Goal: Task Accomplishment & Management: Complete application form

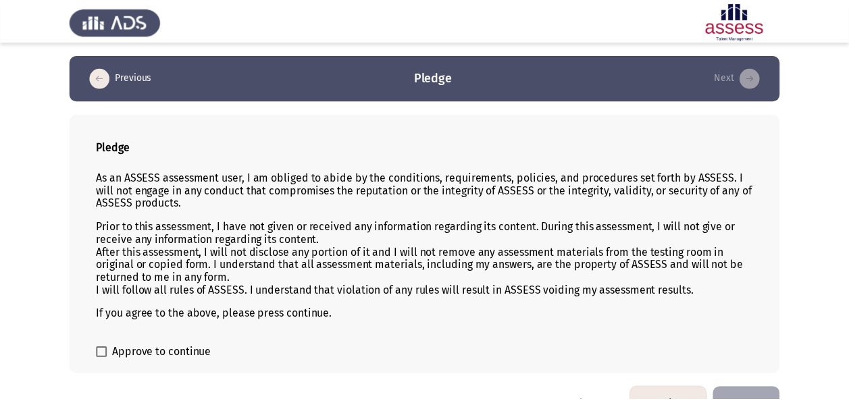
scroll to position [32, 0]
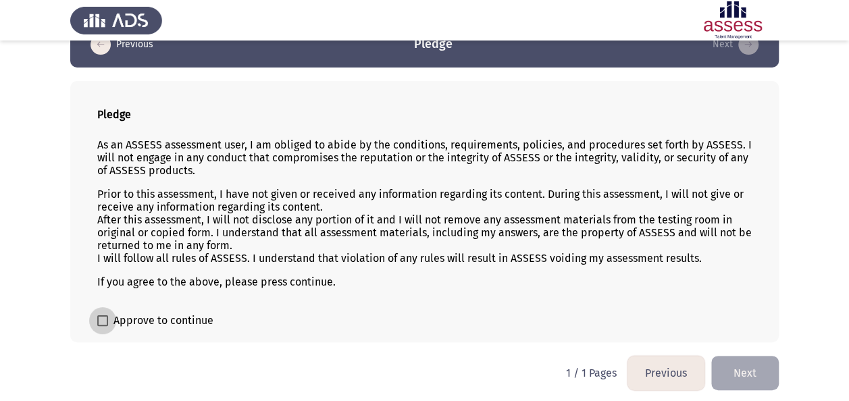
click at [101, 313] on label "Approve to continue" at bounding box center [155, 321] width 116 height 16
click at [102, 326] on input "Approve to continue" at bounding box center [102, 326] width 1 height 1
checkbox input "true"
click at [724, 379] on button "Next" at bounding box center [745, 373] width 68 height 34
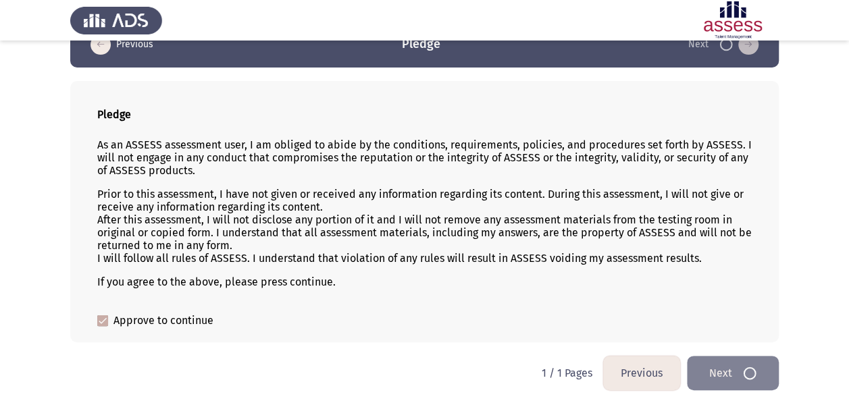
scroll to position [0, 0]
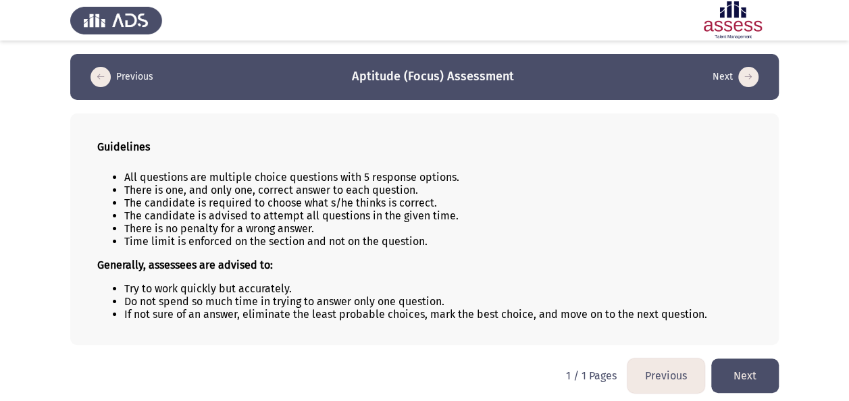
click at [724, 379] on button "Next" at bounding box center [745, 375] width 68 height 34
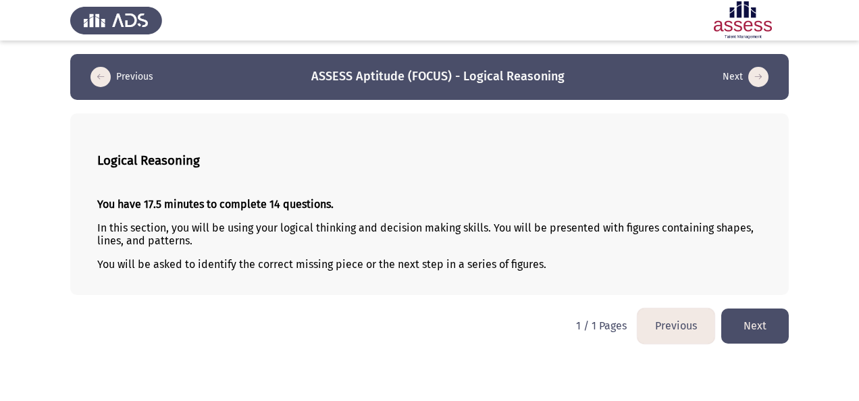
click at [778, 326] on button "Next" at bounding box center [755, 325] width 68 height 34
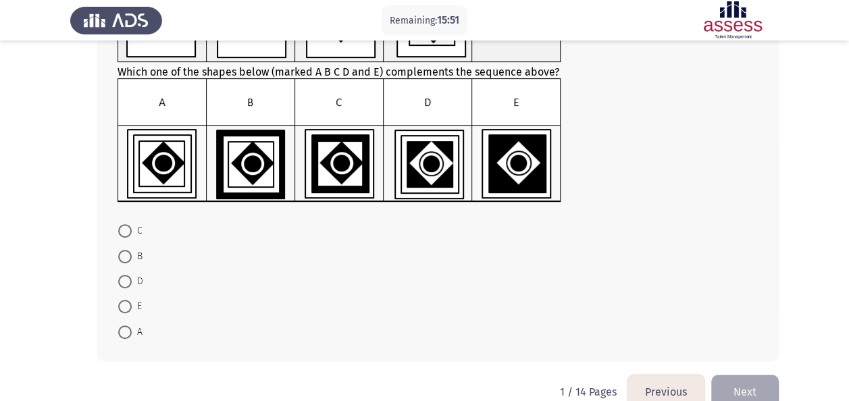
scroll to position [146, 0]
click at [132, 283] on span "D" at bounding box center [137, 281] width 11 height 16
click at [132, 283] on input "D" at bounding box center [125, 281] width 14 height 14
radio input "true"
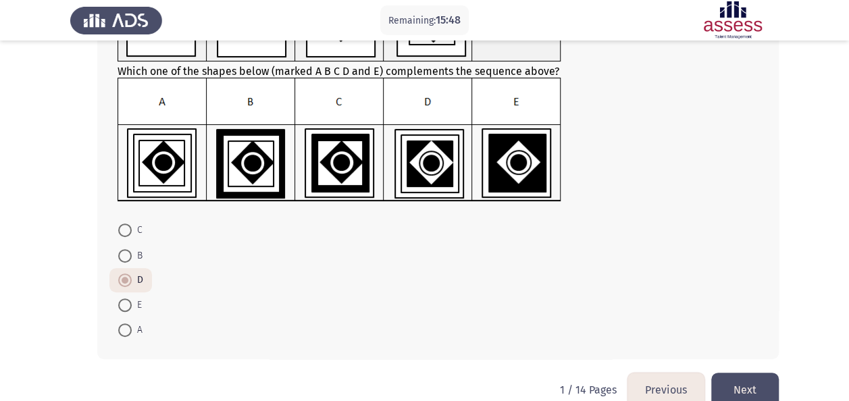
scroll to position [170, 0]
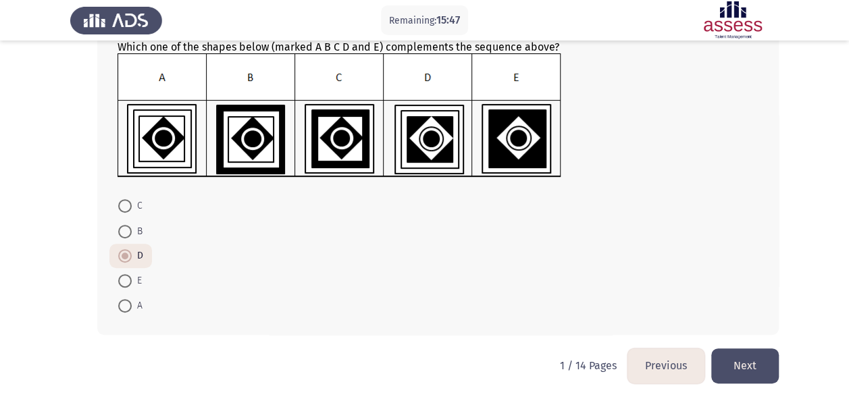
click at [743, 361] on button "Next" at bounding box center [745, 365] width 68 height 34
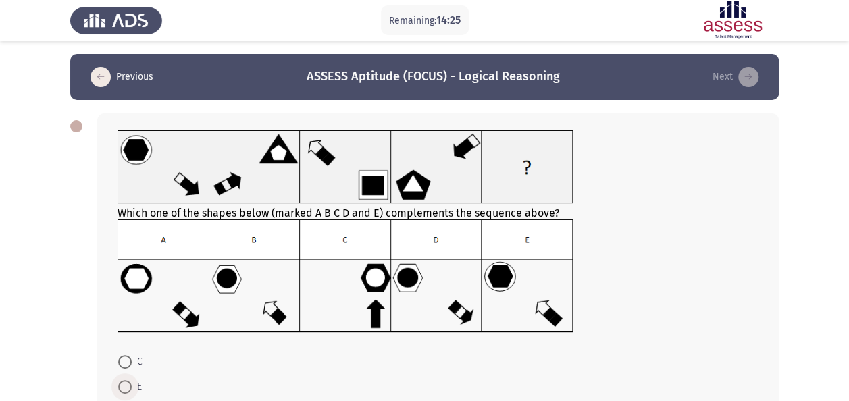
click at [134, 383] on span "E" at bounding box center [137, 387] width 10 height 16
click at [132, 383] on input "E" at bounding box center [125, 387] width 14 height 14
radio input "true"
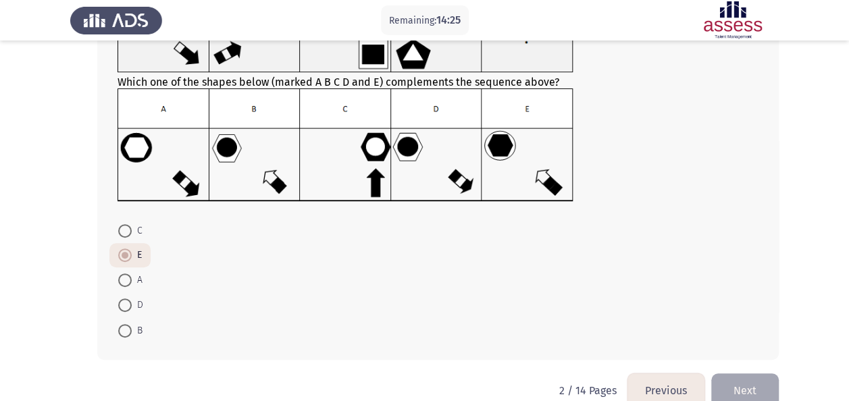
scroll to position [155, 0]
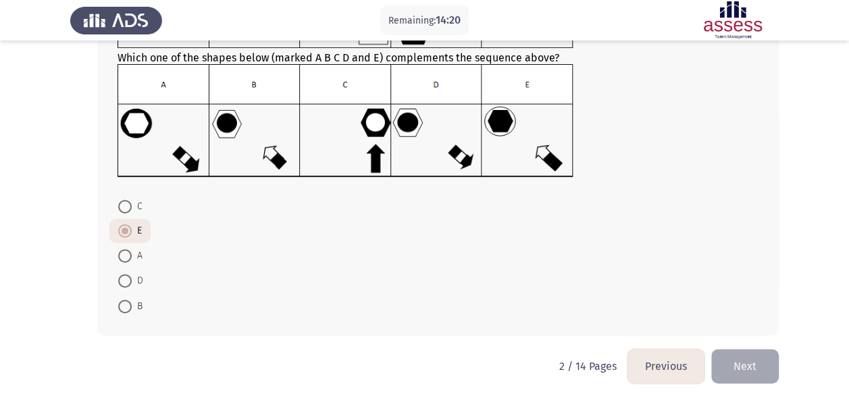
click at [647, 207] on form "C E A D B" at bounding box center [437, 255] width 641 height 125
click at [749, 355] on button "Next" at bounding box center [745, 366] width 68 height 34
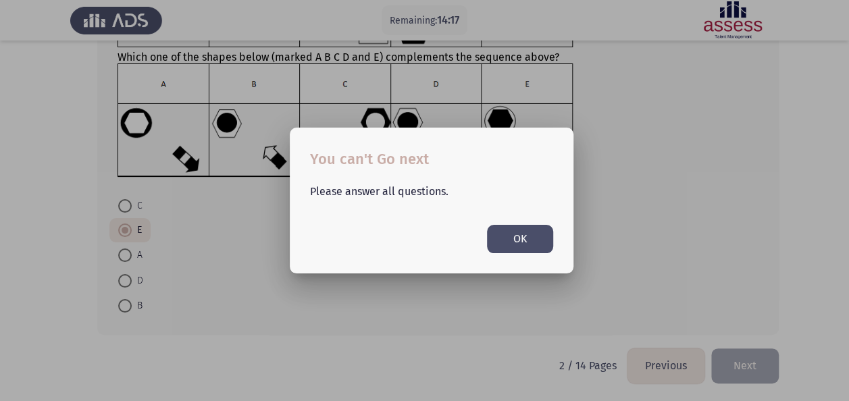
click at [749, 355] on div at bounding box center [424, 200] width 849 height 401
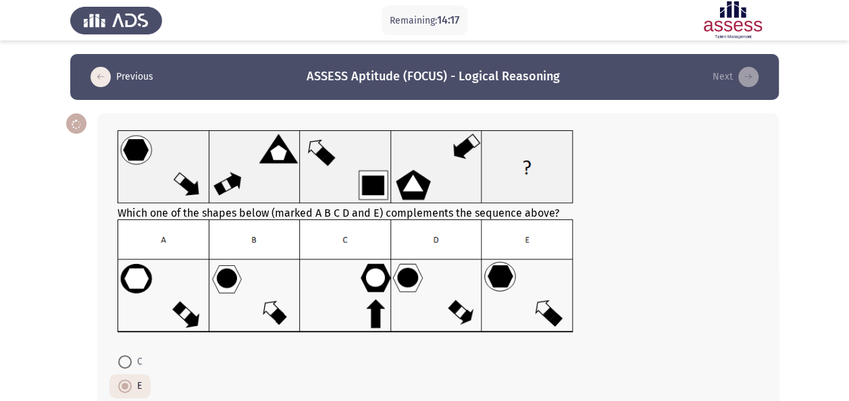
scroll to position [155, 0]
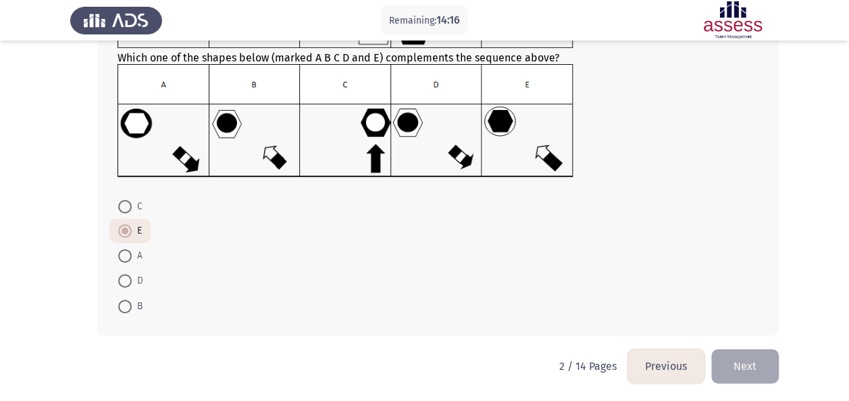
click at [749, 355] on button "Next" at bounding box center [745, 366] width 68 height 34
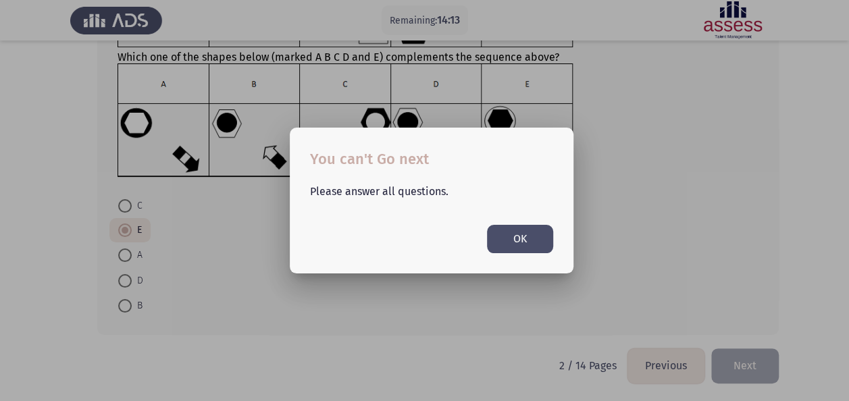
click at [529, 239] on button "OK" at bounding box center [520, 239] width 66 height 28
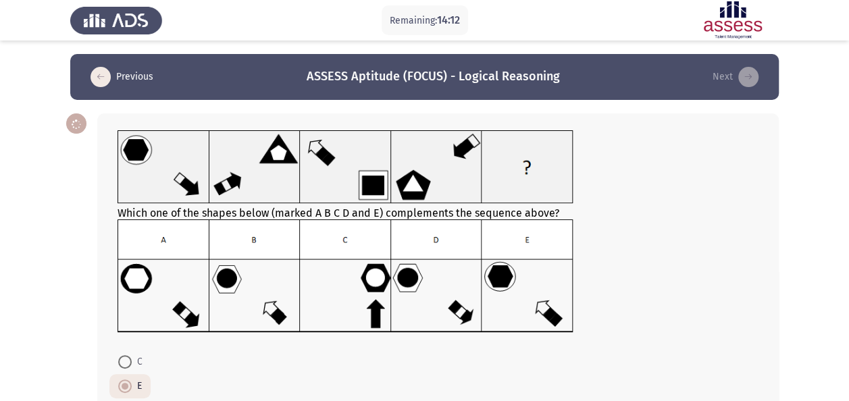
scroll to position [155, 0]
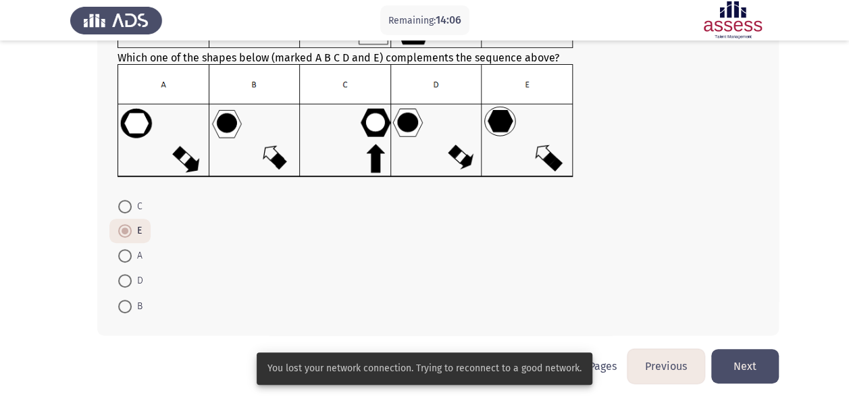
click at [750, 367] on button "Next" at bounding box center [745, 366] width 68 height 34
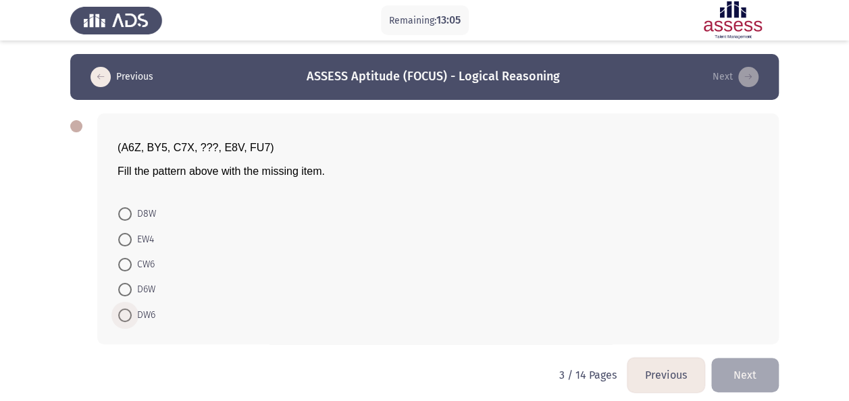
click at [129, 313] on span at bounding box center [125, 315] width 14 height 14
click at [129, 313] on input "DW6" at bounding box center [125, 315] width 14 height 14
radio input "true"
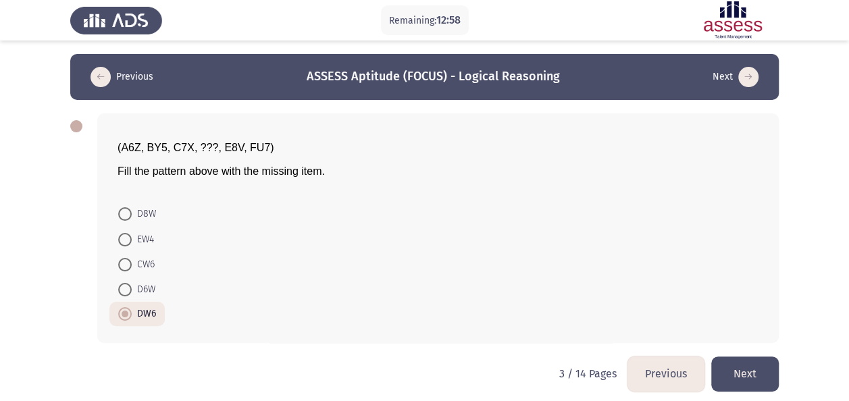
click at [753, 370] on button "Next" at bounding box center [745, 373] width 68 height 34
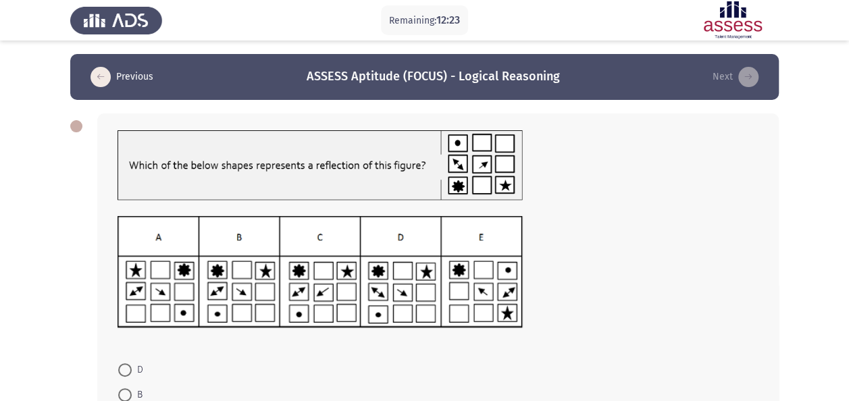
scroll to position [164, 0]
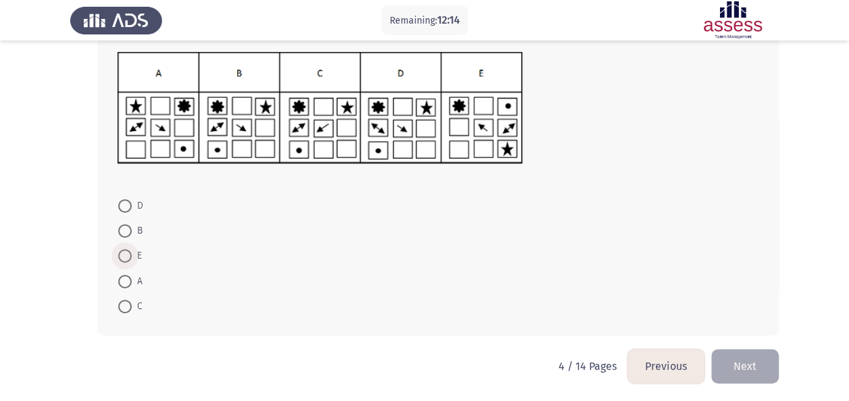
click at [131, 255] on span at bounding box center [125, 256] width 14 height 14
click at [131, 255] on input "E" at bounding box center [125, 256] width 14 height 14
radio input "true"
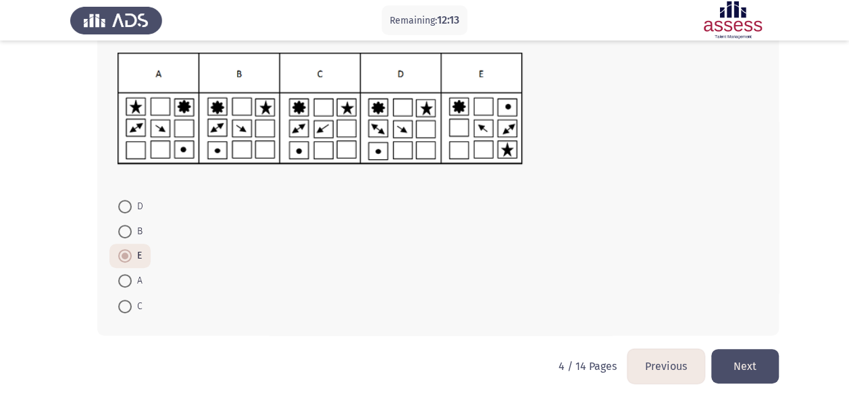
click at [739, 363] on button "Next" at bounding box center [745, 366] width 68 height 34
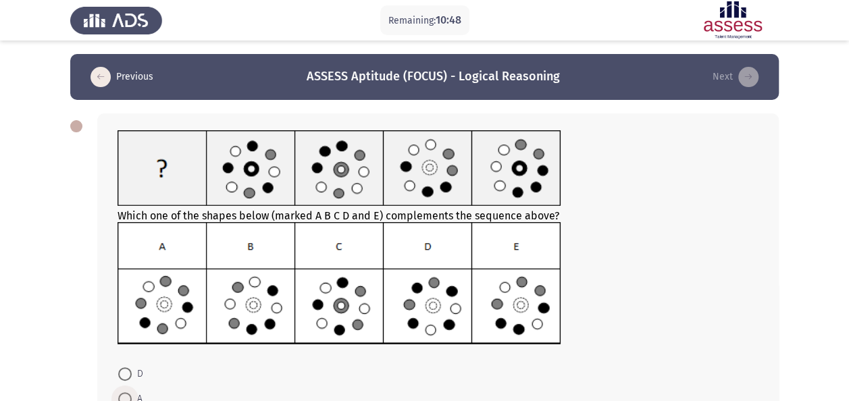
click at [126, 396] on span at bounding box center [125, 399] width 14 height 14
click at [126, 396] on input "A" at bounding box center [125, 399] width 14 height 14
radio input "true"
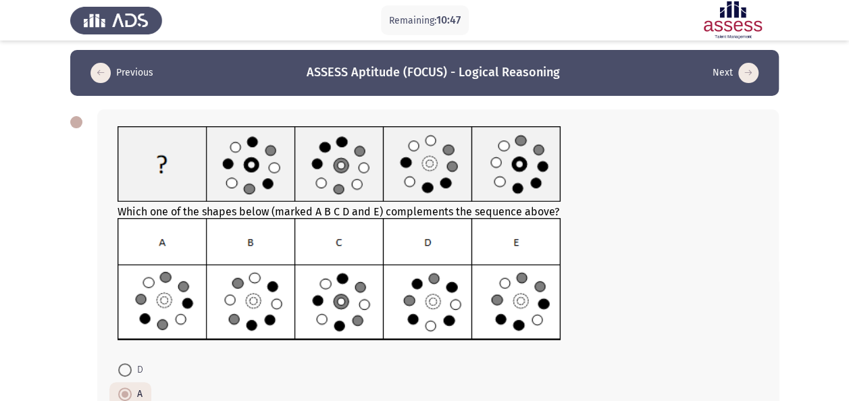
scroll to position [167, 0]
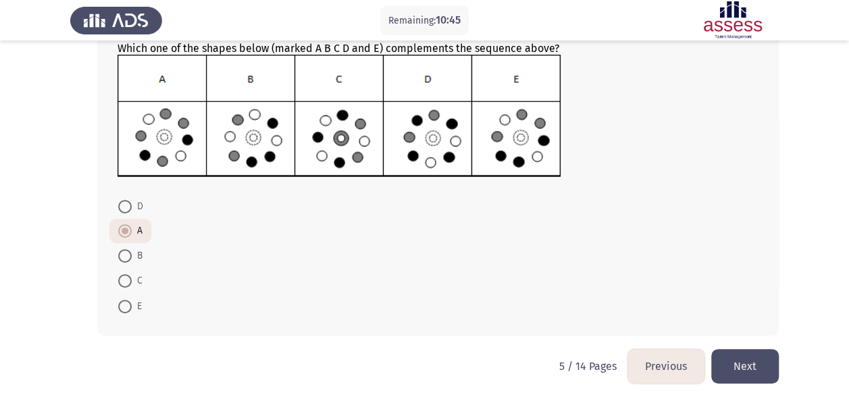
click at [743, 371] on button "Next" at bounding box center [745, 366] width 68 height 34
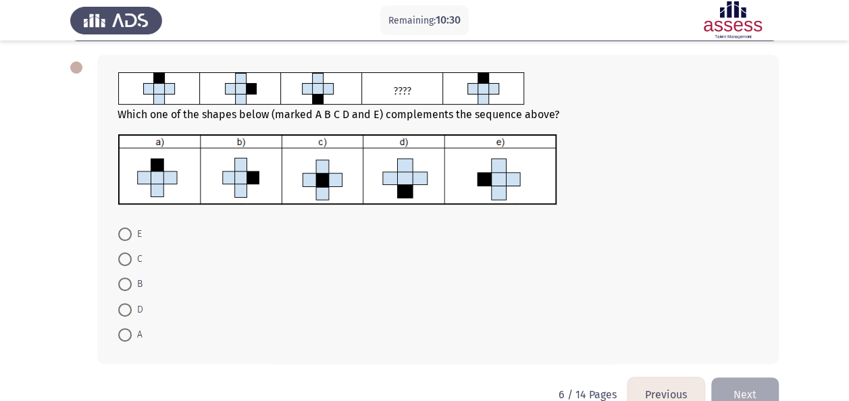
scroll to position [61, 0]
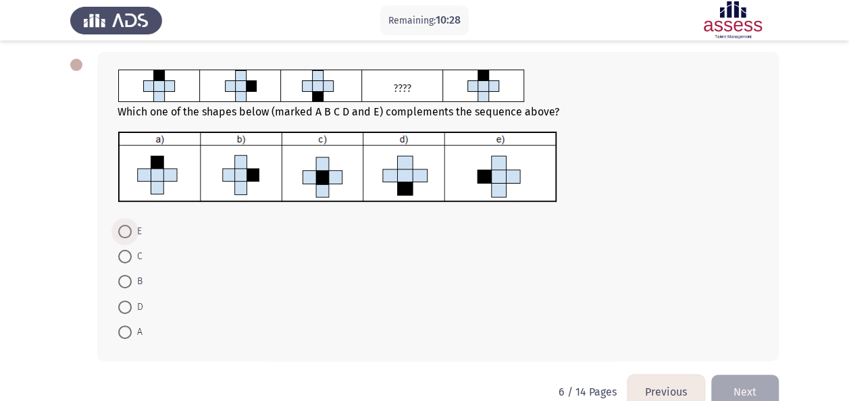
click at [124, 234] on span at bounding box center [125, 232] width 14 height 14
click at [124, 234] on input "E" at bounding box center [125, 232] width 14 height 14
radio input "true"
click at [724, 393] on button "Next" at bounding box center [745, 391] width 68 height 34
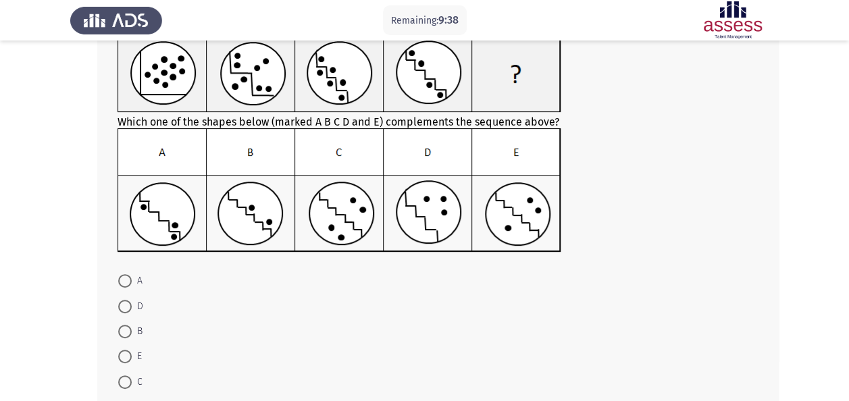
scroll to position [96, 0]
click at [123, 324] on span at bounding box center [125, 331] width 14 height 14
click at [123, 324] on input "B" at bounding box center [125, 331] width 14 height 14
radio input "true"
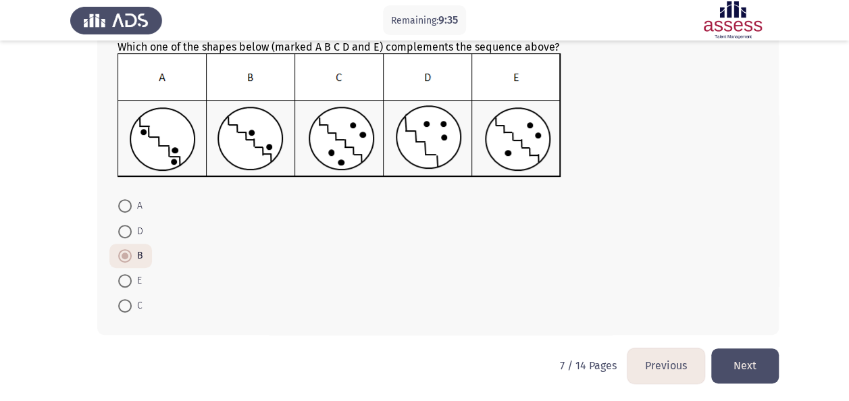
click at [737, 375] on button "Next" at bounding box center [745, 365] width 68 height 34
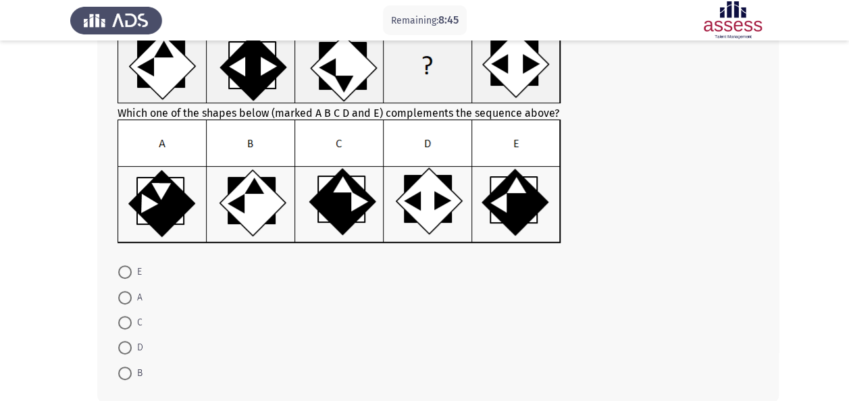
scroll to position [105, 0]
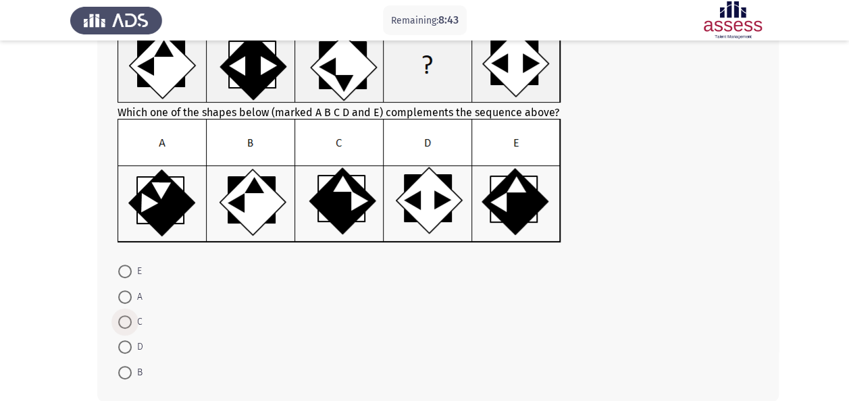
click at [128, 325] on span at bounding box center [125, 322] width 14 height 14
click at [128, 325] on input "C" at bounding box center [125, 322] width 14 height 14
radio input "true"
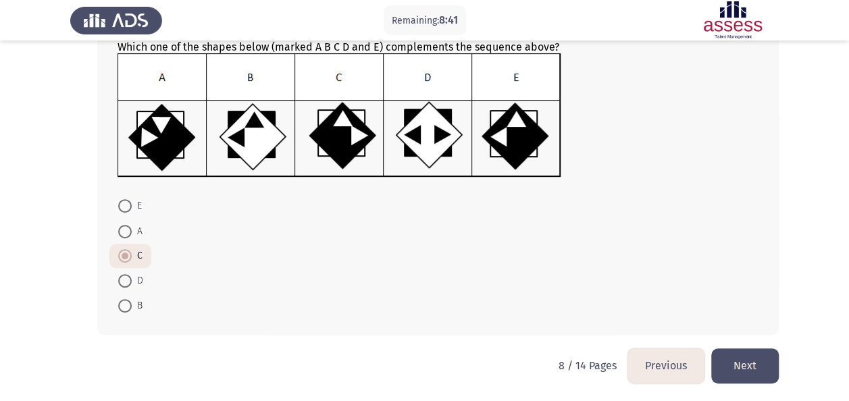
click at [744, 350] on button "Next" at bounding box center [745, 365] width 68 height 34
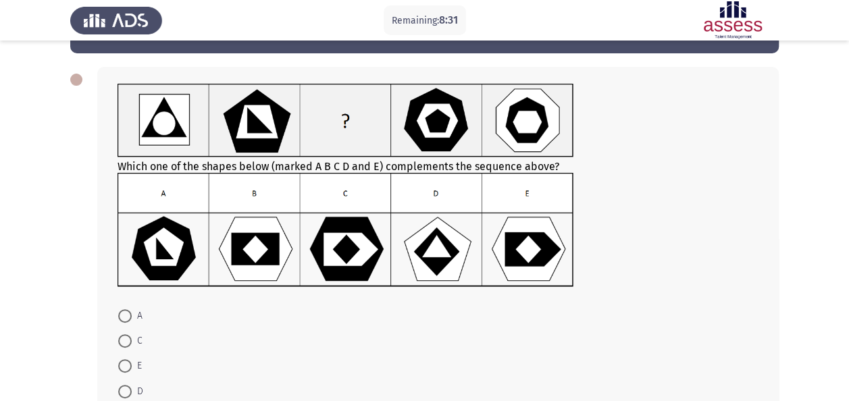
scroll to position [46, 0]
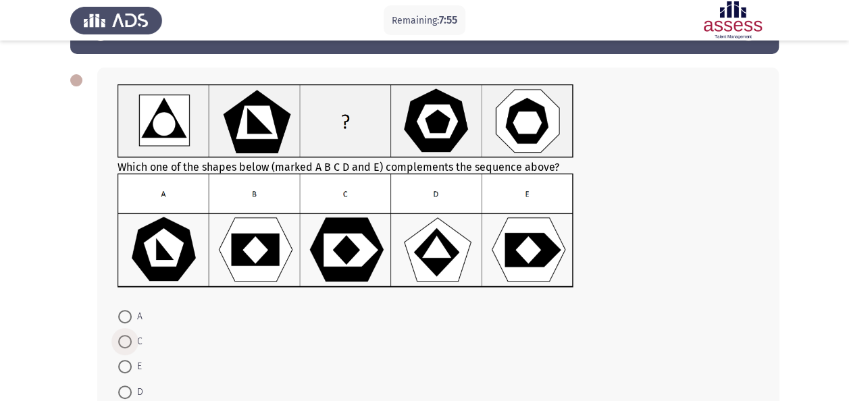
click at [130, 336] on span at bounding box center [125, 342] width 14 height 14
click at [130, 336] on input "C" at bounding box center [125, 342] width 14 height 14
radio input "true"
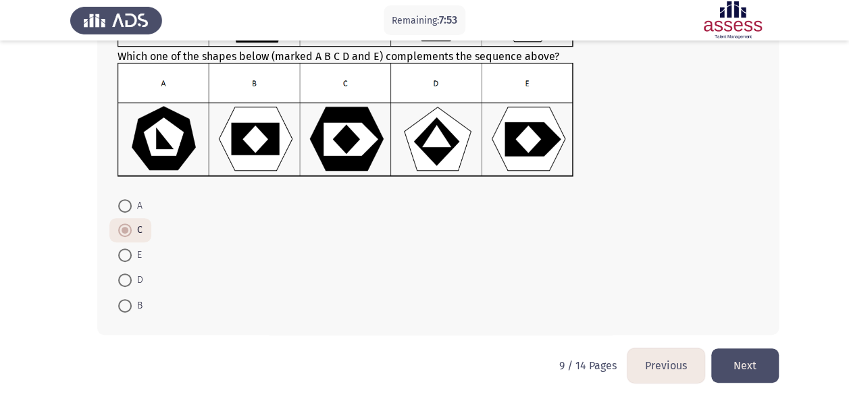
click at [776, 365] on button "Next" at bounding box center [745, 365] width 68 height 34
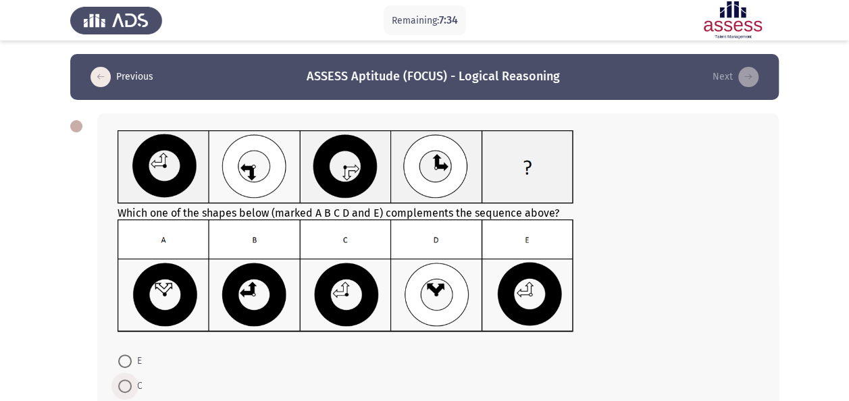
click at [120, 381] on span at bounding box center [125, 386] width 14 height 14
click at [120, 381] on input "C" at bounding box center [125, 386] width 14 height 14
radio input "true"
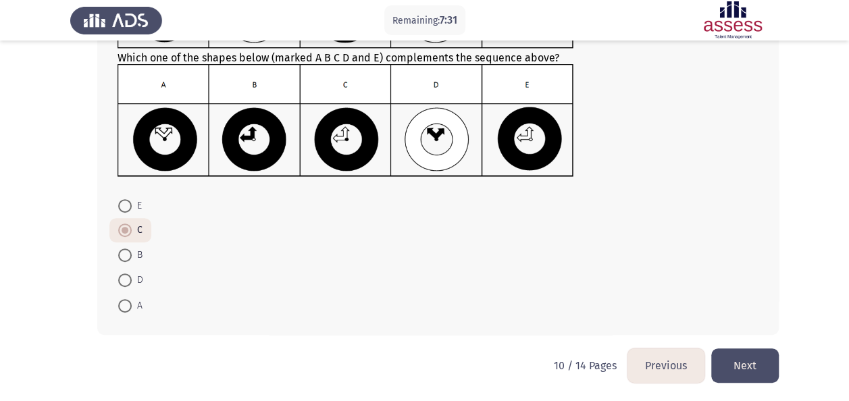
click at [734, 365] on button "Next" at bounding box center [745, 365] width 68 height 34
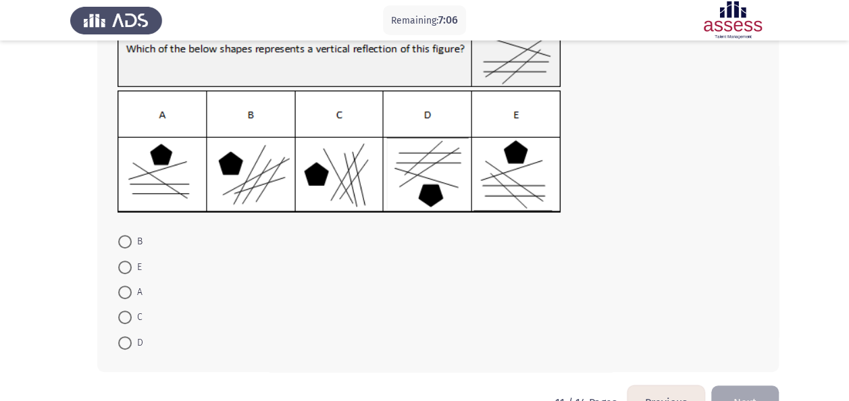
scroll to position [120, 0]
click at [124, 267] on span at bounding box center [125, 267] width 14 height 14
click at [124, 267] on input "E" at bounding box center [125, 267] width 14 height 14
radio input "true"
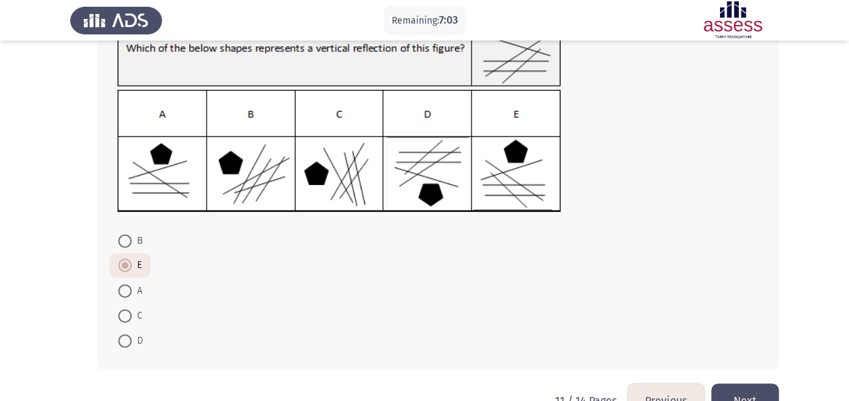
click at [739, 385] on button "Next" at bounding box center [745, 400] width 68 height 34
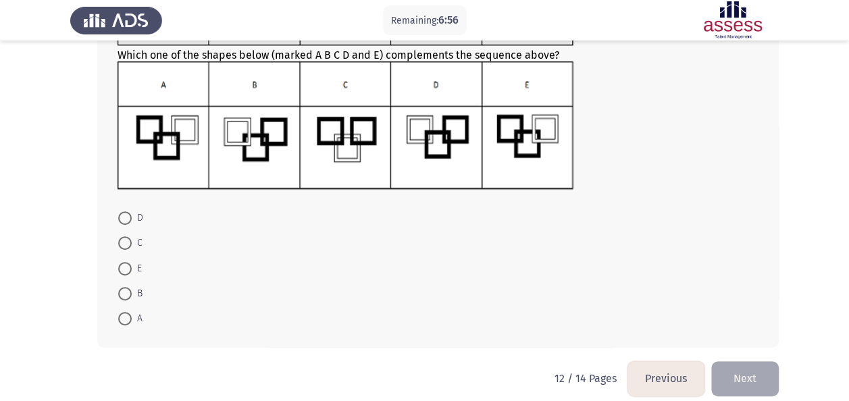
scroll to position [171, 0]
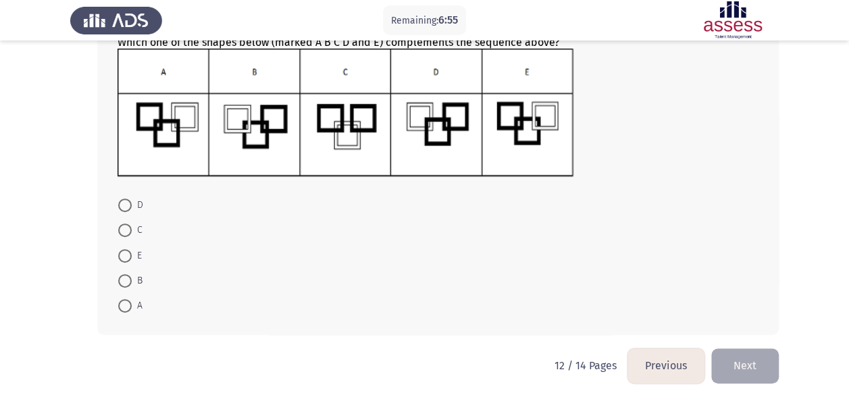
click at [670, 366] on button "Previous" at bounding box center [665, 365] width 77 height 34
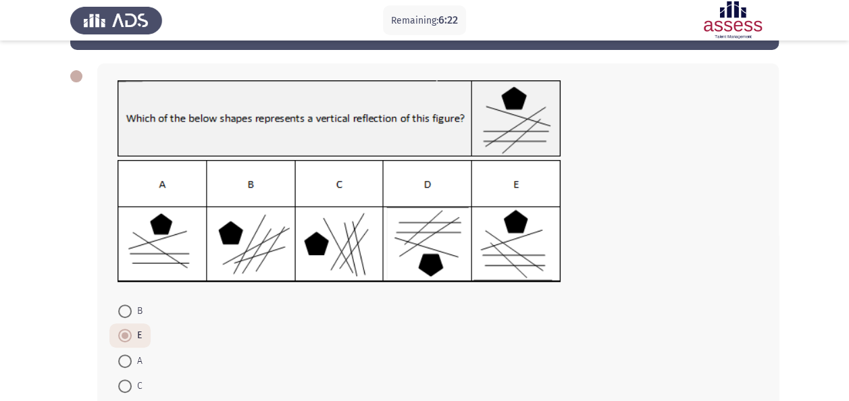
scroll to position [155, 0]
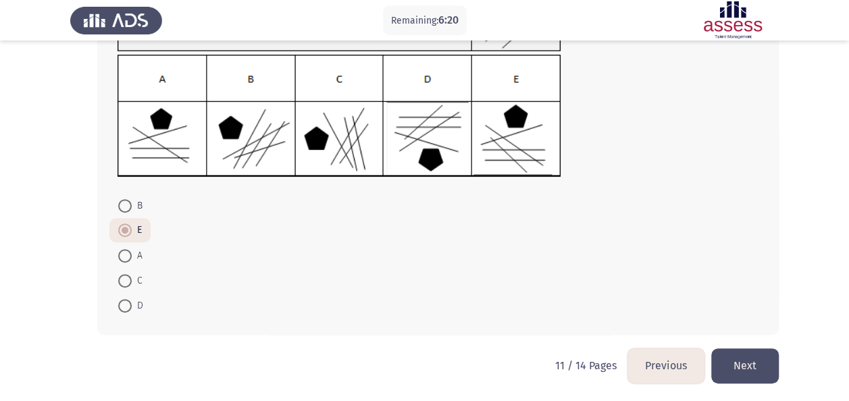
click at [763, 363] on button "Next" at bounding box center [745, 365] width 68 height 34
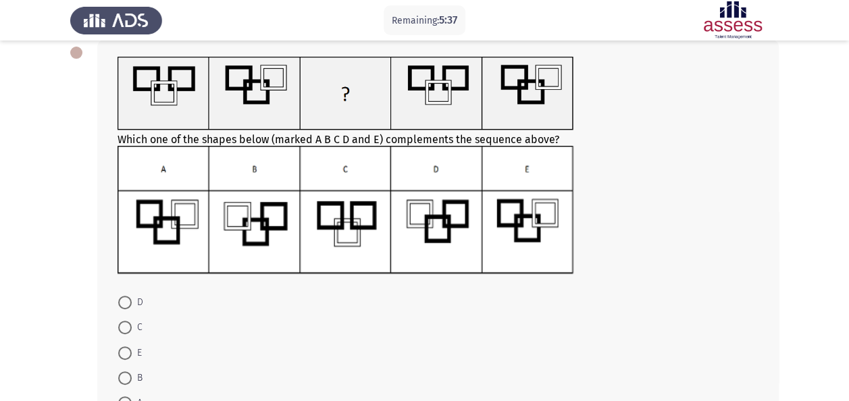
scroll to position [79, 0]
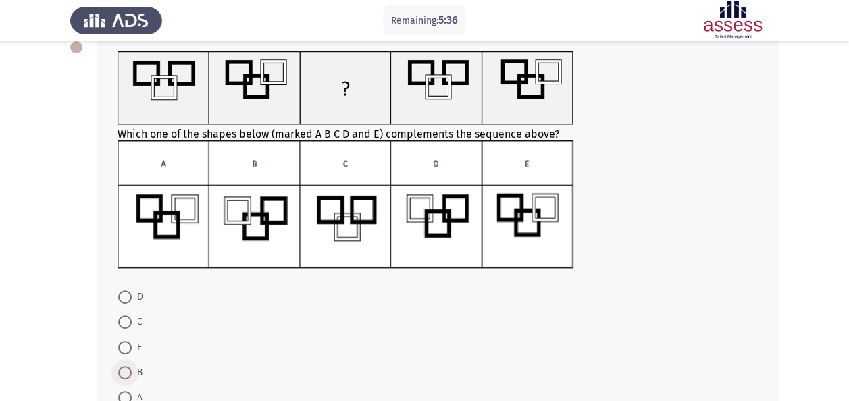
click at [135, 371] on span "B" at bounding box center [137, 373] width 11 height 16
click at [132, 371] on input "B" at bounding box center [125, 373] width 14 height 14
radio input "true"
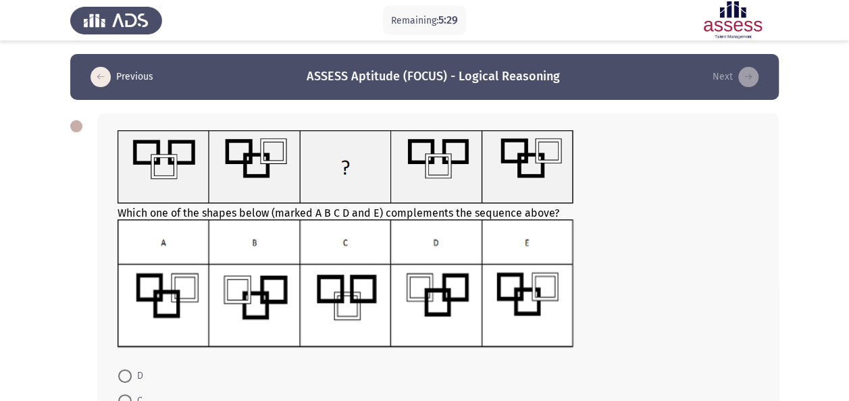
scroll to position [170, 0]
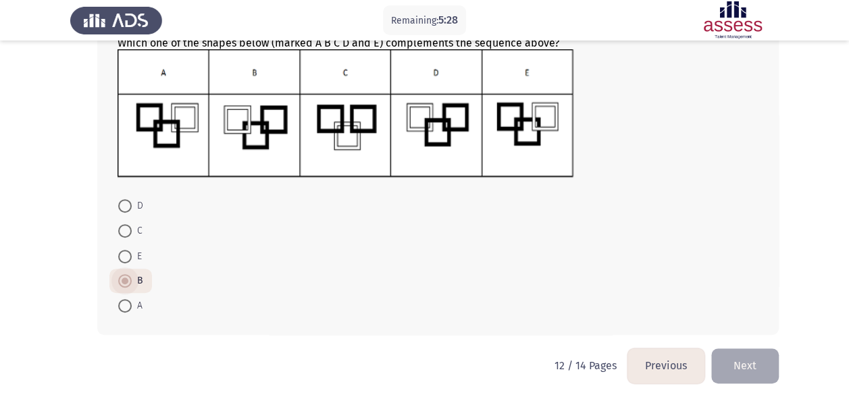
click at [121, 274] on span at bounding box center [125, 281] width 14 height 14
click at [121, 274] on input "B" at bounding box center [125, 281] width 14 height 14
click at [740, 360] on button "Next" at bounding box center [745, 365] width 68 height 34
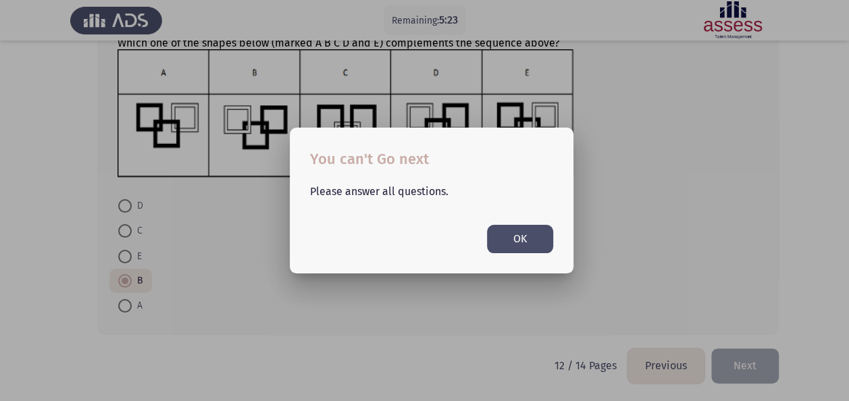
click at [740, 360] on div at bounding box center [424, 200] width 849 height 401
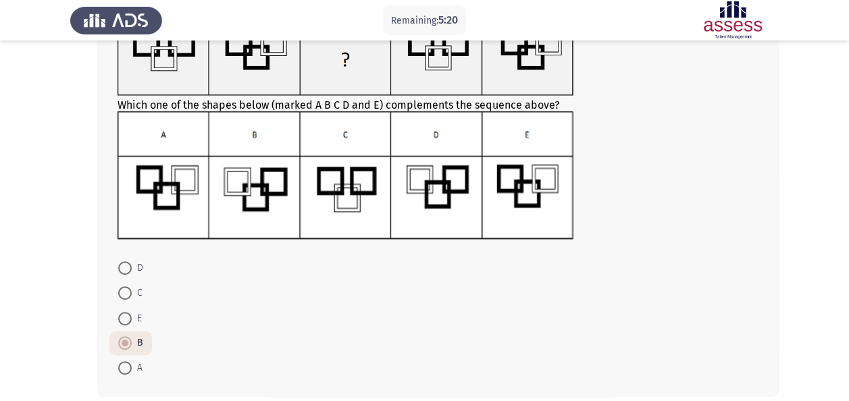
scroll to position [109, 0]
click at [127, 317] on span at bounding box center [125, 318] width 14 height 14
click at [127, 317] on input "E" at bounding box center [125, 318] width 14 height 14
radio input "true"
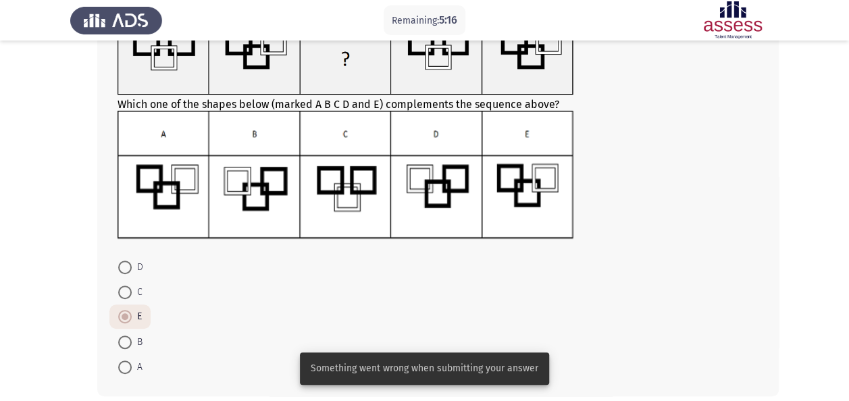
click at [126, 342] on span at bounding box center [125, 343] width 14 height 14
click at [126, 342] on input "B" at bounding box center [125, 343] width 14 height 14
radio input "true"
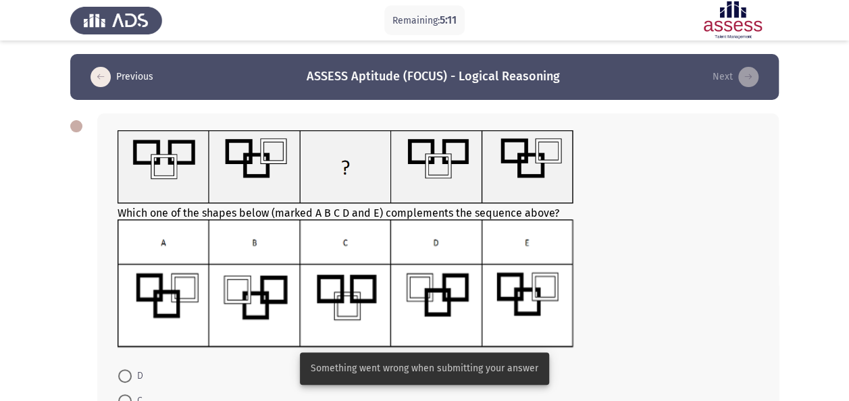
scroll to position [170, 0]
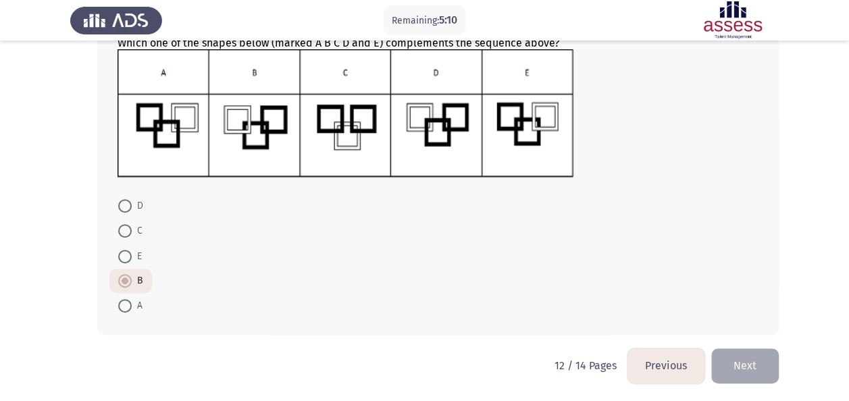
click at [736, 373] on button "Next" at bounding box center [745, 365] width 68 height 34
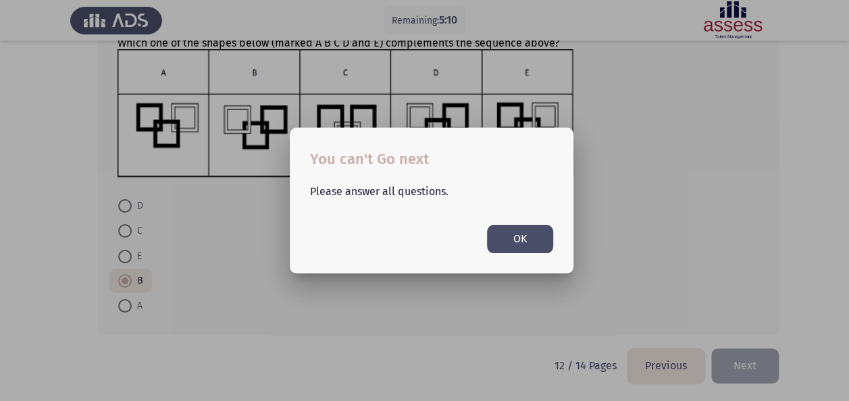
click at [736, 373] on div at bounding box center [424, 200] width 849 height 401
click at [736, 373] on button "Next" at bounding box center [745, 365] width 68 height 34
click at [736, 373] on div at bounding box center [424, 200] width 849 height 401
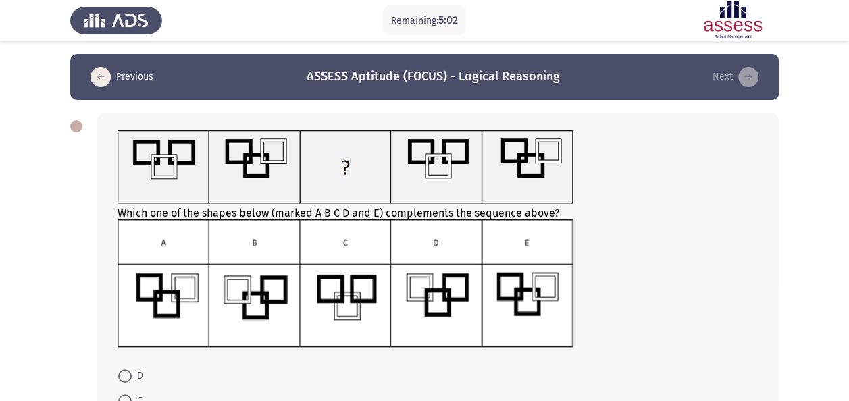
click at [111, 69] on button "Previous" at bounding box center [121, 77] width 71 height 22
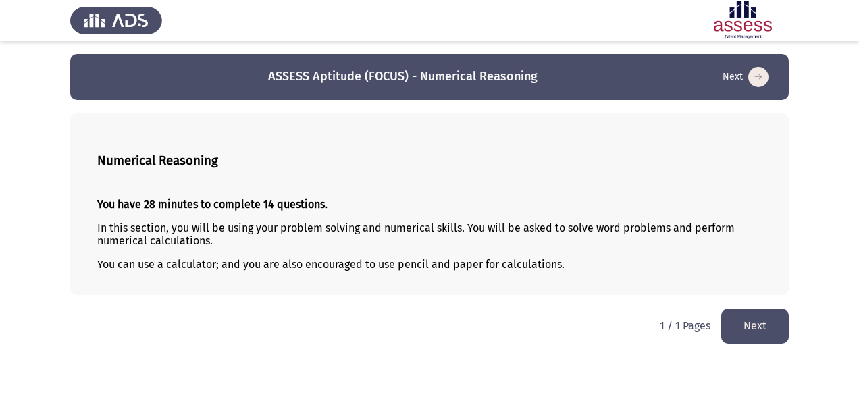
click at [753, 342] on button "Next" at bounding box center [755, 325] width 68 height 34
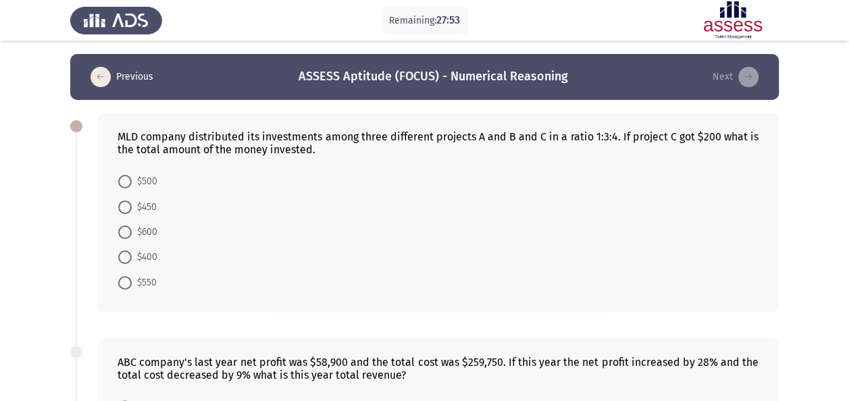
click at [135, 81] on button "Previous" at bounding box center [121, 77] width 71 height 22
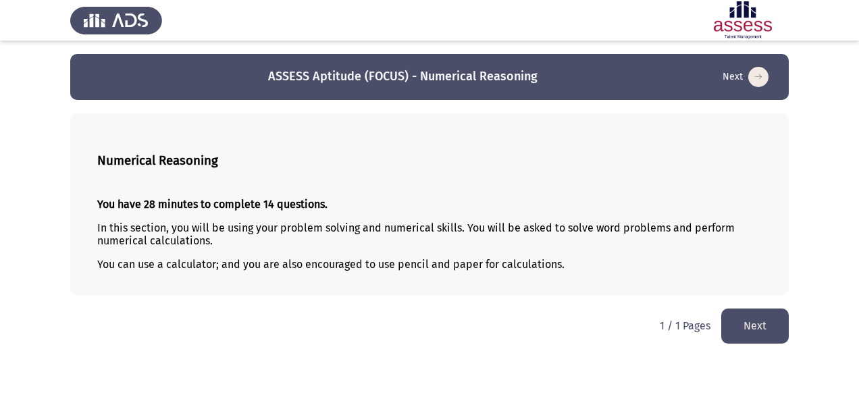
click at [751, 323] on button "Next" at bounding box center [755, 325] width 68 height 34
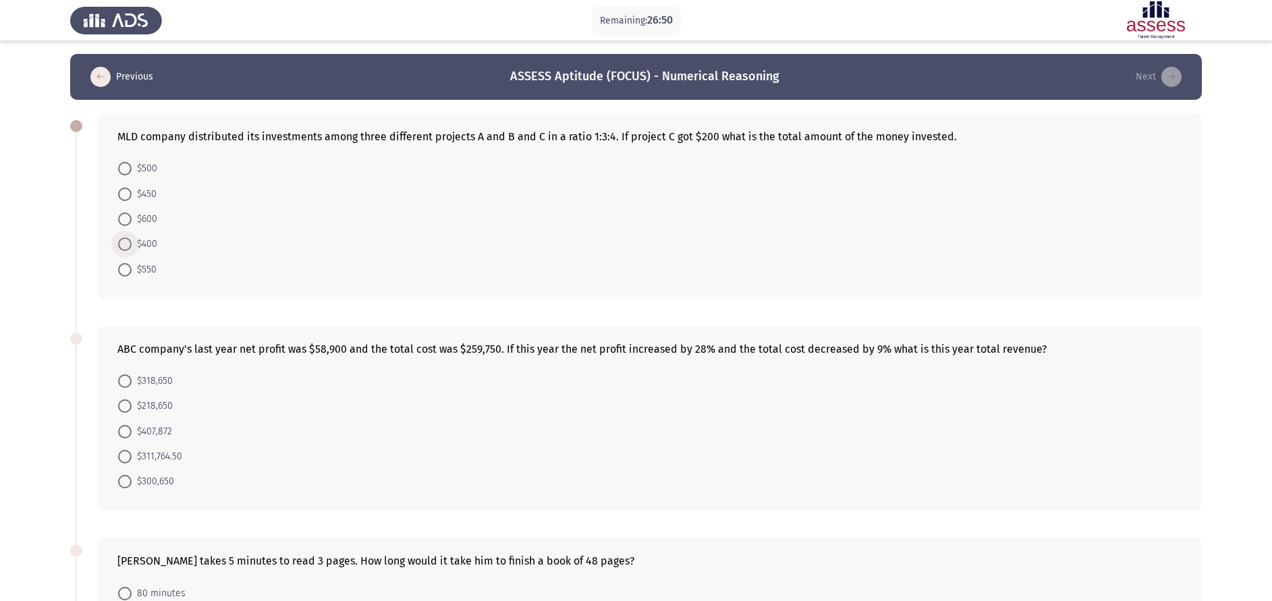
click at [124, 247] on span at bounding box center [125, 245] width 14 height 14
click at [124, 247] on input "$400" at bounding box center [125, 245] width 14 height 14
radio input "true"
click at [134, 400] on span "$311,764.50" at bounding box center [157, 456] width 51 height 16
click at [132, 400] on input "$311,764.50" at bounding box center [125, 457] width 14 height 14
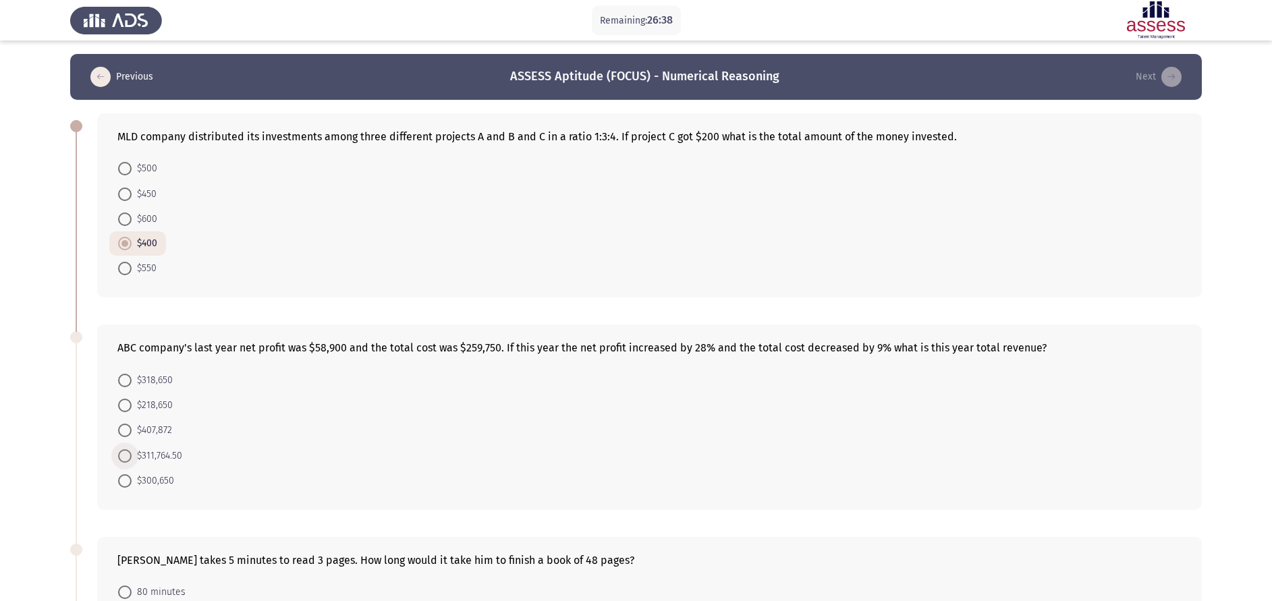
radio input "true"
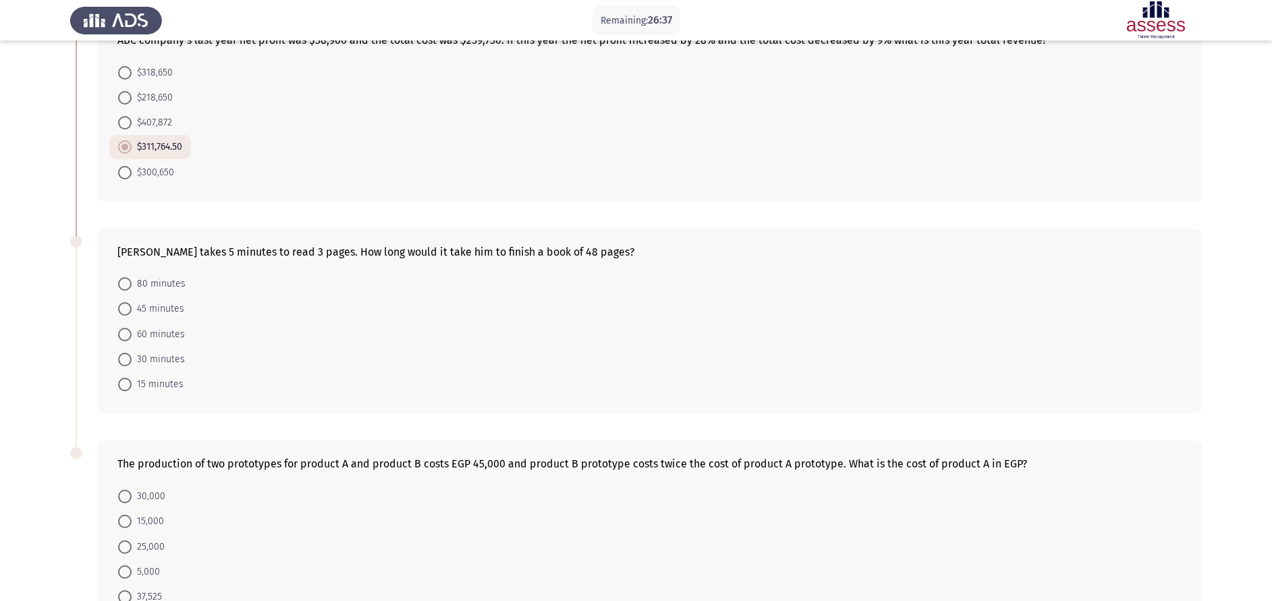
scroll to position [316, 0]
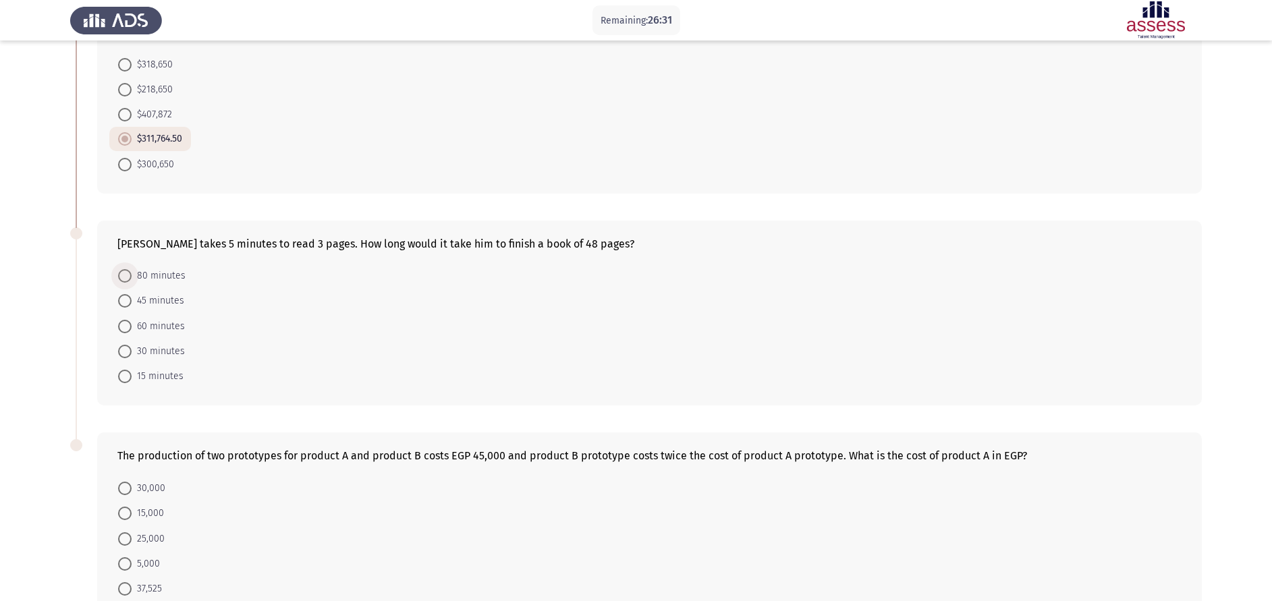
click at [148, 277] on span "80 minutes" at bounding box center [159, 276] width 54 height 16
click at [132, 277] on input "80 minutes" at bounding box center [125, 276] width 14 height 14
radio input "true"
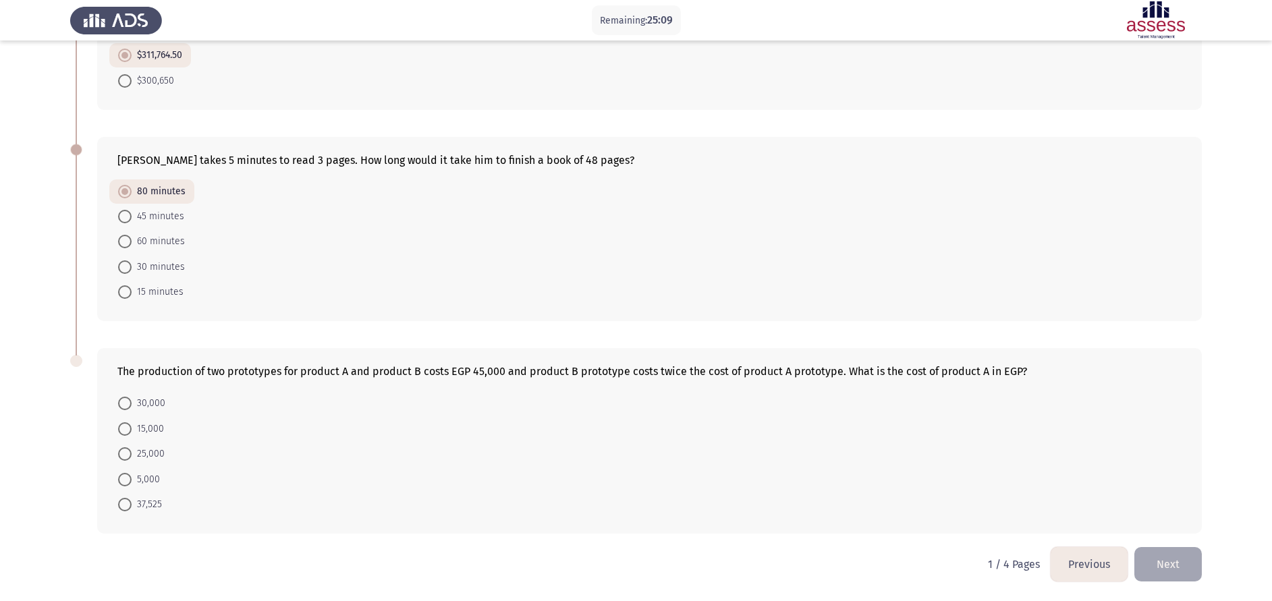
click at [138, 400] on span "15,000" at bounding box center [148, 429] width 32 height 16
click at [132, 400] on input "15,000" at bounding box center [125, 430] width 14 height 14
radio input "true"
click at [858, 400] on button "Next" at bounding box center [1169, 564] width 68 height 34
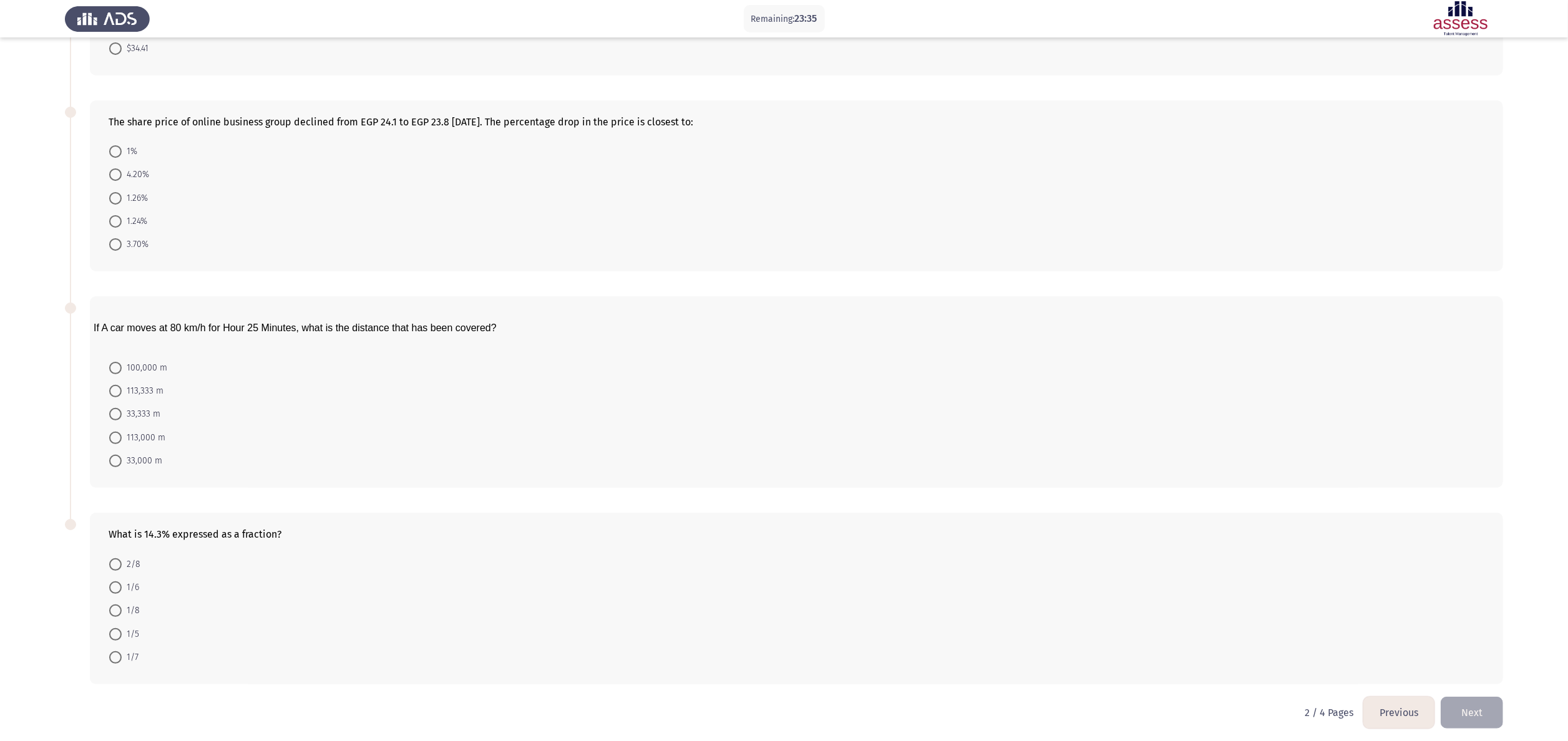
scroll to position [0, 0]
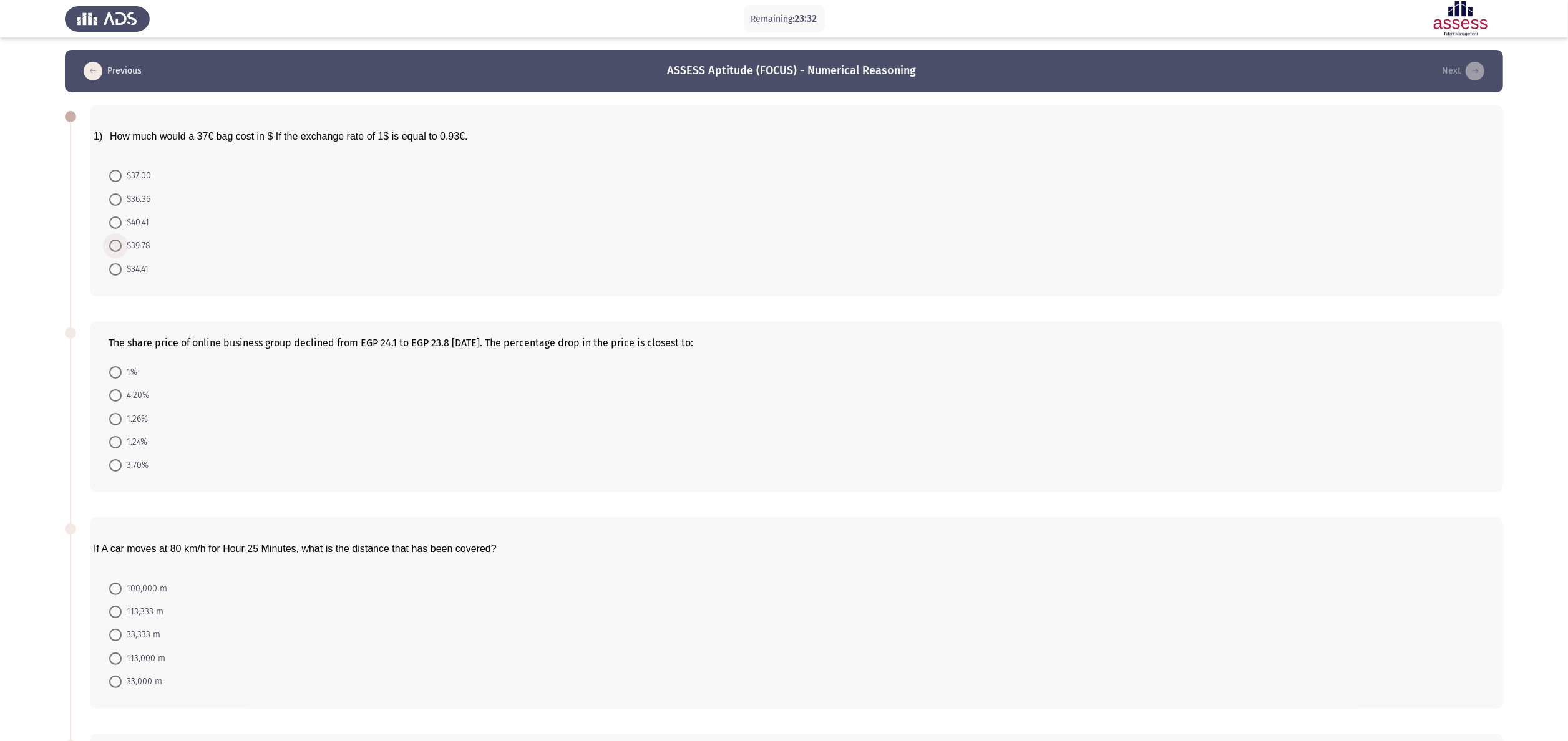
click at [129, 249] on span "$39.78" at bounding box center [136, 246] width 29 height 15
click at [122, 249] on input "$39.78" at bounding box center [116, 246] width 13 height 13
radio input "true"
click at [135, 370] on span "1.24%" at bounding box center [135, 442] width 26 height 15
click at [122, 370] on input "1.24%" at bounding box center [116, 442] width 13 height 13
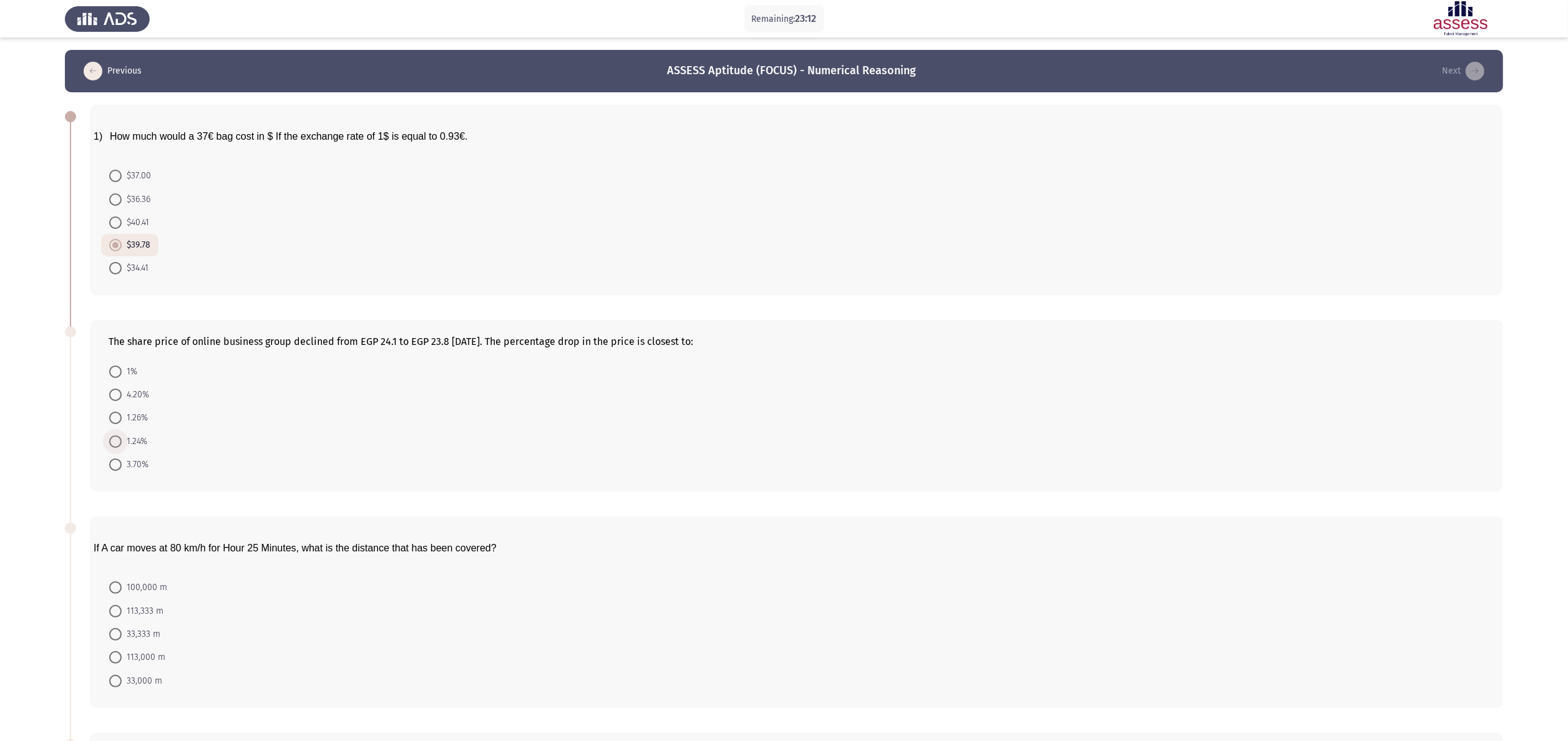
radio input "true"
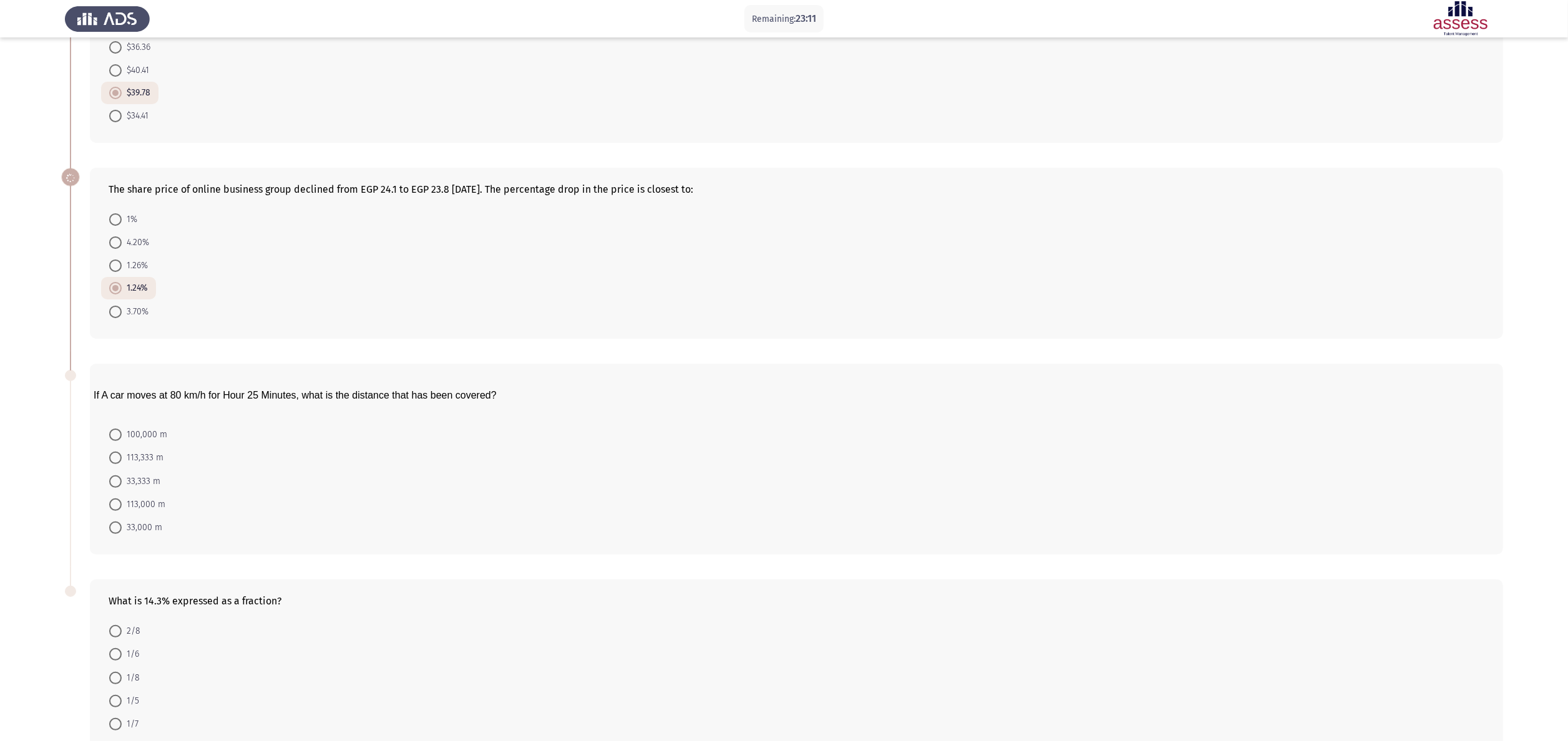
scroll to position [158, 0]
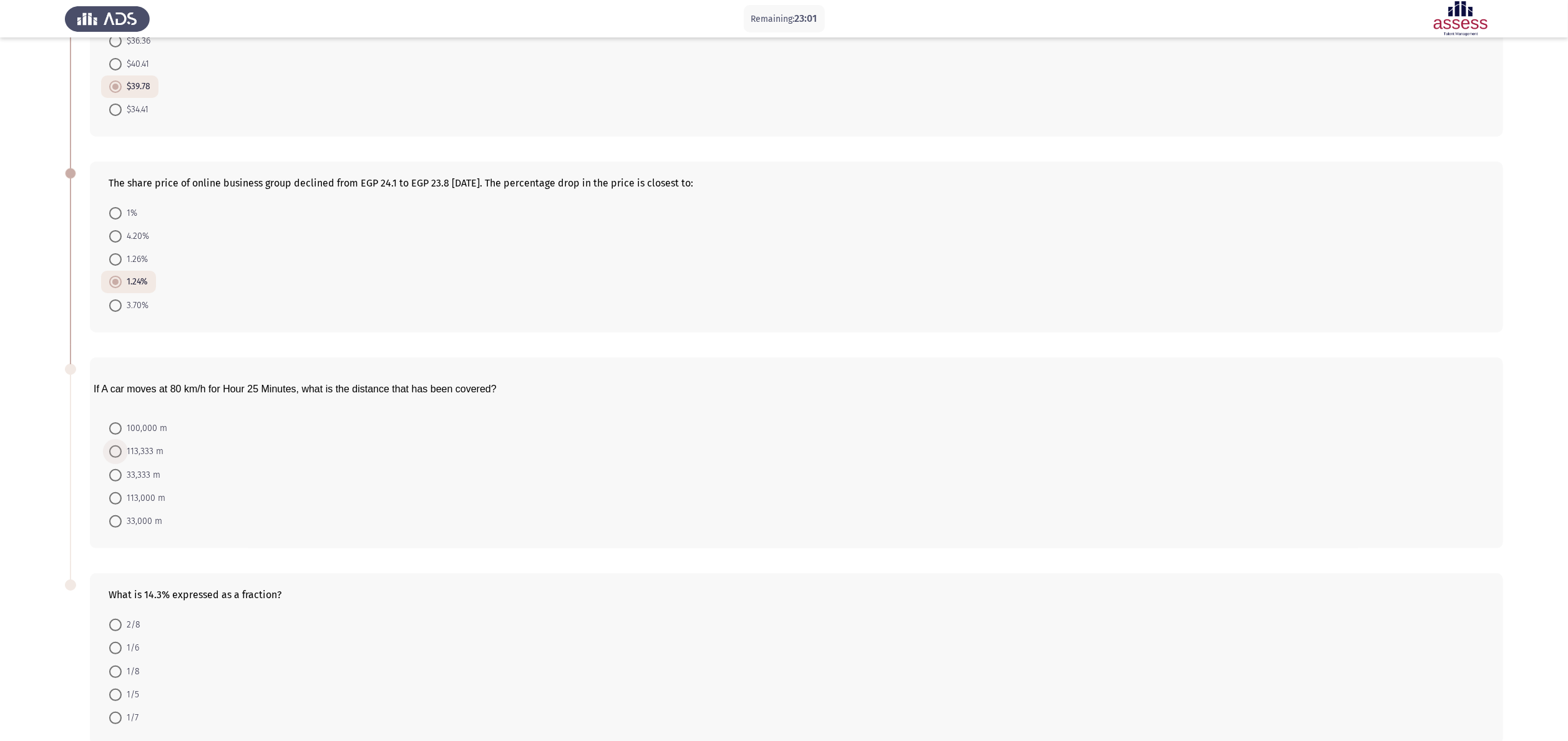
click at [155, 370] on span "113,333 m" at bounding box center [142, 452] width 42 height 15
click at [122, 370] on input "113,333 m" at bounding box center [116, 452] width 13 height 13
radio input "true"
drag, startPoint x: 113, startPoint y: 701, endPoint x: 122, endPoint y: 713, distance: 15.0
click at [122, 370] on mat-radio-button "1/7" at bounding box center [123, 716] width 45 height 23
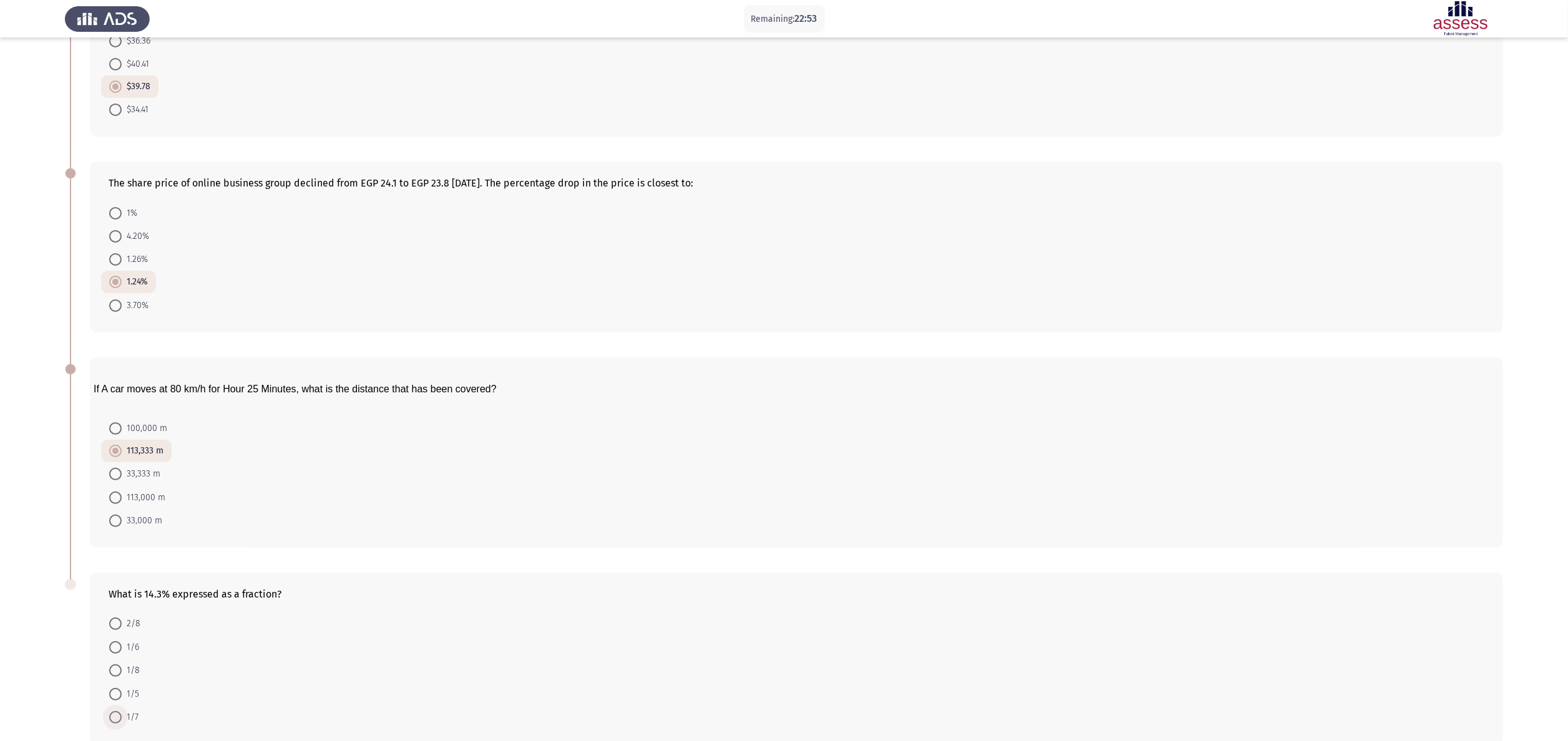
click at [122, 370] on span "1/7" at bounding box center [130, 717] width 17 height 15
click at [122, 370] on input "1/7" at bounding box center [116, 718] width 13 height 13
radio input "true"
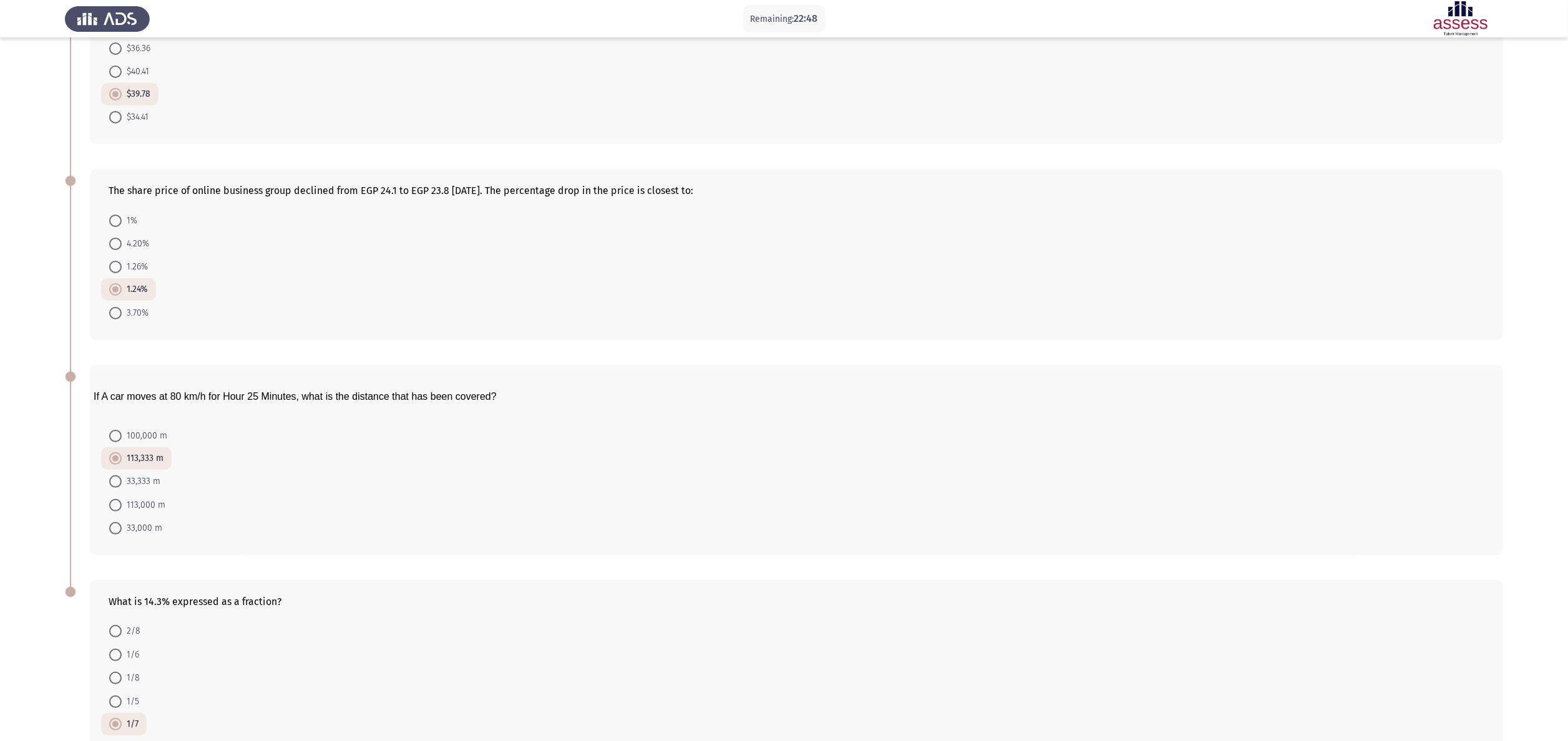
scroll to position [218, 0]
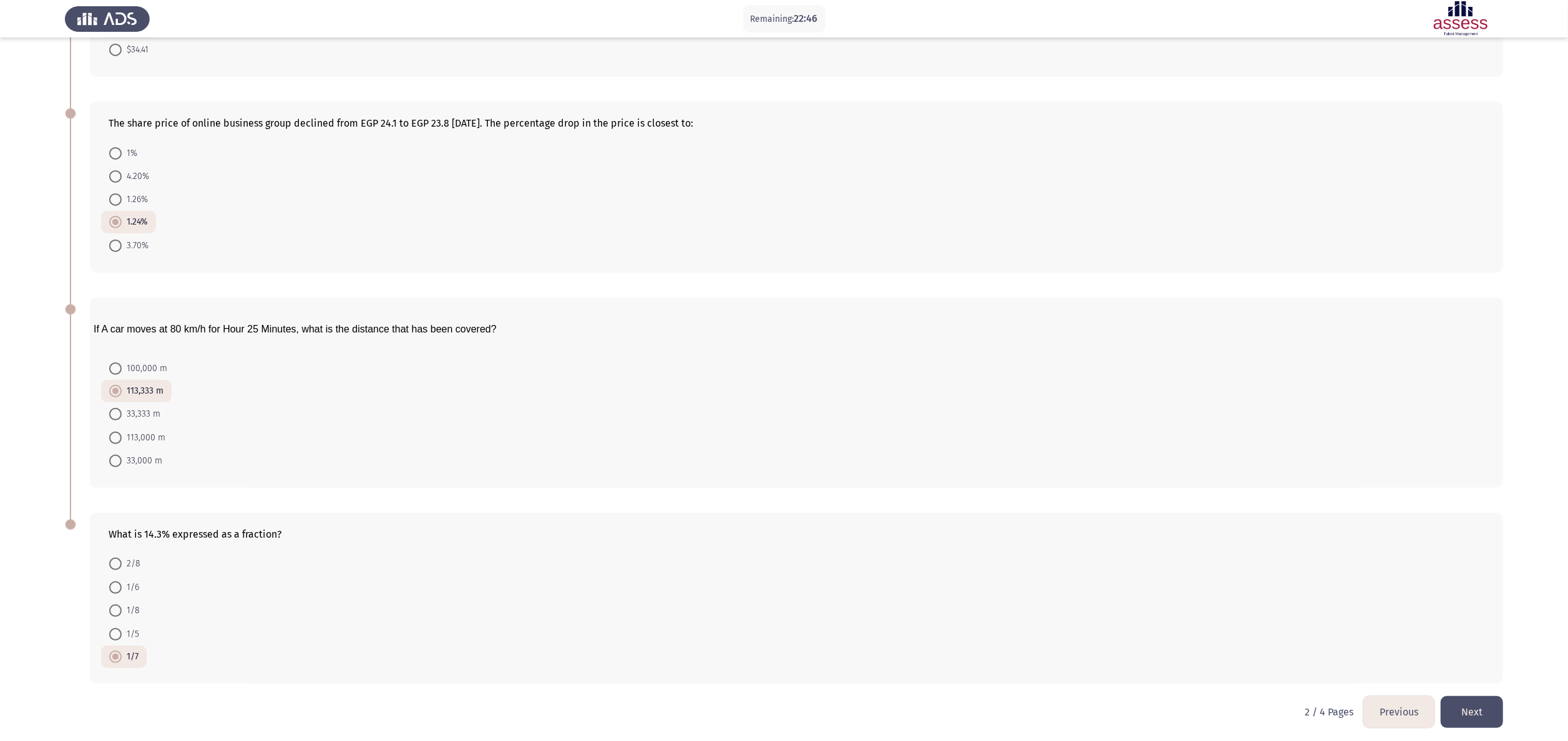
click at [793, 370] on button "Next" at bounding box center [1473, 711] width 63 height 31
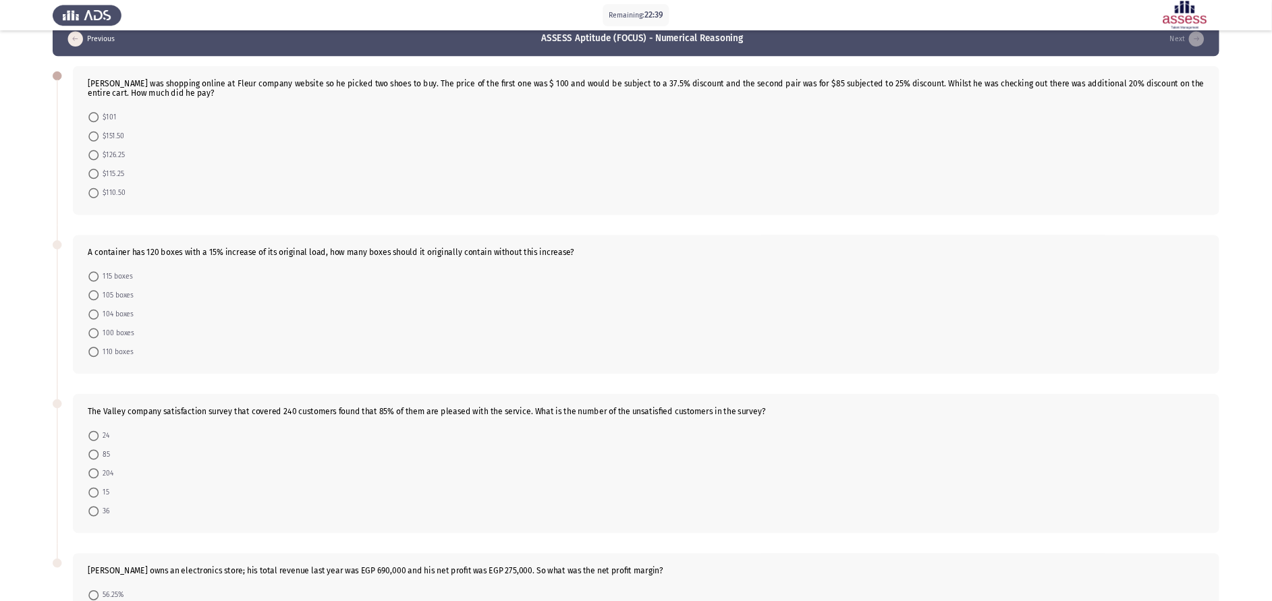
scroll to position [0, 0]
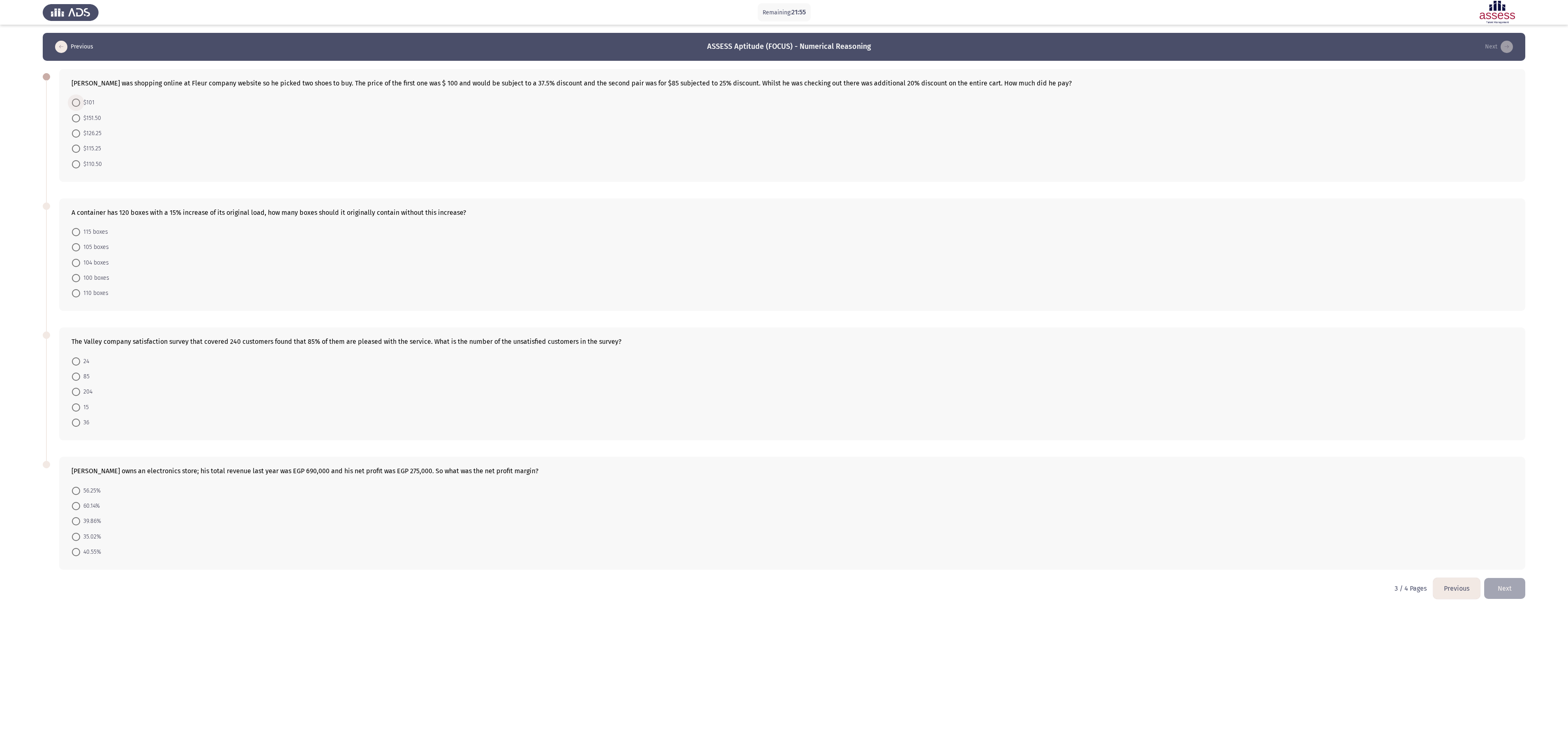
click at [80, 101] on span at bounding box center [76, 103] width 9 height 9
click at [80, 101] on input "$101" at bounding box center [76, 103] width 9 height 9
radio input "true"
click at [102, 243] on mat-radio-button "104 boxes" at bounding box center [90, 262] width 47 height 15
click at [84, 243] on span "104 boxes" at bounding box center [94, 262] width 29 height 10
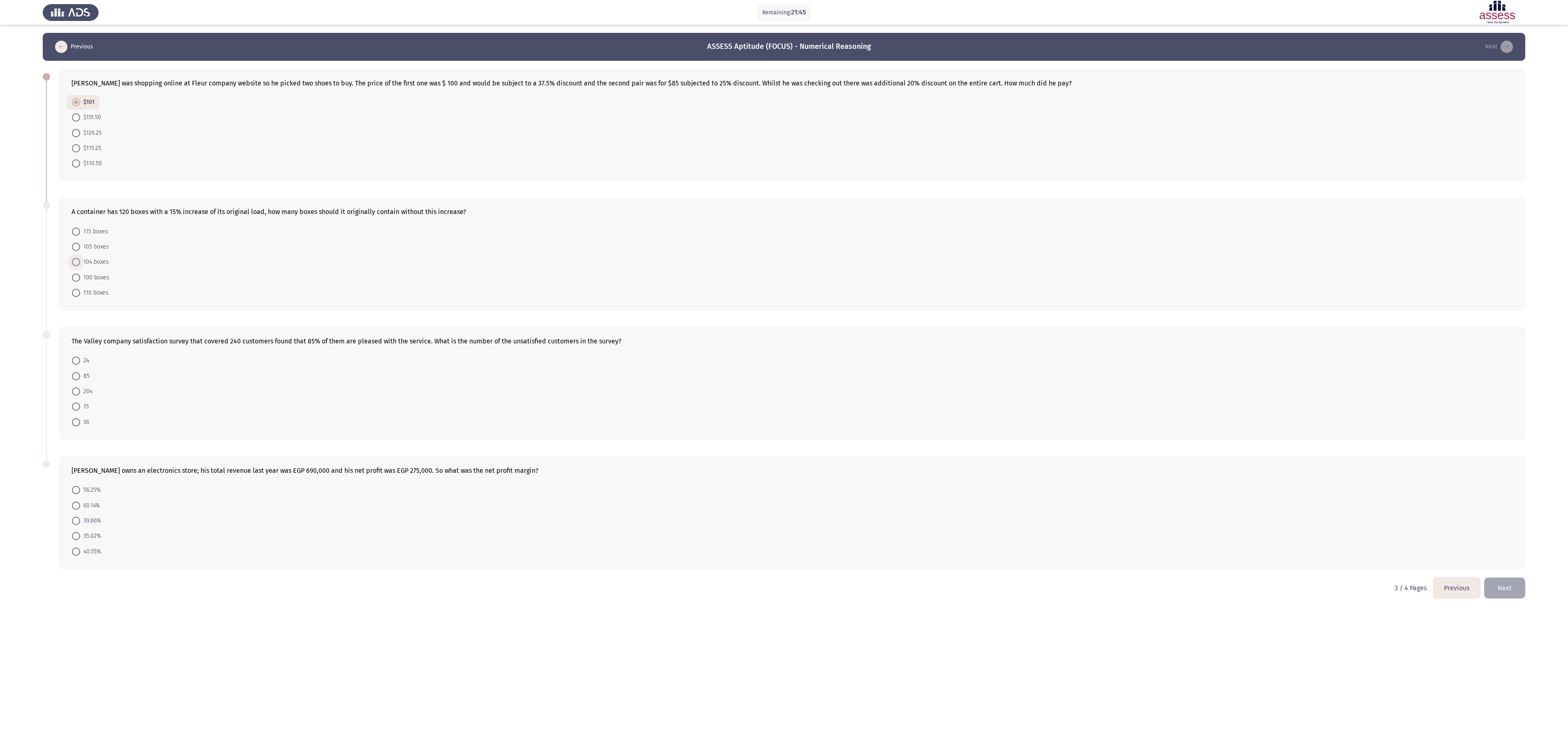
click at [80, 243] on input "104 boxes" at bounding box center [76, 262] width 9 height 9
radio input "true"
click at [82, 243] on span "36" at bounding box center [85, 422] width 9 height 10
click at [80, 243] on input "36" at bounding box center [76, 422] width 9 height 9
radio input "true"
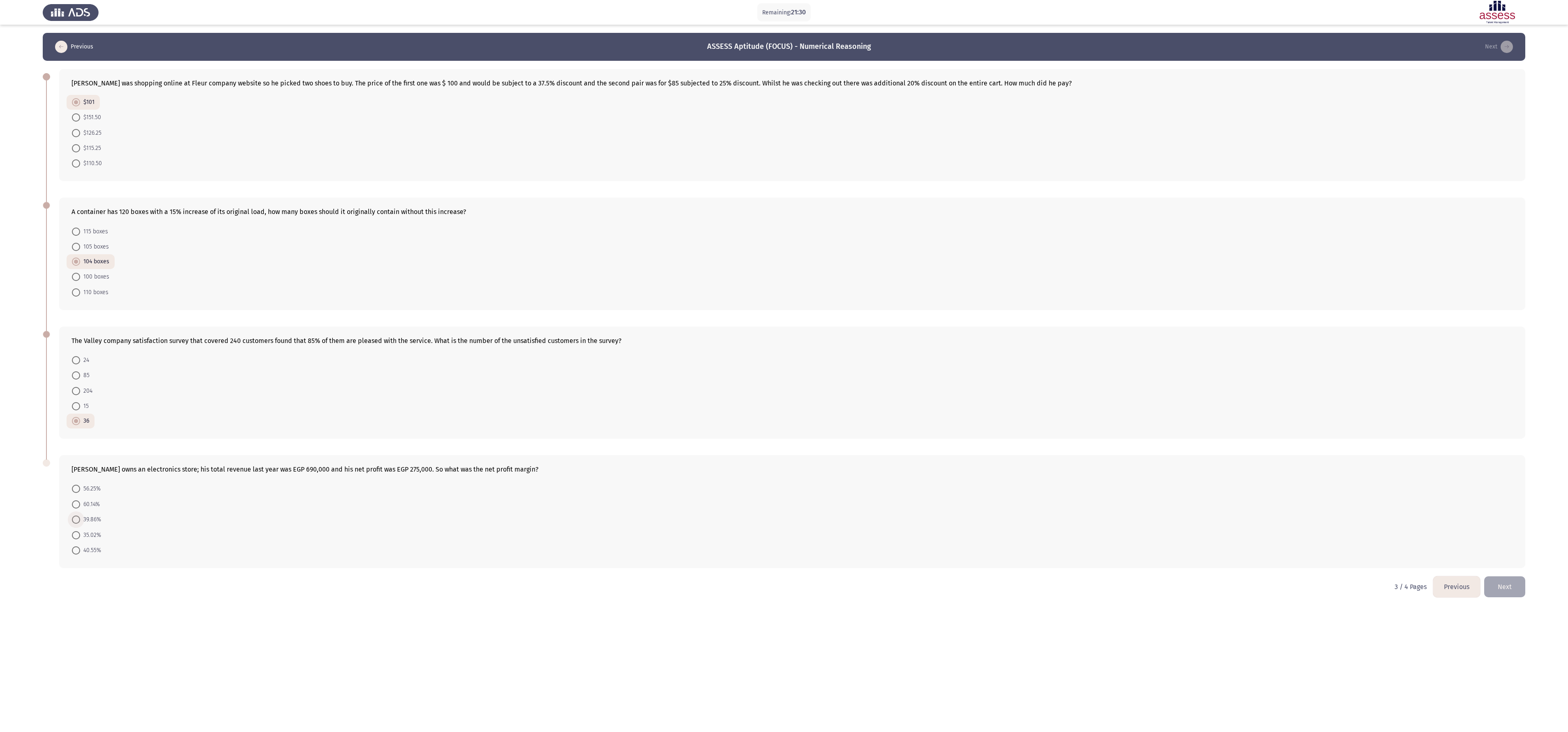
click at [79, 243] on span at bounding box center [76, 520] width 9 height 9
click at [79, 243] on input "39.86%" at bounding box center [76, 520] width 9 height 9
radio input "true"
click at [522, 243] on button "Next" at bounding box center [1505, 586] width 41 height 21
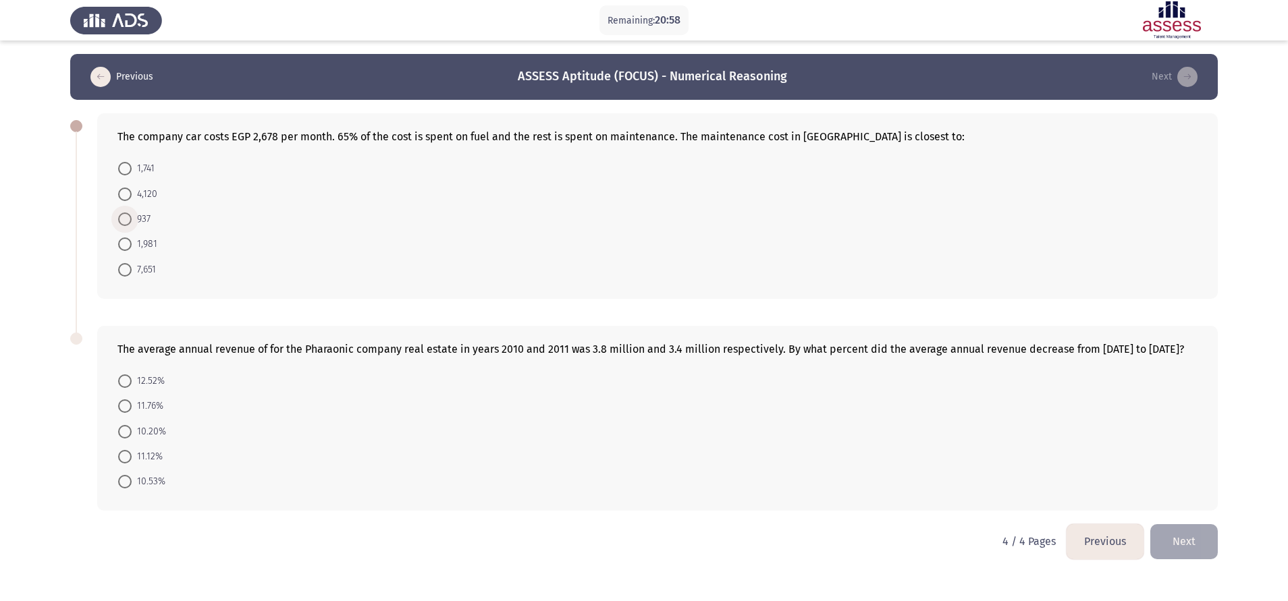
click at [122, 223] on span at bounding box center [125, 220] width 14 height 14
click at [122, 223] on input "937" at bounding box center [125, 220] width 14 height 14
radio input "true"
click at [137, 400] on span "10.53%" at bounding box center [149, 481] width 34 height 16
click at [132, 400] on input "10.53%" at bounding box center [125, 482] width 14 height 14
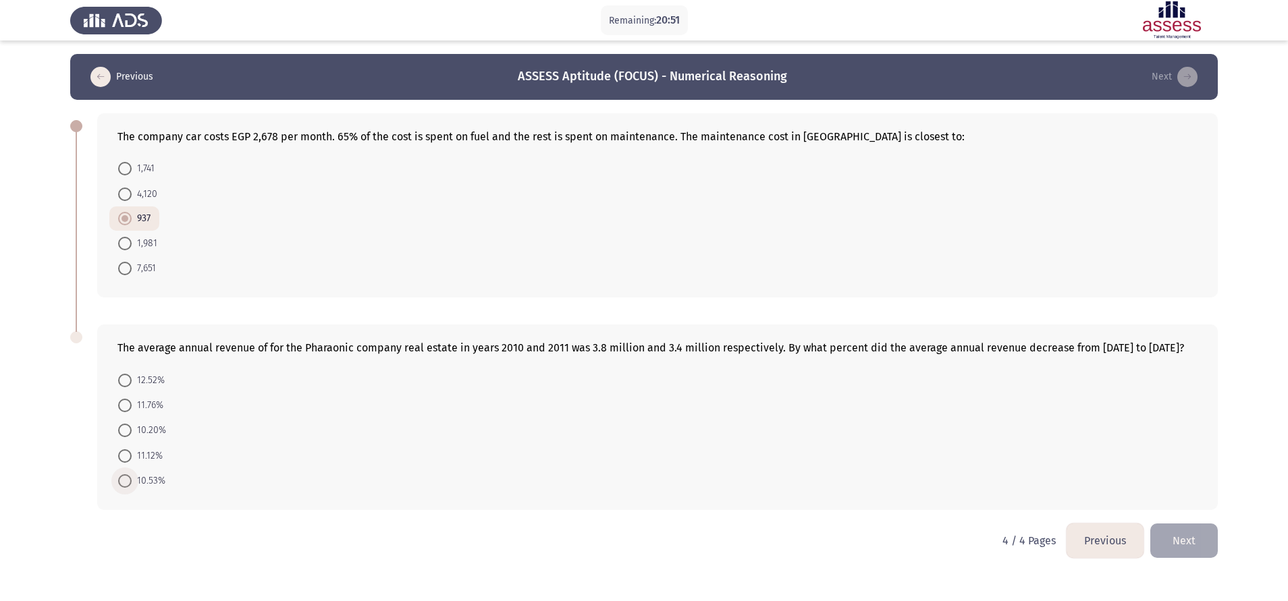
radio input "true"
click at [858, 400] on button "Next" at bounding box center [1184, 540] width 68 height 34
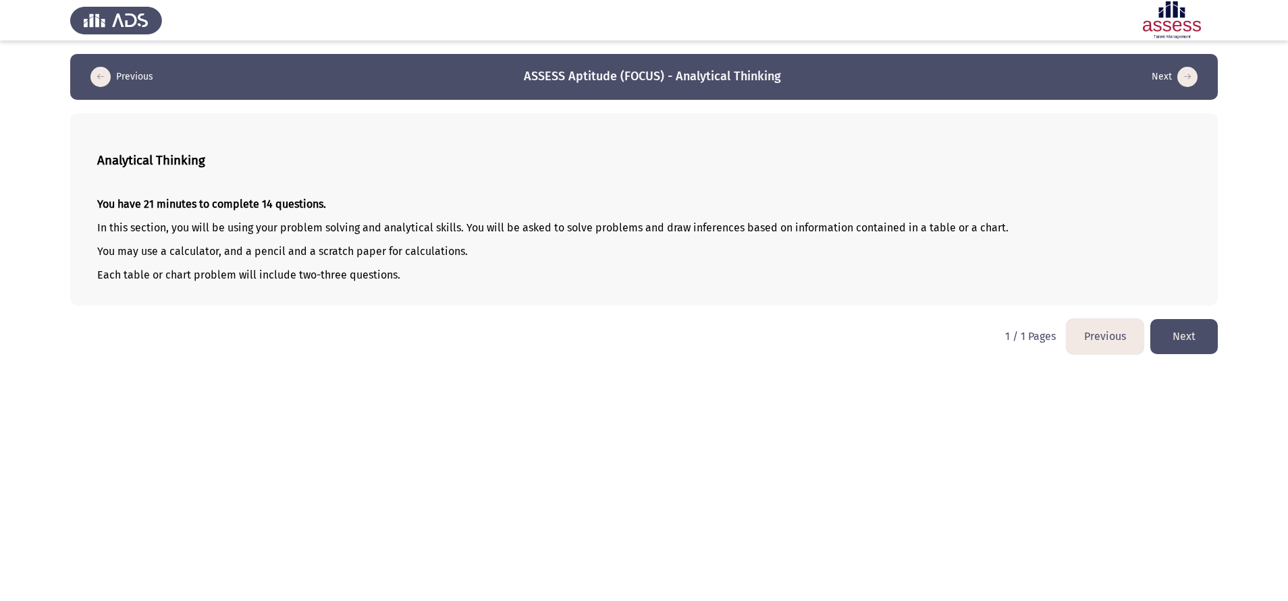
click at [858, 337] on button "Next" at bounding box center [1184, 336] width 68 height 34
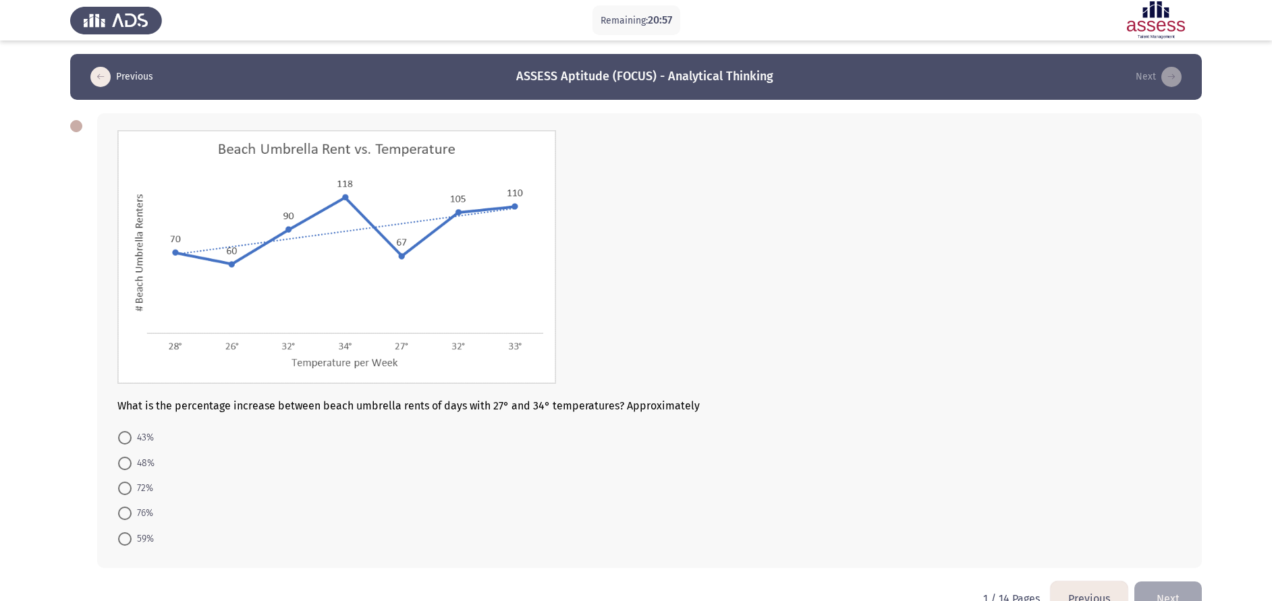
scroll to position [34, 0]
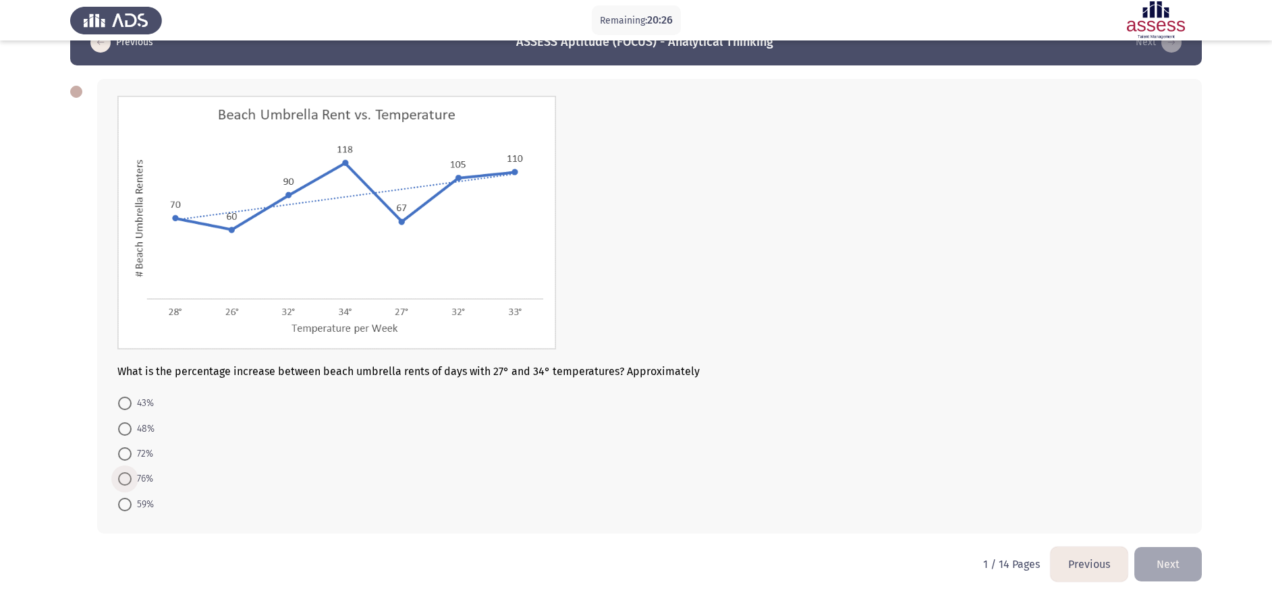
click at [136, 400] on span "76%" at bounding box center [143, 479] width 22 height 16
click at [132, 400] on input "76%" at bounding box center [125, 480] width 14 height 14
radio input "true"
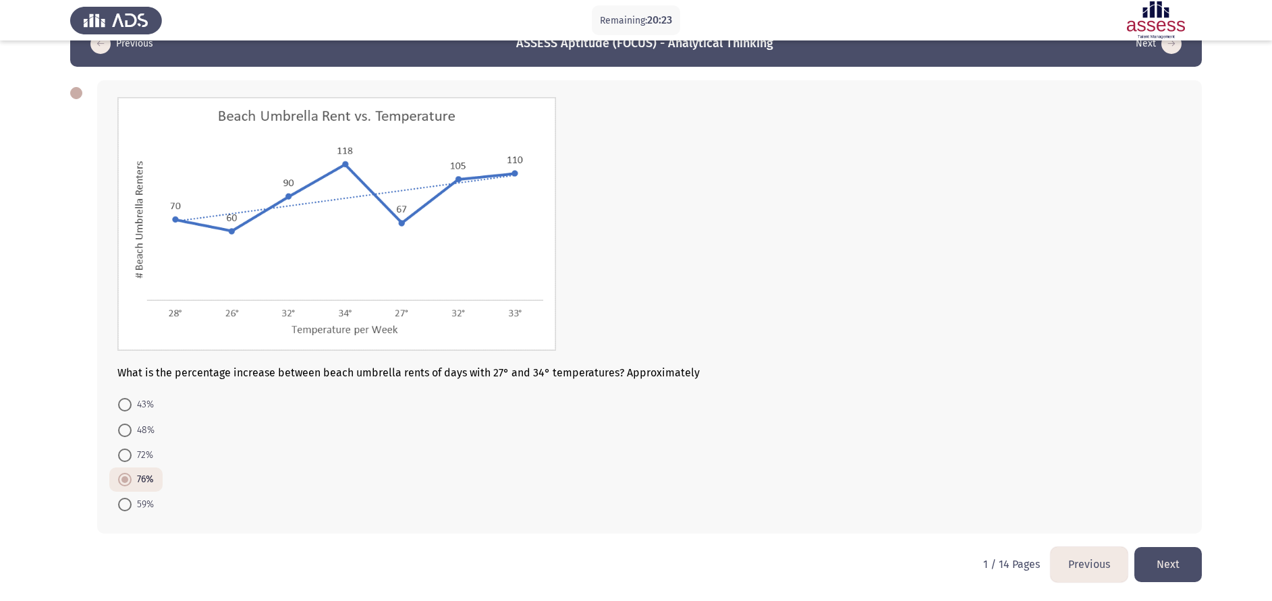
click at [858, 400] on button "Next" at bounding box center [1169, 564] width 68 height 34
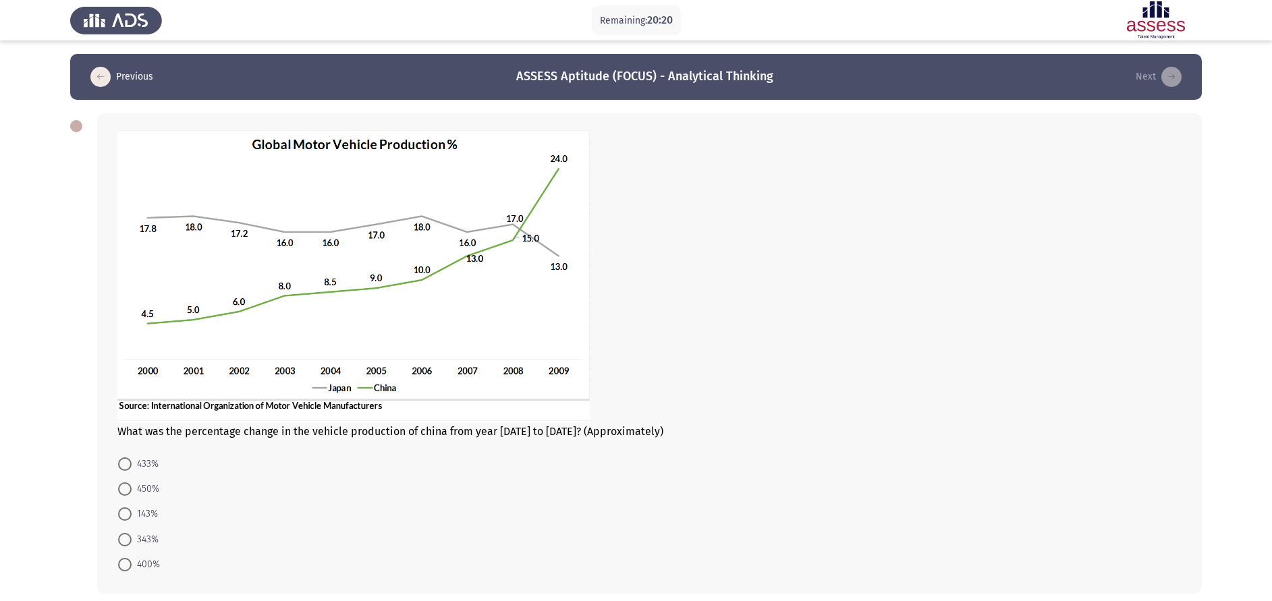
scroll to position [60, 0]
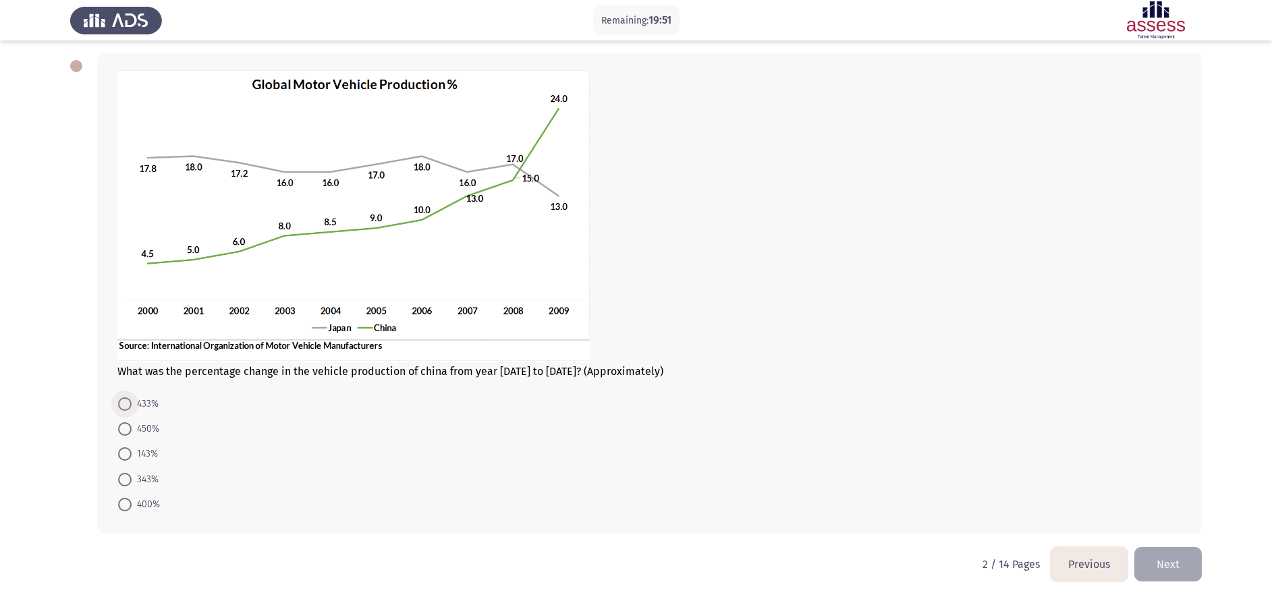
click at [125, 400] on span at bounding box center [125, 405] width 14 height 14
click at [125, 400] on input "433%" at bounding box center [125, 405] width 14 height 14
radio input "true"
click at [858, 400] on button "Next" at bounding box center [1169, 564] width 68 height 34
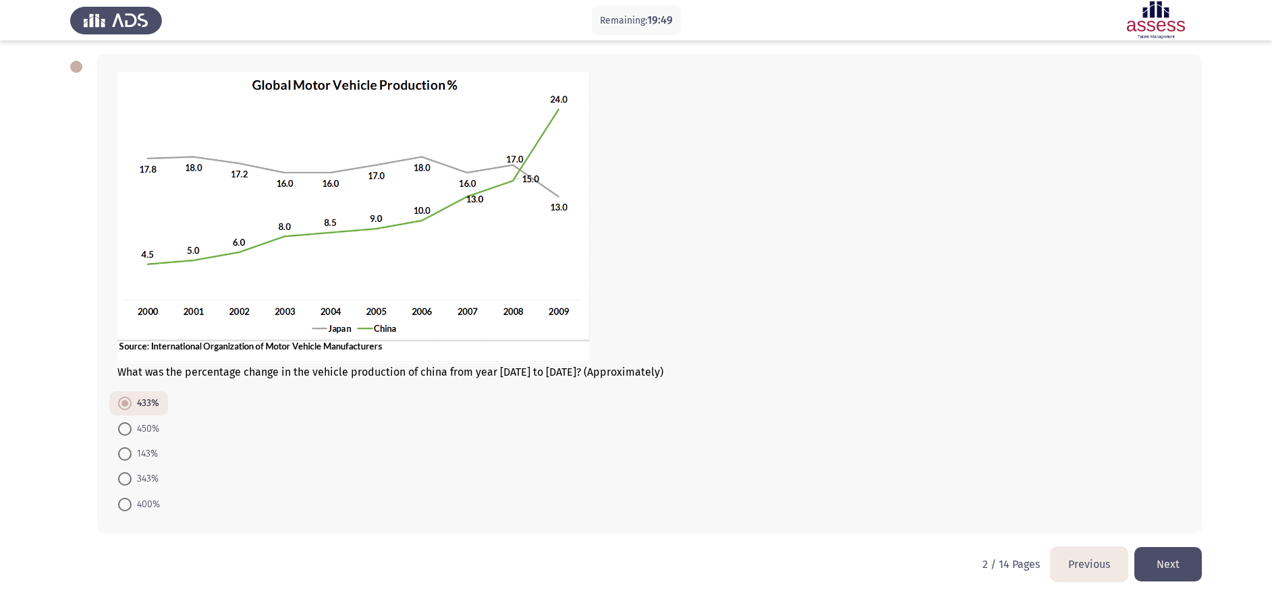
scroll to position [0, 0]
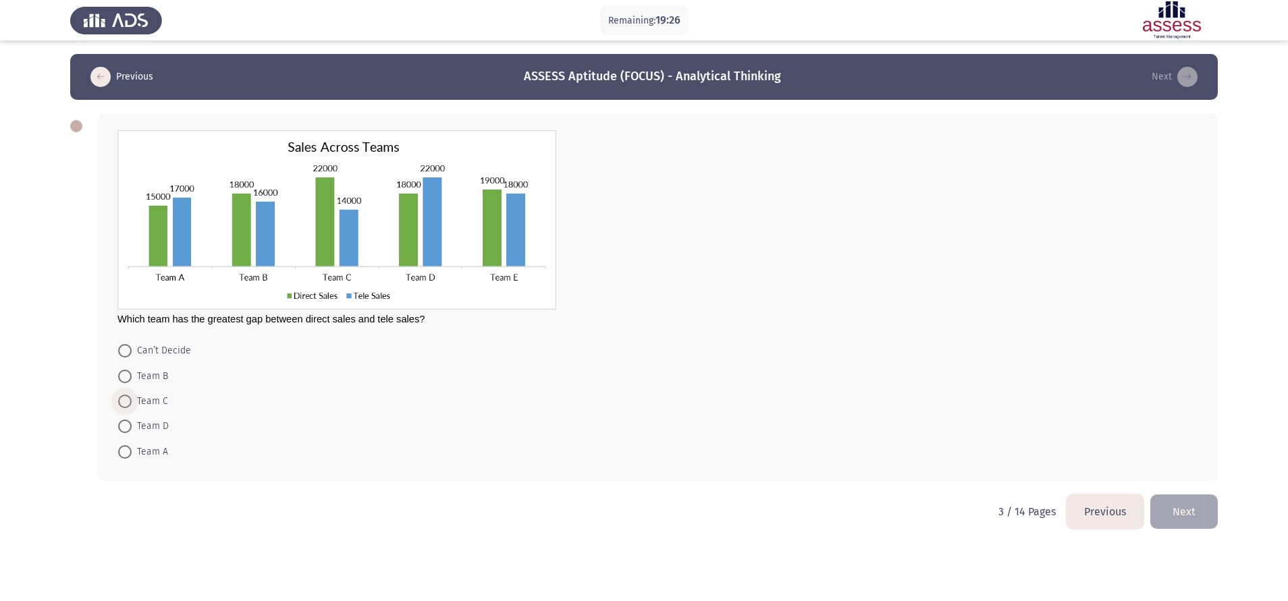
click at [145, 400] on span "Team C" at bounding box center [150, 402] width 36 height 16
click at [132, 400] on input "Team C" at bounding box center [125, 402] width 14 height 14
radio input "true"
click at [858, 400] on button "Next" at bounding box center [1184, 510] width 68 height 34
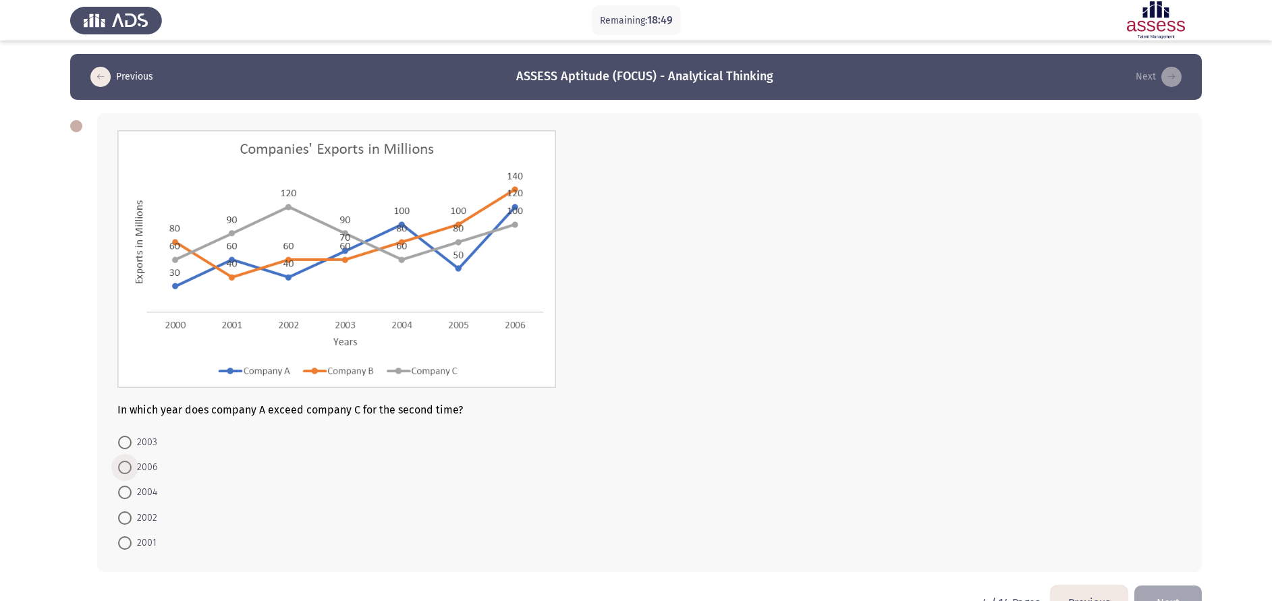
click at [140, 400] on span "2006" at bounding box center [145, 468] width 26 height 16
click at [132, 400] on input "2006" at bounding box center [125, 468] width 14 height 14
radio input "true"
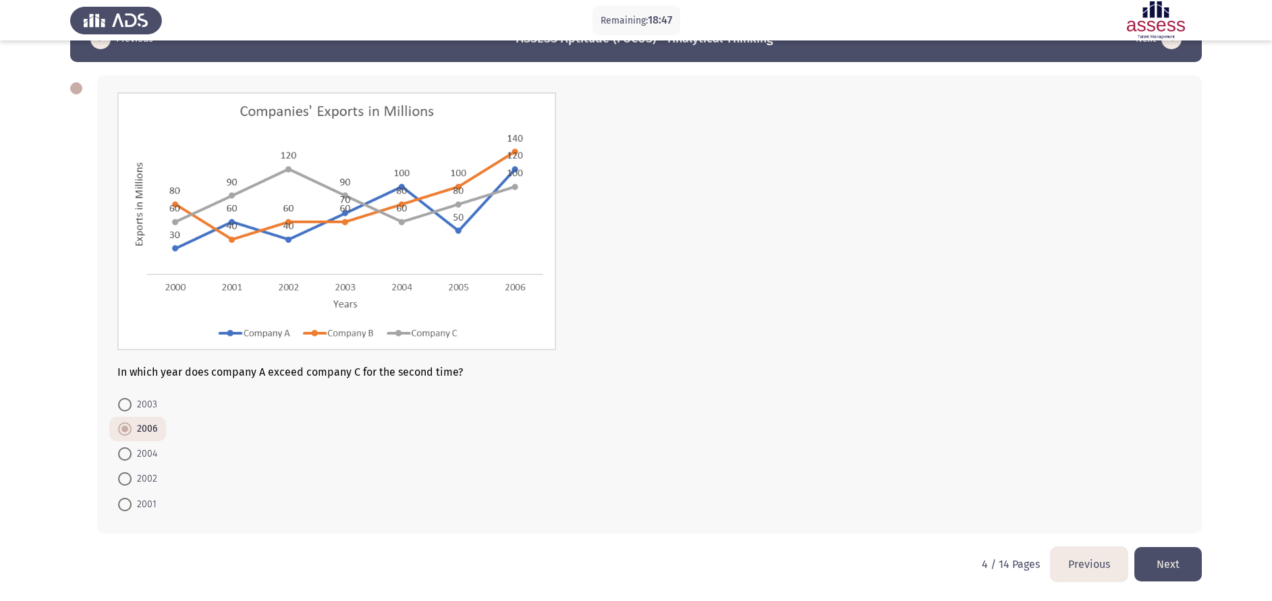
click at [858, 400] on button "Next" at bounding box center [1169, 564] width 68 height 34
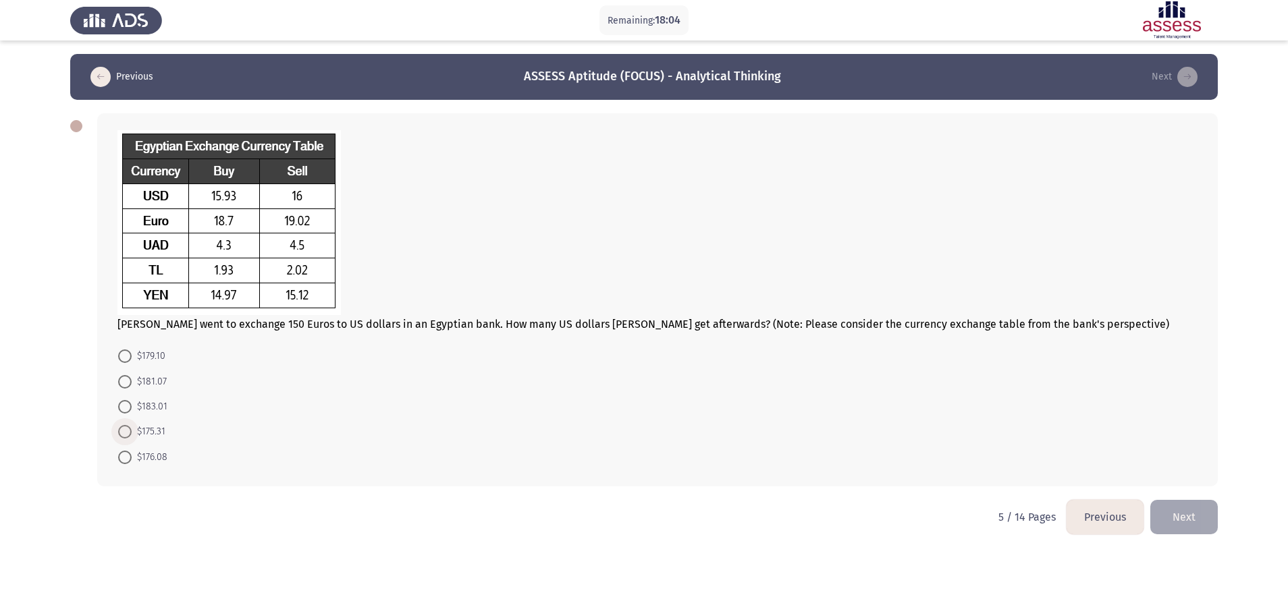
click at [138, 400] on span "$175.31" at bounding box center [149, 432] width 34 height 16
click at [132, 400] on input "$175.31" at bounding box center [125, 432] width 14 height 14
radio input "true"
click at [858, 400] on button "Next" at bounding box center [1184, 516] width 68 height 34
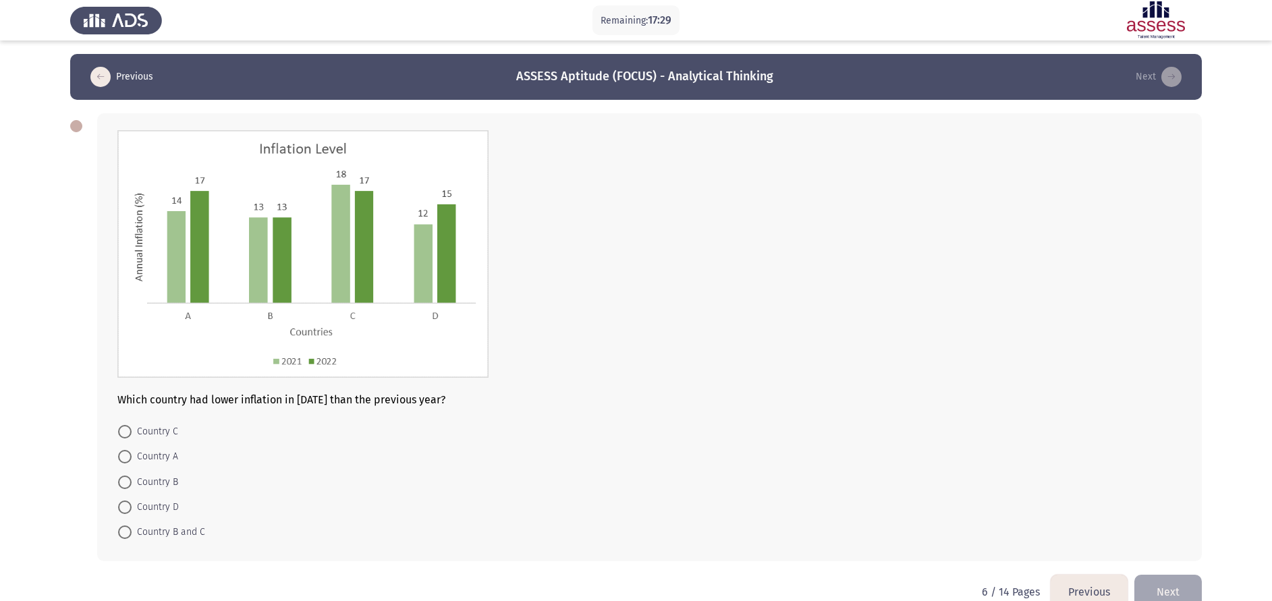
click at [168, 400] on mat-radio-button "Country C" at bounding box center [148, 431] width 78 height 25
click at [169, 400] on span "Country C" at bounding box center [155, 432] width 47 height 16
click at [132, 400] on input "Country C" at bounding box center [125, 432] width 14 height 14
radio input "true"
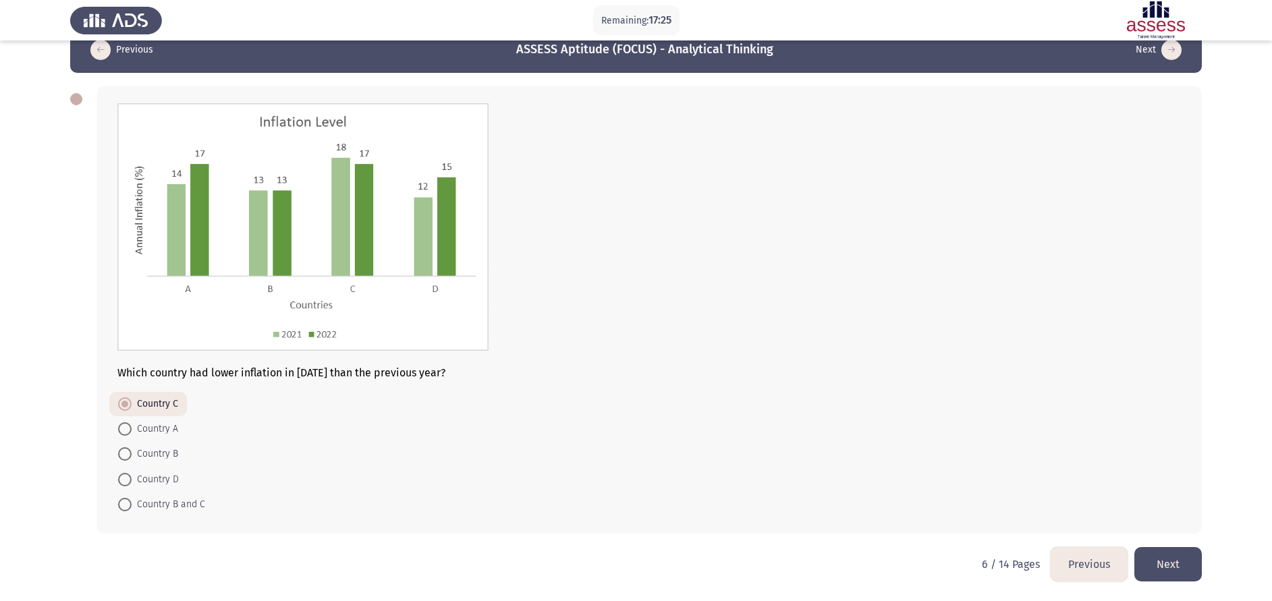
click at [858, 400] on button "Next" at bounding box center [1169, 564] width 68 height 34
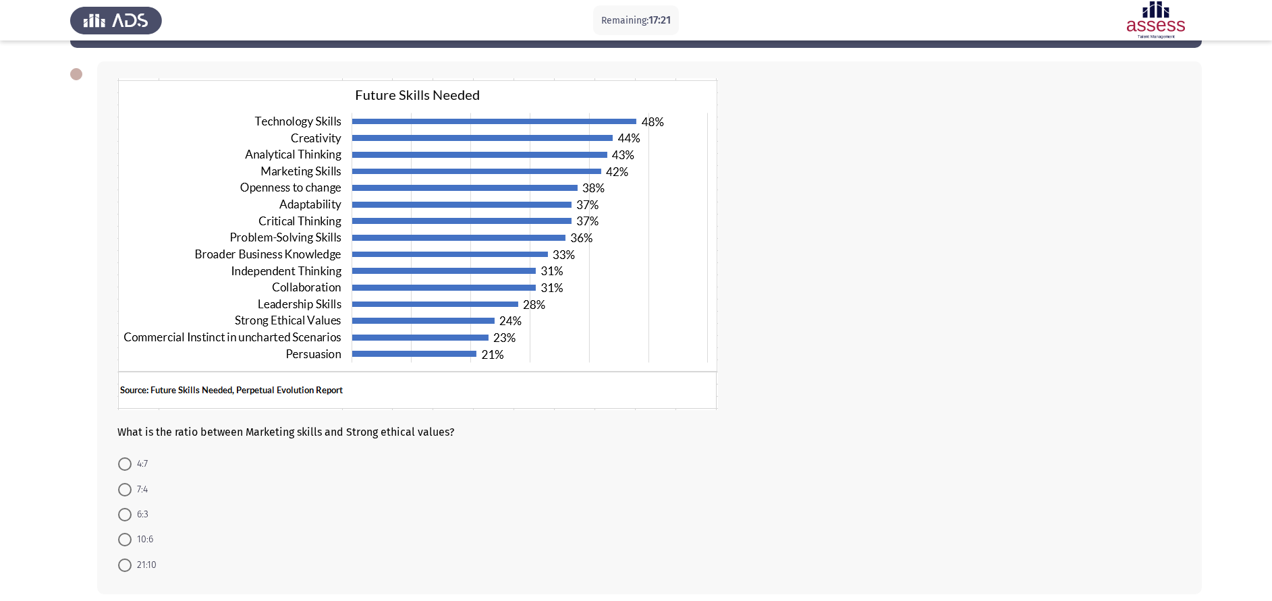
scroll to position [51, 0]
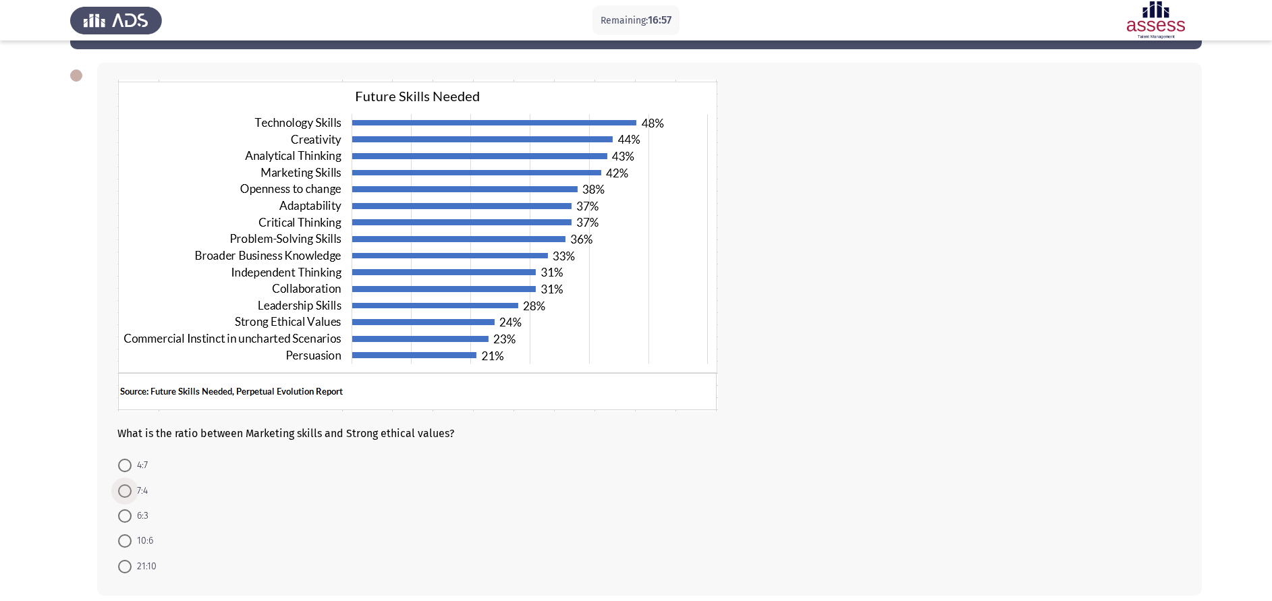
click at [136, 400] on span "7:4" at bounding box center [140, 491] width 16 height 16
click at [132, 400] on input "7:4" at bounding box center [125, 492] width 14 height 14
radio input "true"
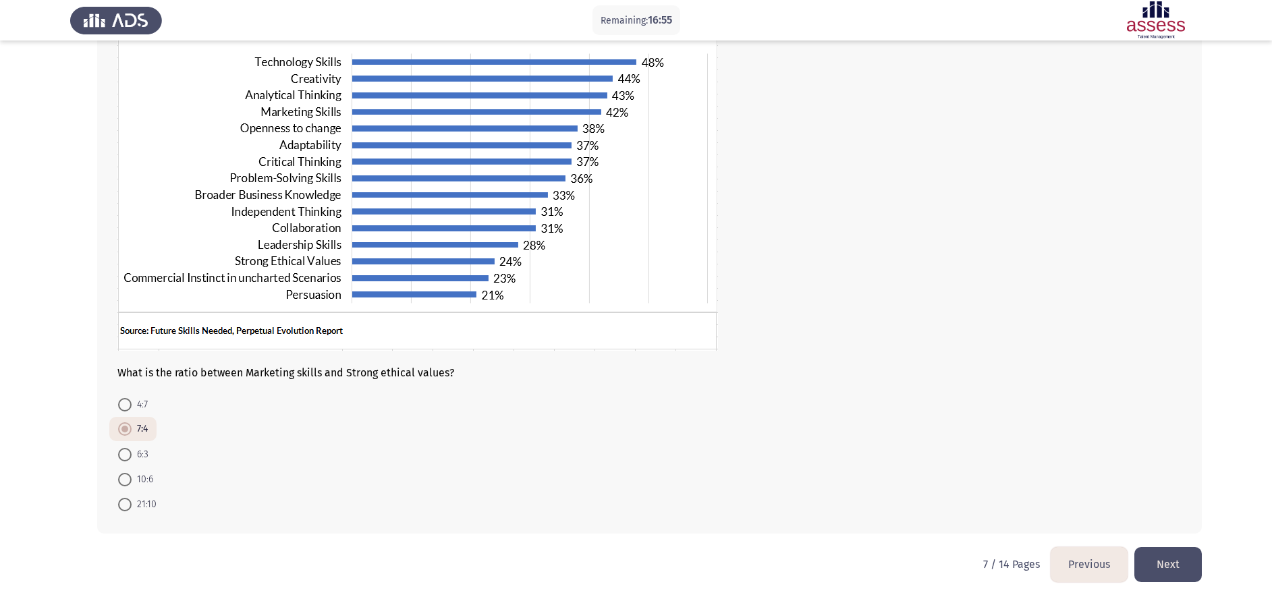
click at [858, 400] on button "Next" at bounding box center [1169, 564] width 68 height 34
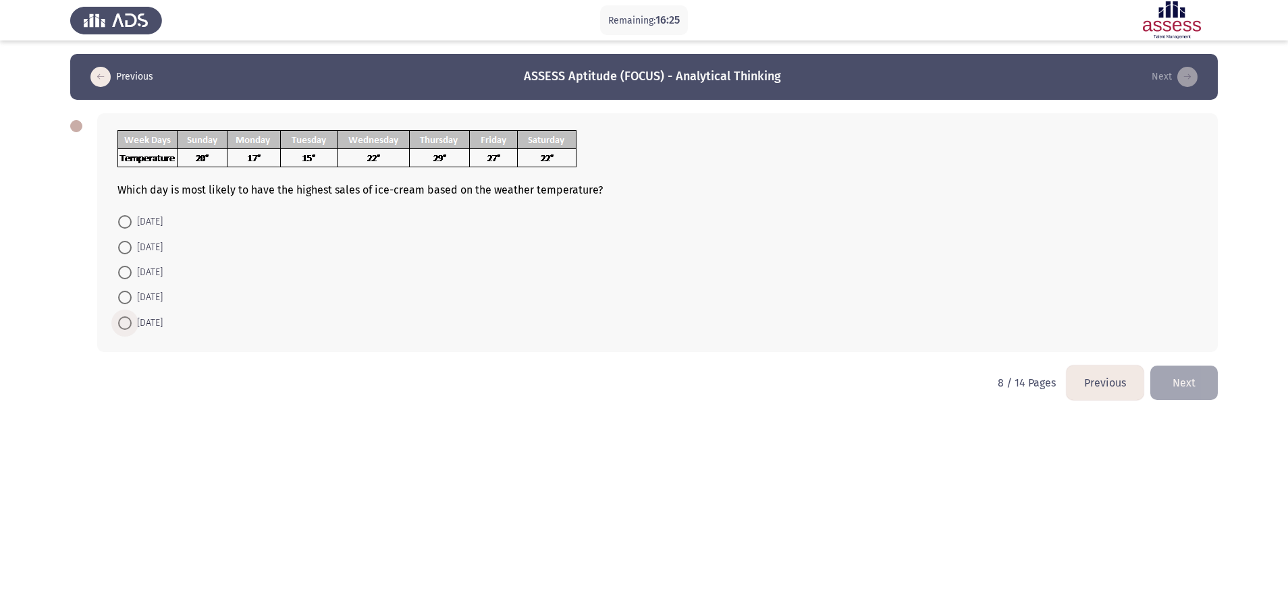
click at [136, 315] on span "[DATE]" at bounding box center [147, 323] width 31 height 16
click at [132, 317] on input "[DATE]" at bounding box center [125, 324] width 14 height 14
radio input "true"
click at [858, 390] on button "Next" at bounding box center [1184, 382] width 68 height 34
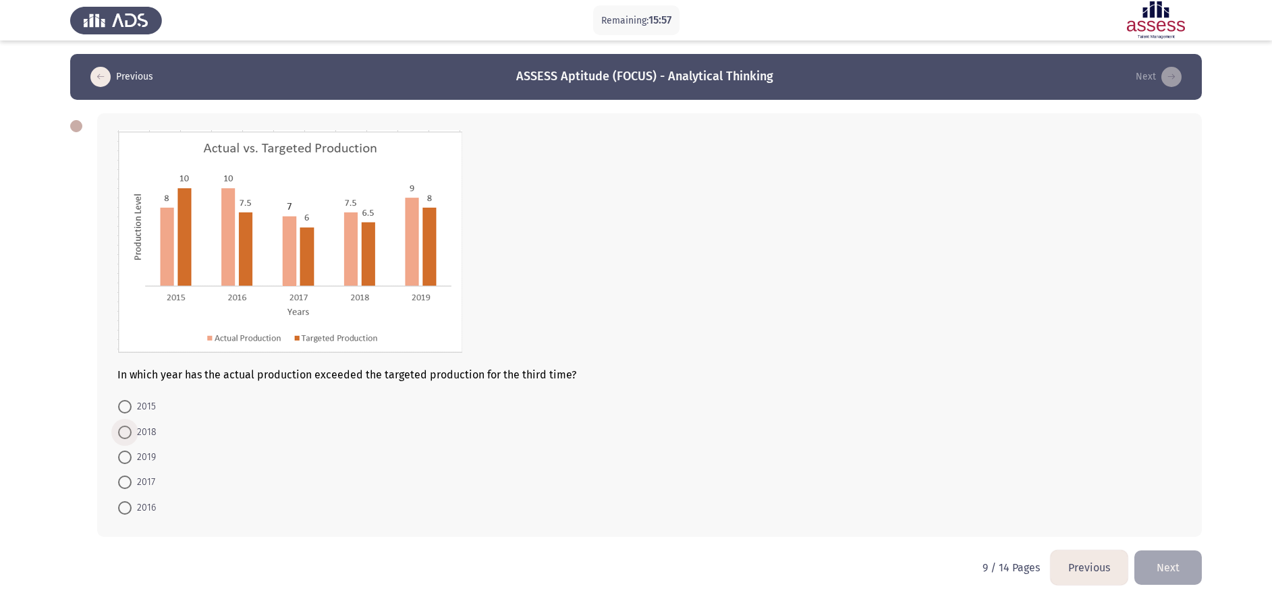
click at [135, 400] on span "2018" at bounding box center [144, 433] width 25 height 16
click at [132, 400] on input "2018" at bounding box center [125, 433] width 14 height 14
radio input "true"
click at [858, 400] on button "Next" at bounding box center [1169, 566] width 68 height 34
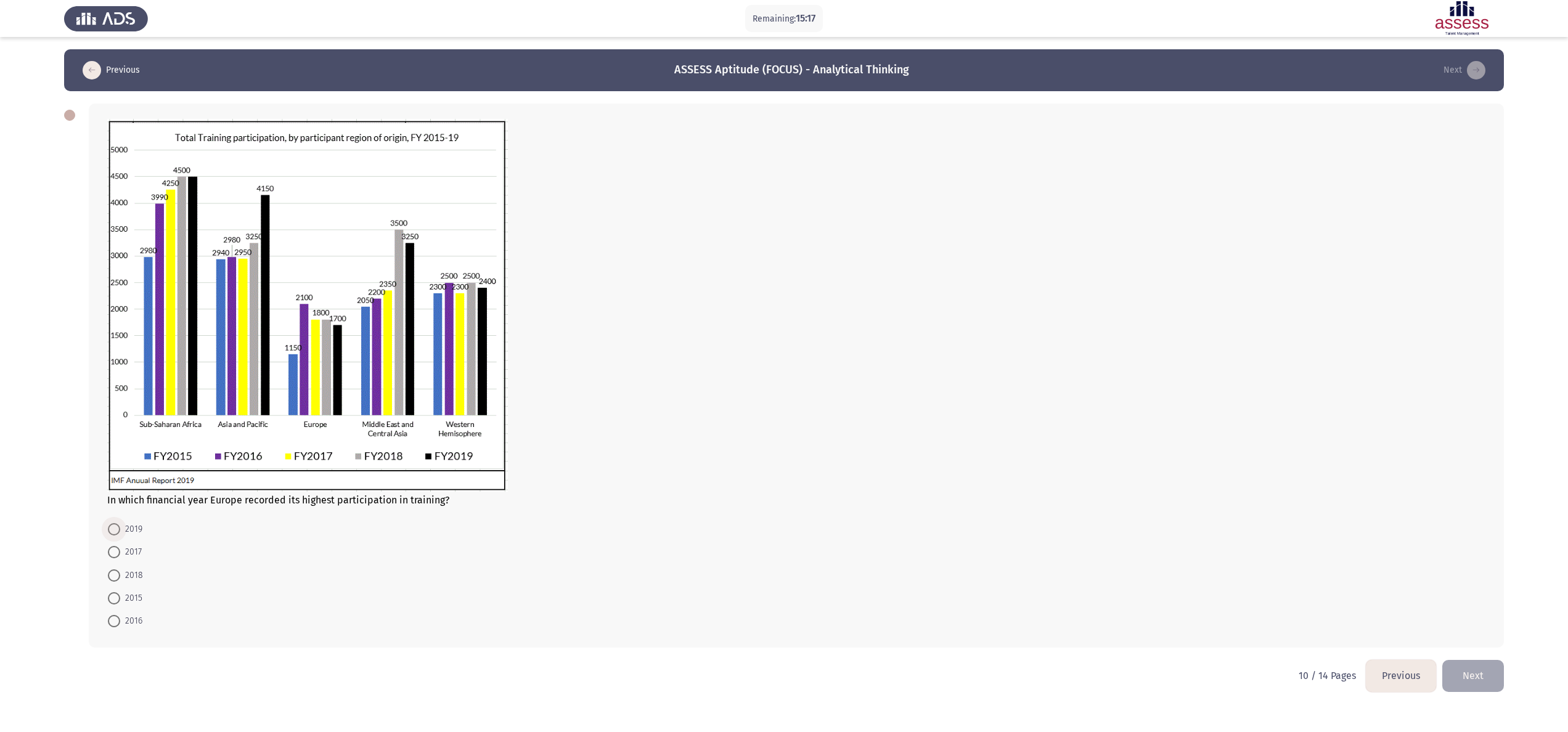
click at [121, 365] on span "2019" at bounding box center [132, 529] width 22 height 15
click at [121, 365] on input "2019" at bounding box center [114, 529] width 13 height 13
radio input "true"
click at [784, 365] on button "Next" at bounding box center [1474, 674] width 62 height 31
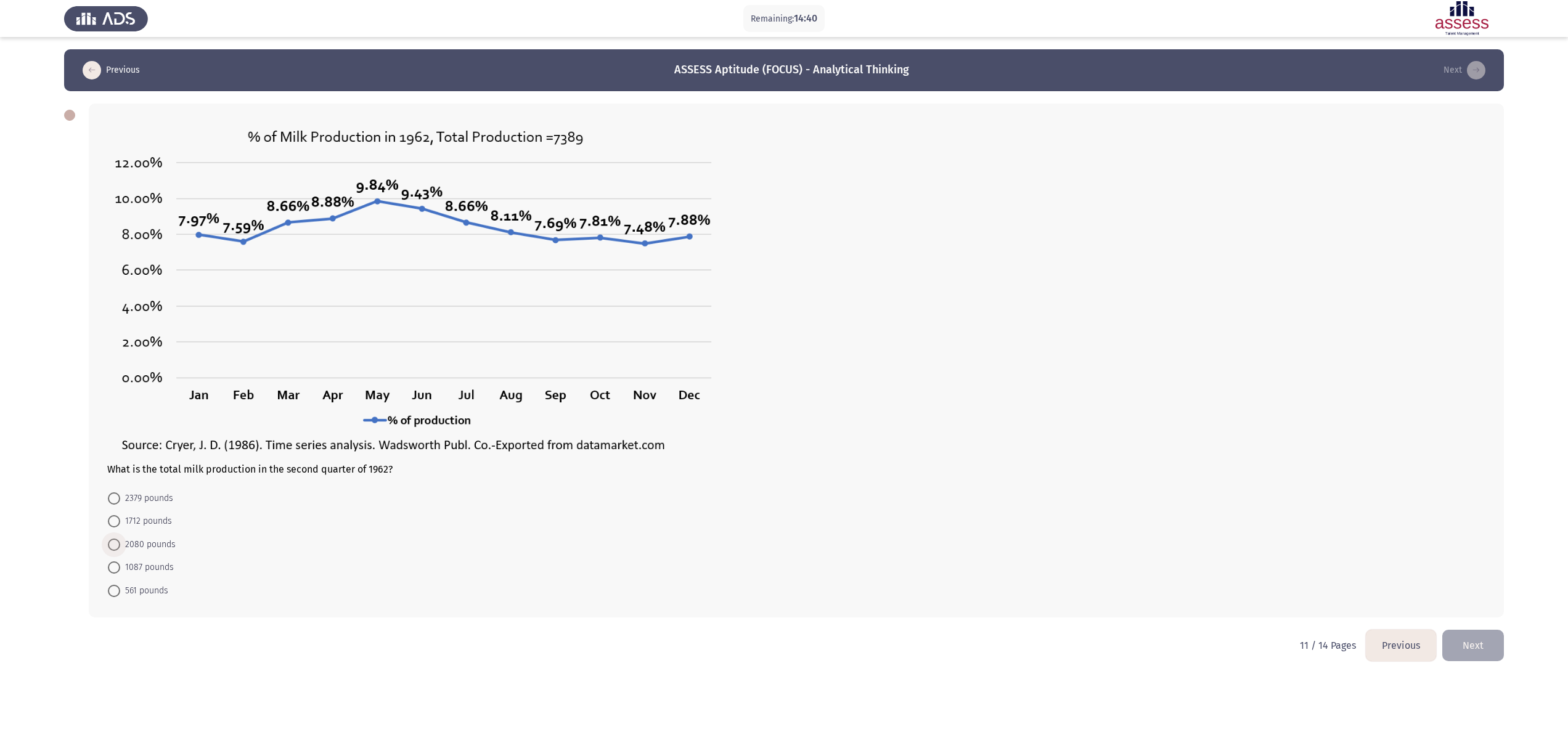
click at [151, 365] on span "2080 pounds" at bounding box center [148, 545] width 56 height 15
click at [121, 365] on input "2080 pounds" at bounding box center [114, 545] width 13 height 13
radio input "true"
click at [784, 365] on button "Next" at bounding box center [1474, 644] width 62 height 31
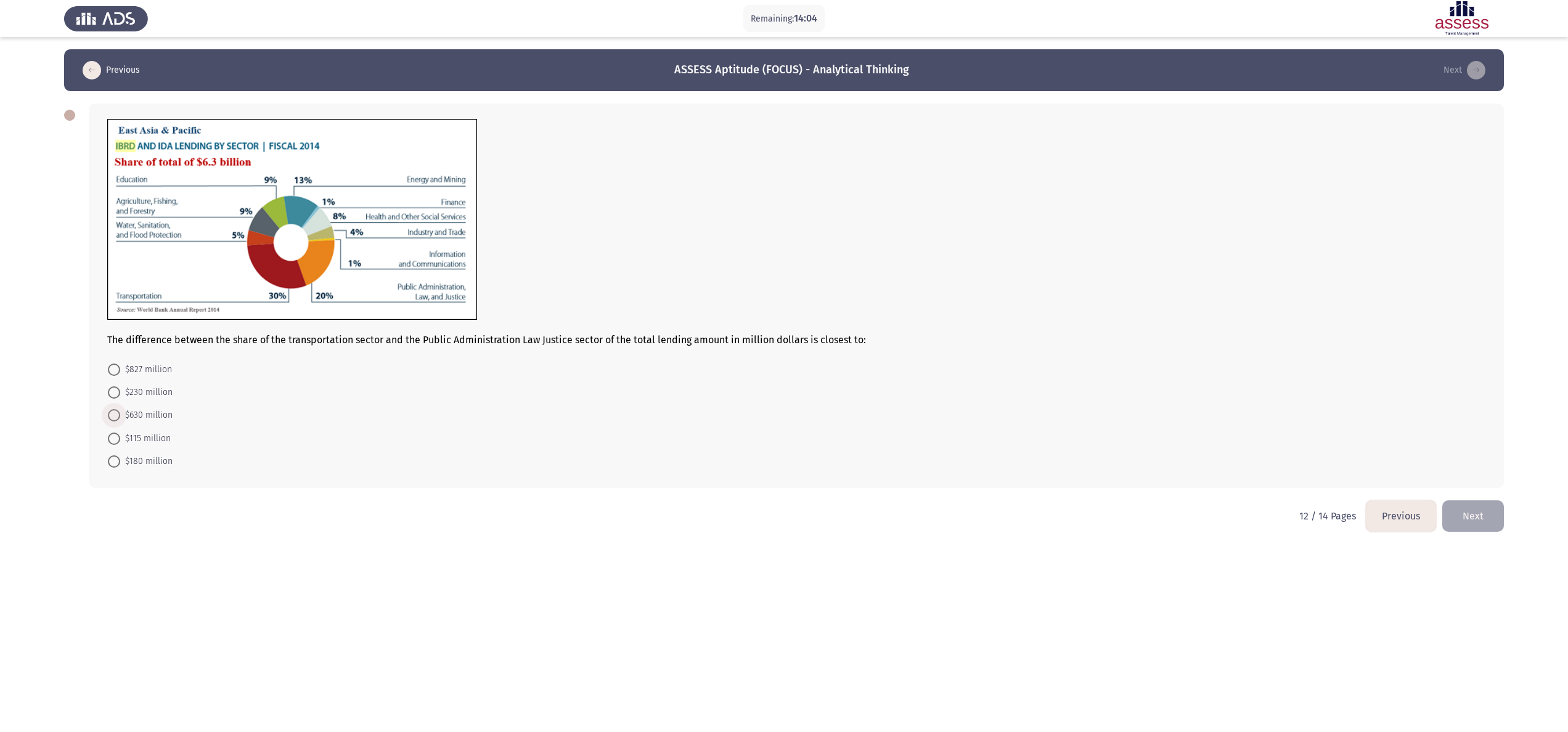
click at [163, 365] on span "$630 million" at bounding box center [146, 415] width 52 height 15
click at [121, 365] on input "$630 million" at bounding box center [114, 415] width 13 height 13
radio input "true"
click at [784, 365] on button "Next" at bounding box center [1474, 515] width 62 height 31
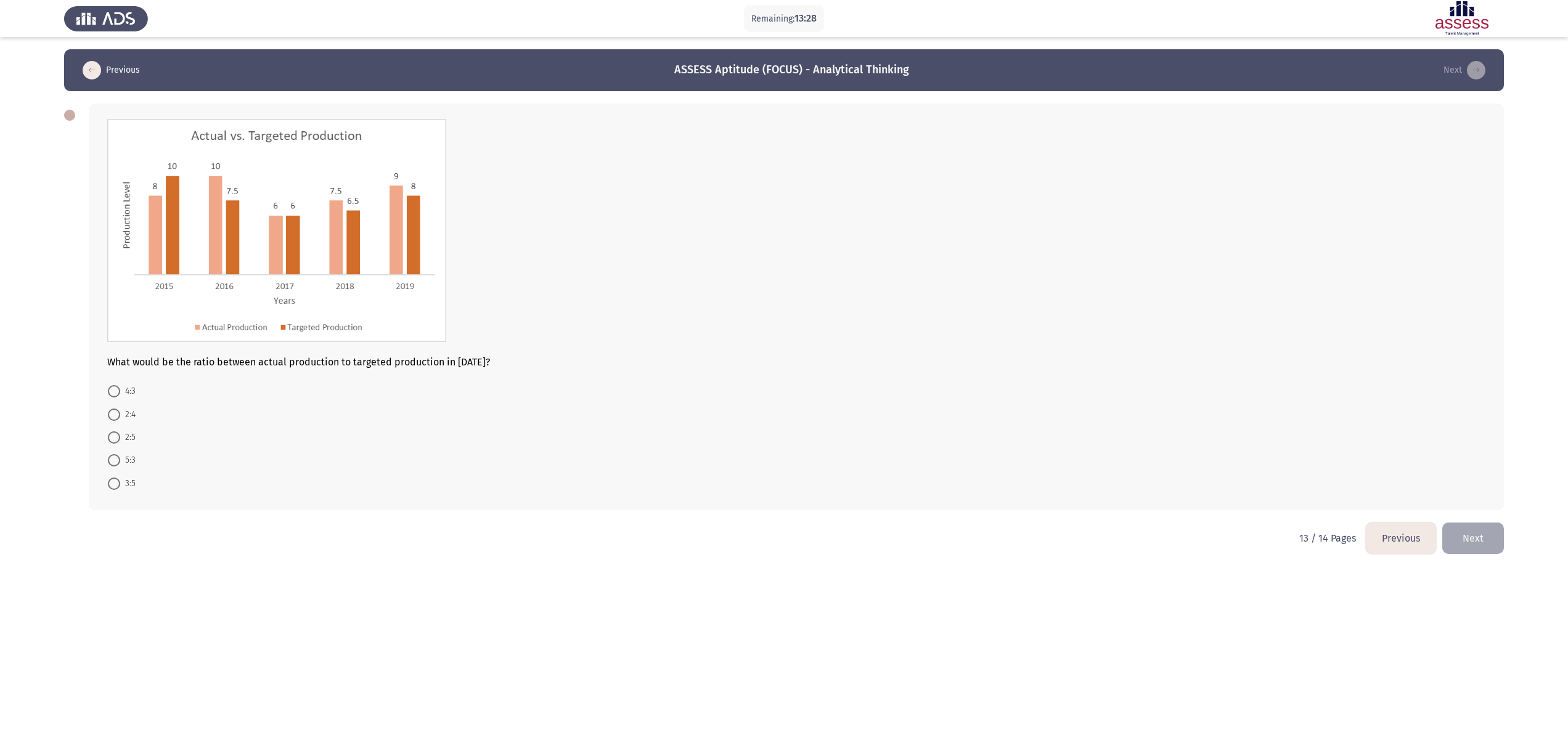
click at [121, 365] on span "4:3" at bounding box center [128, 392] width 16 height 15
click at [121, 365] on input "4:3" at bounding box center [114, 392] width 13 height 13
radio input "true"
click at [784, 365] on button "Next" at bounding box center [1474, 537] width 62 height 31
click at [136, 365] on span "40%" at bounding box center [131, 437] width 21 height 15
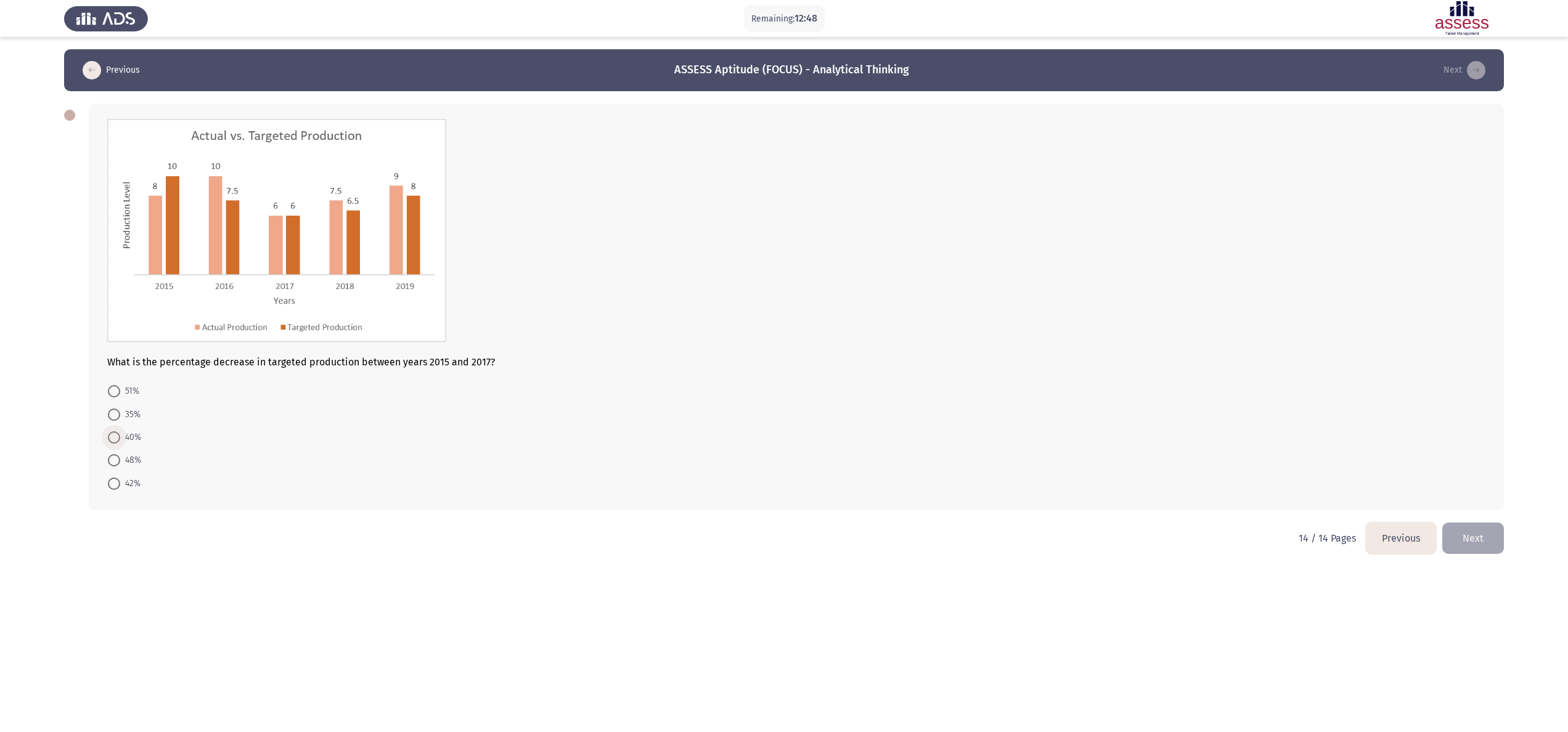
click at [121, 365] on input "40%" at bounding box center [114, 438] width 13 height 13
radio input "true"
click at [784, 365] on button "Next" at bounding box center [1474, 537] width 62 height 31
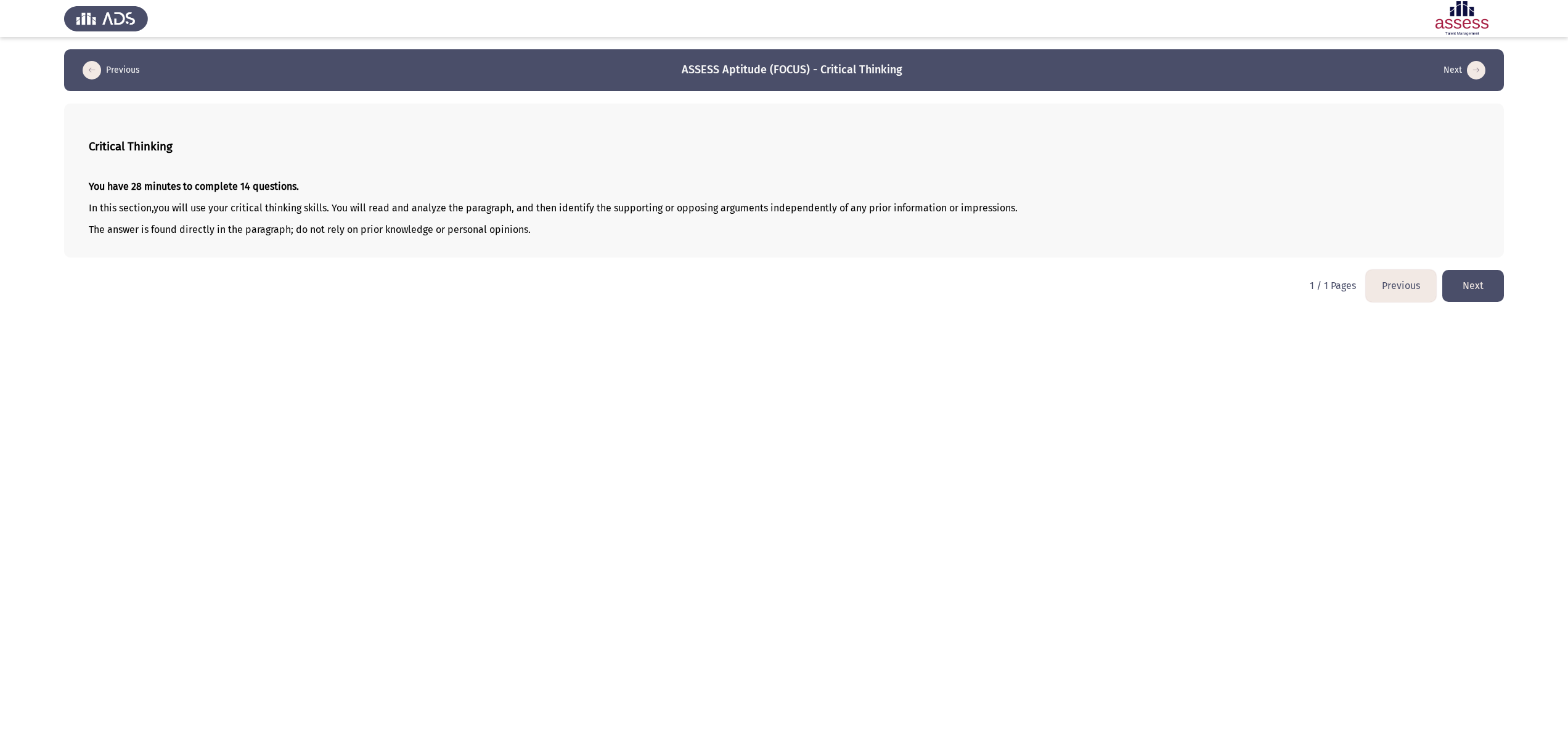
click at [784, 291] on button "Next" at bounding box center [1474, 286] width 62 height 31
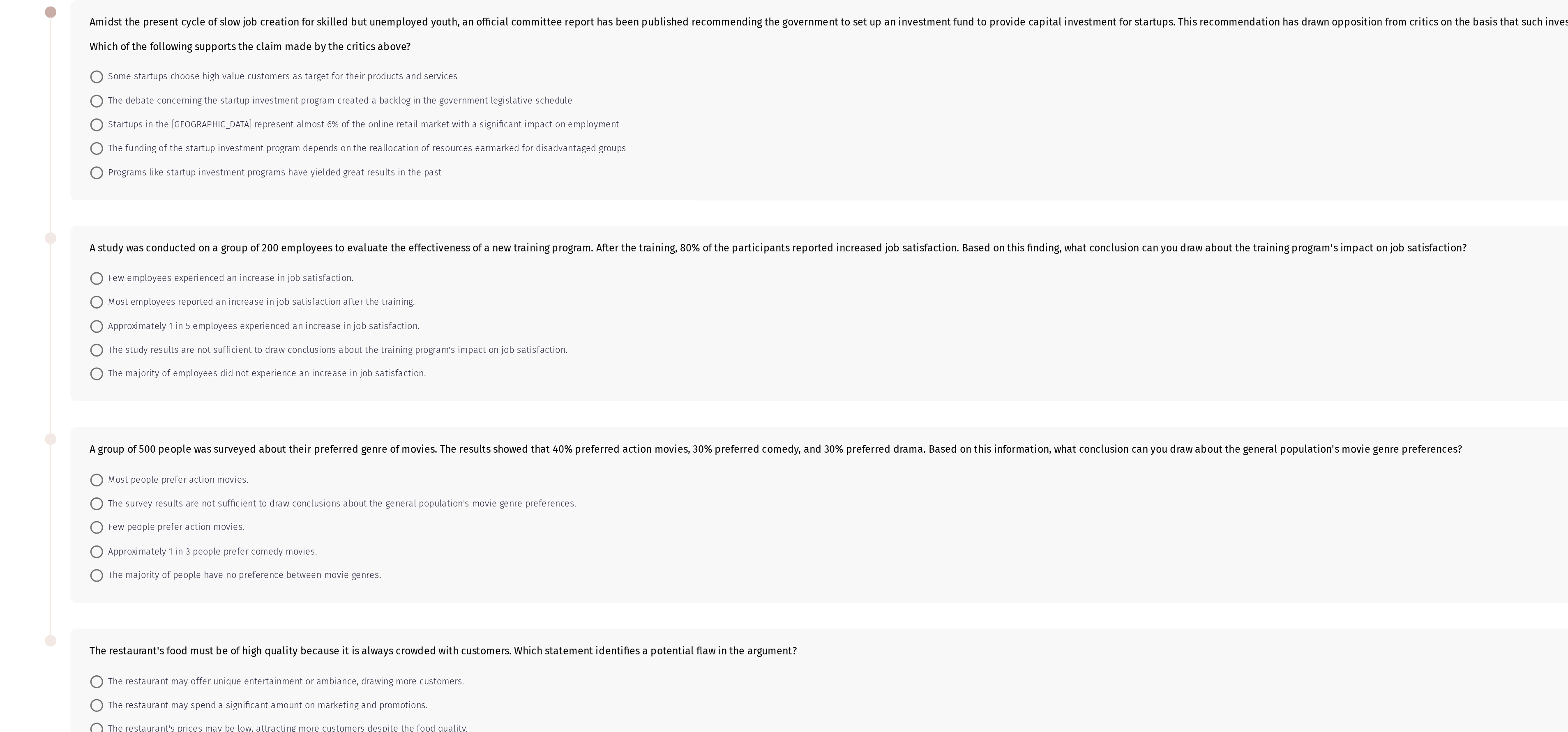
click at [130, 159] on span "The funding of the startup investment program depends on the reallocation of re…" at bounding box center [248, 164] width 336 height 10
click at [80, 160] on input "The funding of the startup investment program depends on the reallocation of re…" at bounding box center [76, 164] width 9 height 9
radio input "true"
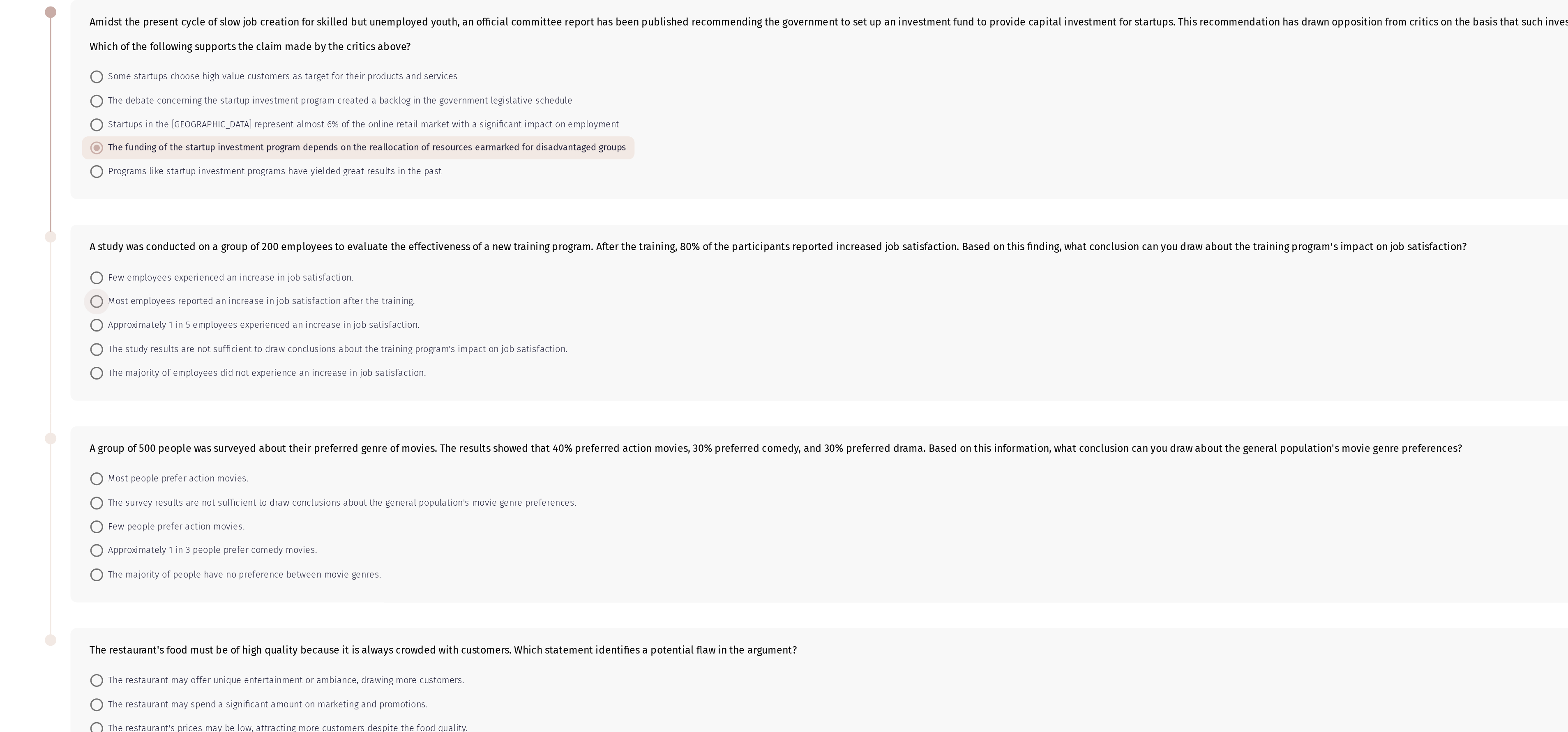
click at [131, 243] on span "Most employees reported an increase in job satisfaction after the training." at bounding box center [180, 262] width 200 height 10
click at [80, 243] on input "Most employees reported an increase in job satisfaction after the training." at bounding box center [76, 263] width 9 height 9
radio input "true"
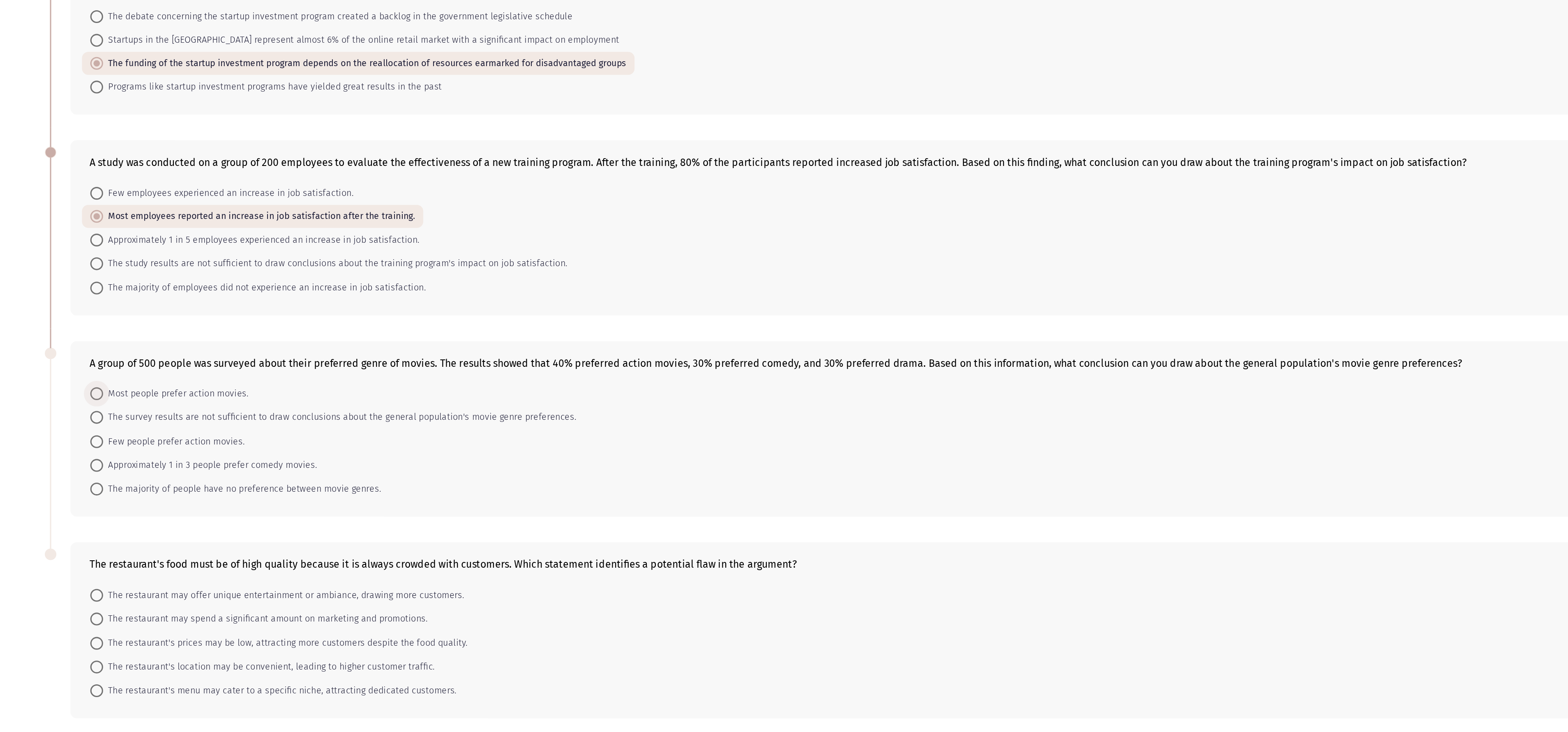
click at [113, 243] on span "Most people prefer action movies." at bounding box center [127, 376] width 93 height 10
click at [80, 243] on input "Most people prefer action movies." at bounding box center [76, 376] width 9 height 9
radio input "true"
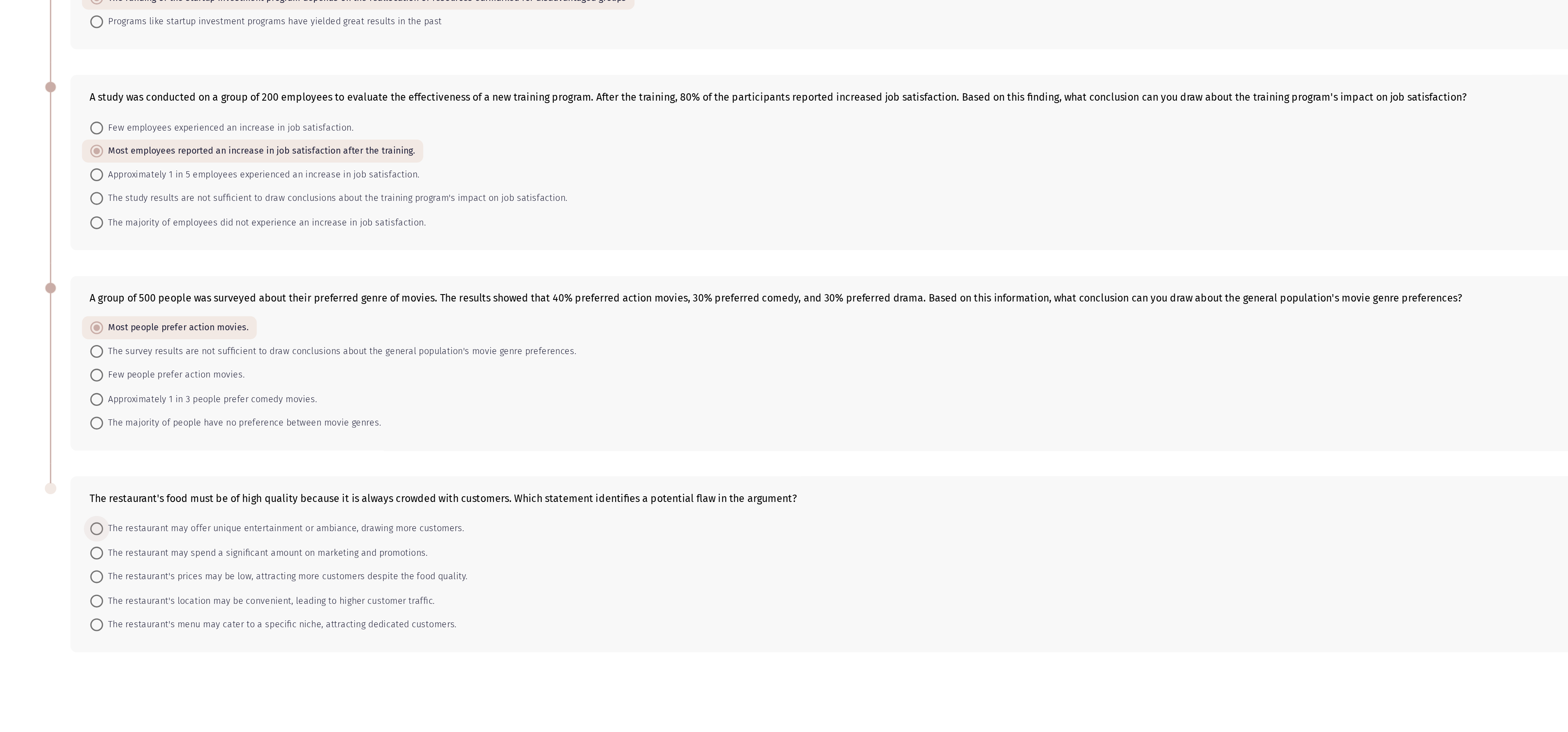
click at [178, 243] on span "The restaurant may offer unique entertainment or ambiance, drawing more custome…" at bounding box center [196, 504] width 232 height 10
click at [80, 243] on input "The restaurant may offer unique entertainment or ambiance, drawing more custome…" at bounding box center [76, 504] width 9 height 9
radio input "true"
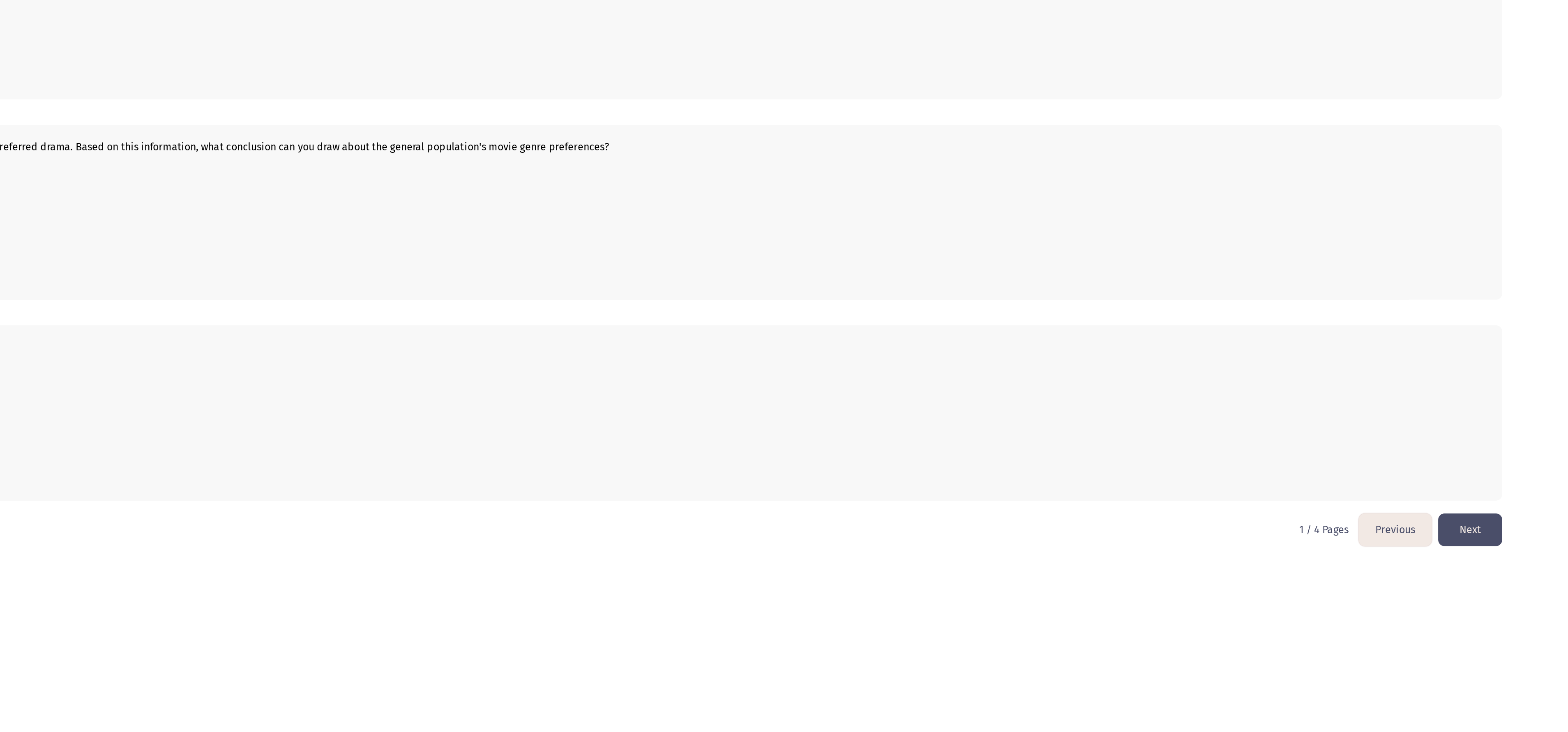
click at [522, 243] on button "Next" at bounding box center [1505, 602] width 41 height 21
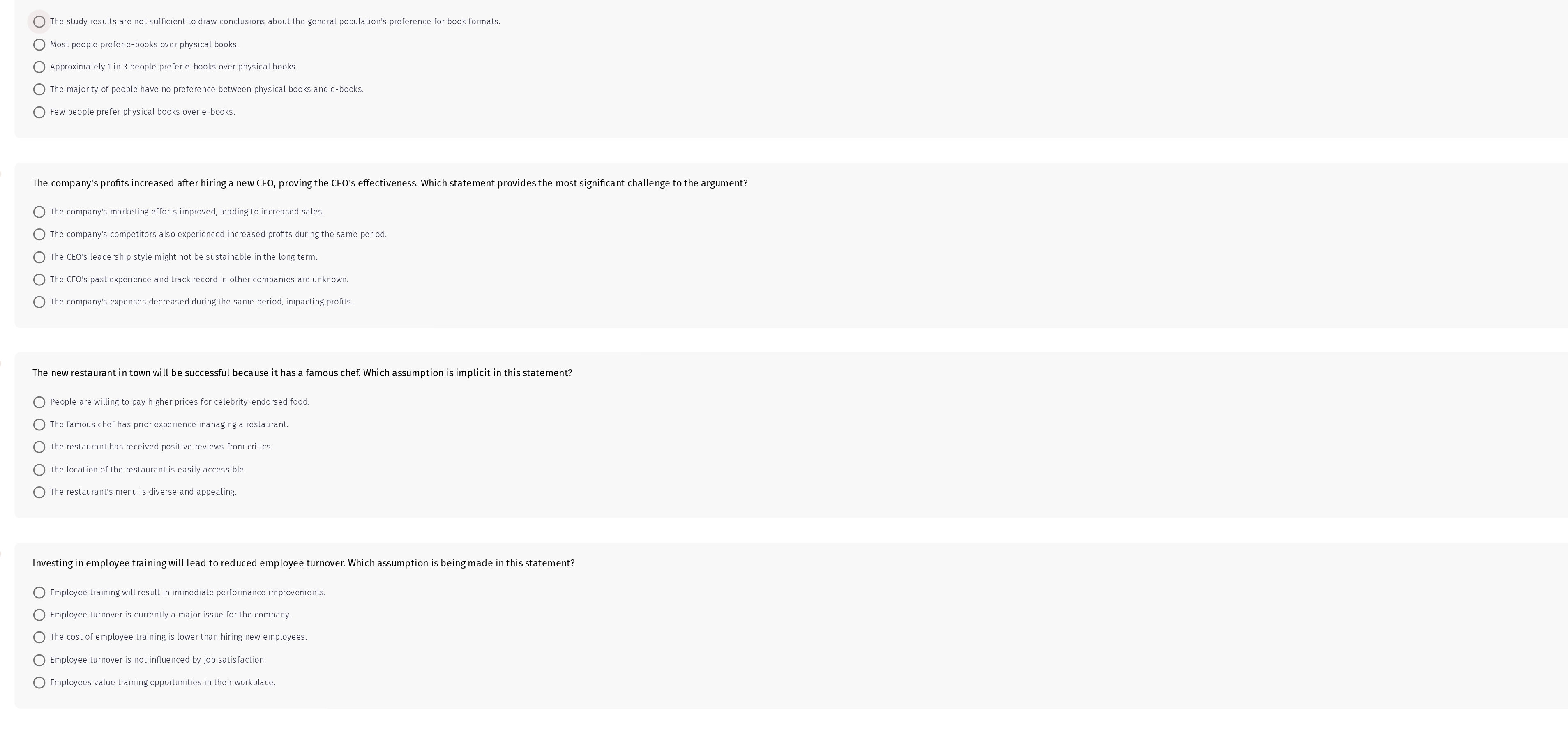
click at [111, 103] on span "The study results are not sufficient to draw conclusions about the general popu…" at bounding box center [235, 103] width 309 height 10
click at [80, 103] on input "The study results are not sufficient to draw conclusions about the general popu…" at bounding box center [76, 103] width 9 height 9
radio input "true"
click at [167, 243] on span "The company's competitors also experienced increased profits during the same pe…" at bounding box center [196, 247] width 232 height 10
click at [80, 243] on input "The company's competitors also experienced increased profits during the same pe…" at bounding box center [76, 247] width 9 height 9
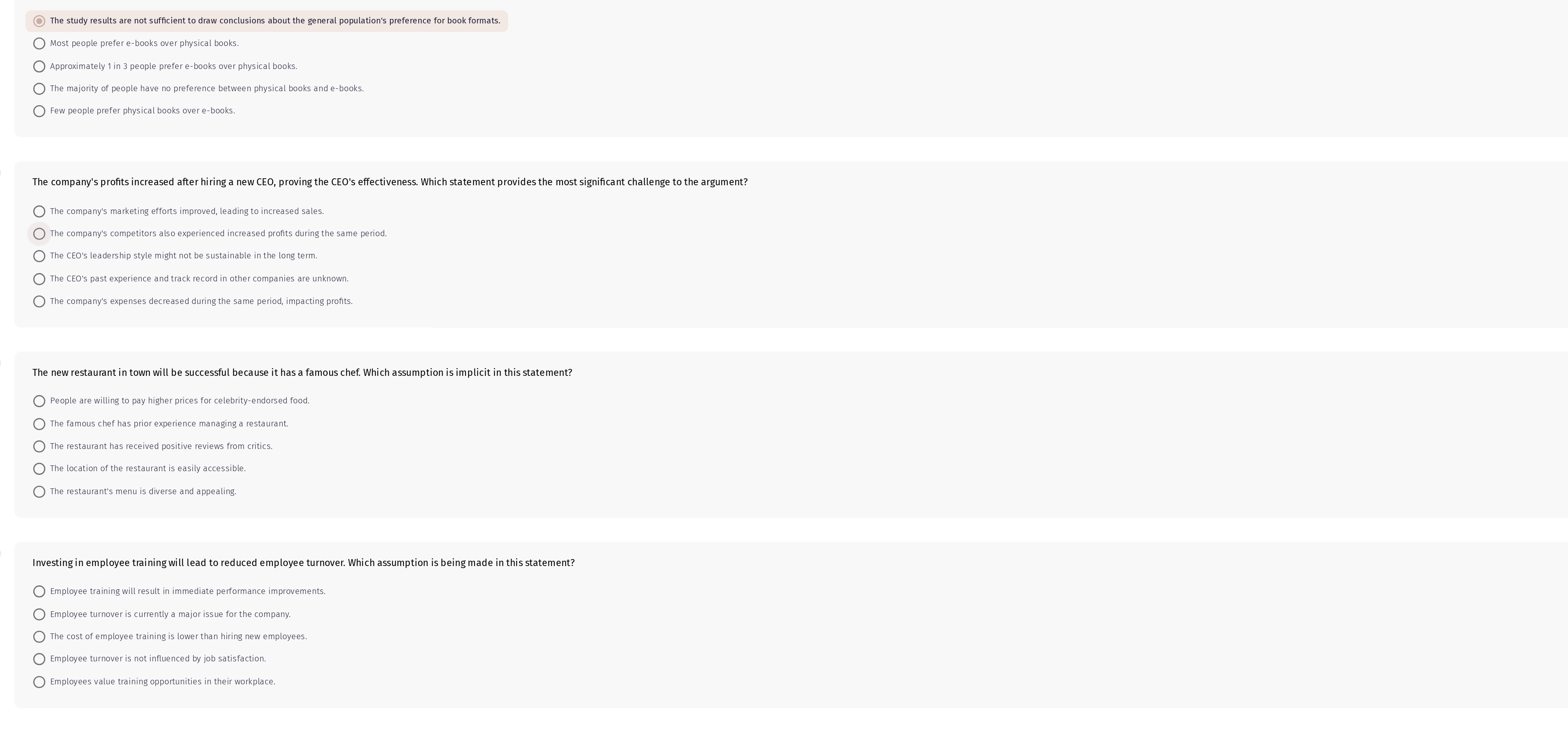
radio input "true"
click at [113, 243] on span "People are willing to pay higher prices for celebrity-endorsed food." at bounding box center [170, 360] width 180 height 10
click at [80, 243] on input "People are willing to pay higher prices for celebrity-endorsed food." at bounding box center [76, 360] width 9 height 9
radio input "true"
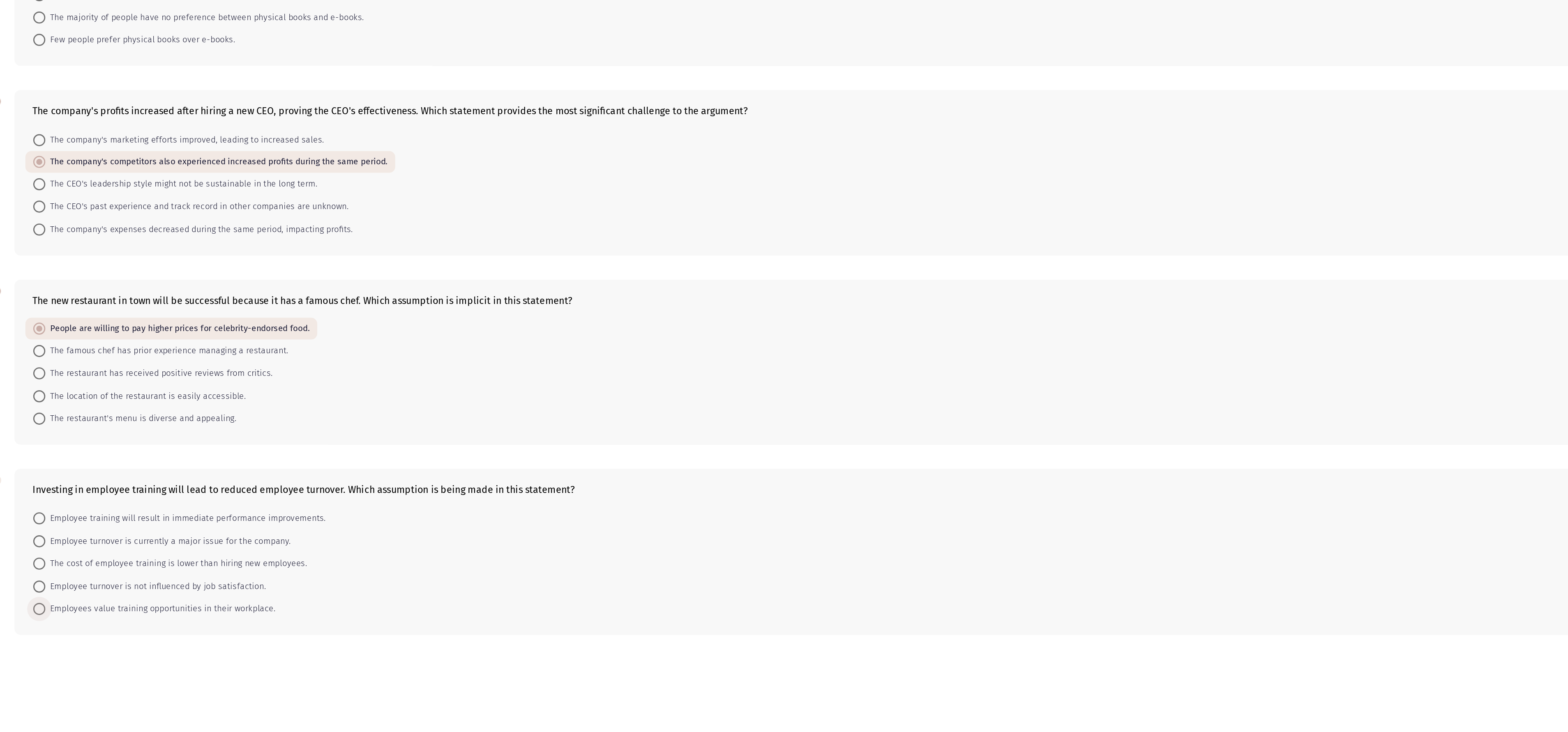
click at [173, 243] on span "Employees value training opportunities in their workplace." at bounding box center [158, 550] width 156 height 10
click at [80, 243] on input "Employees value training opportunities in their workplace." at bounding box center [76, 551] width 9 height 9
radio input "true"
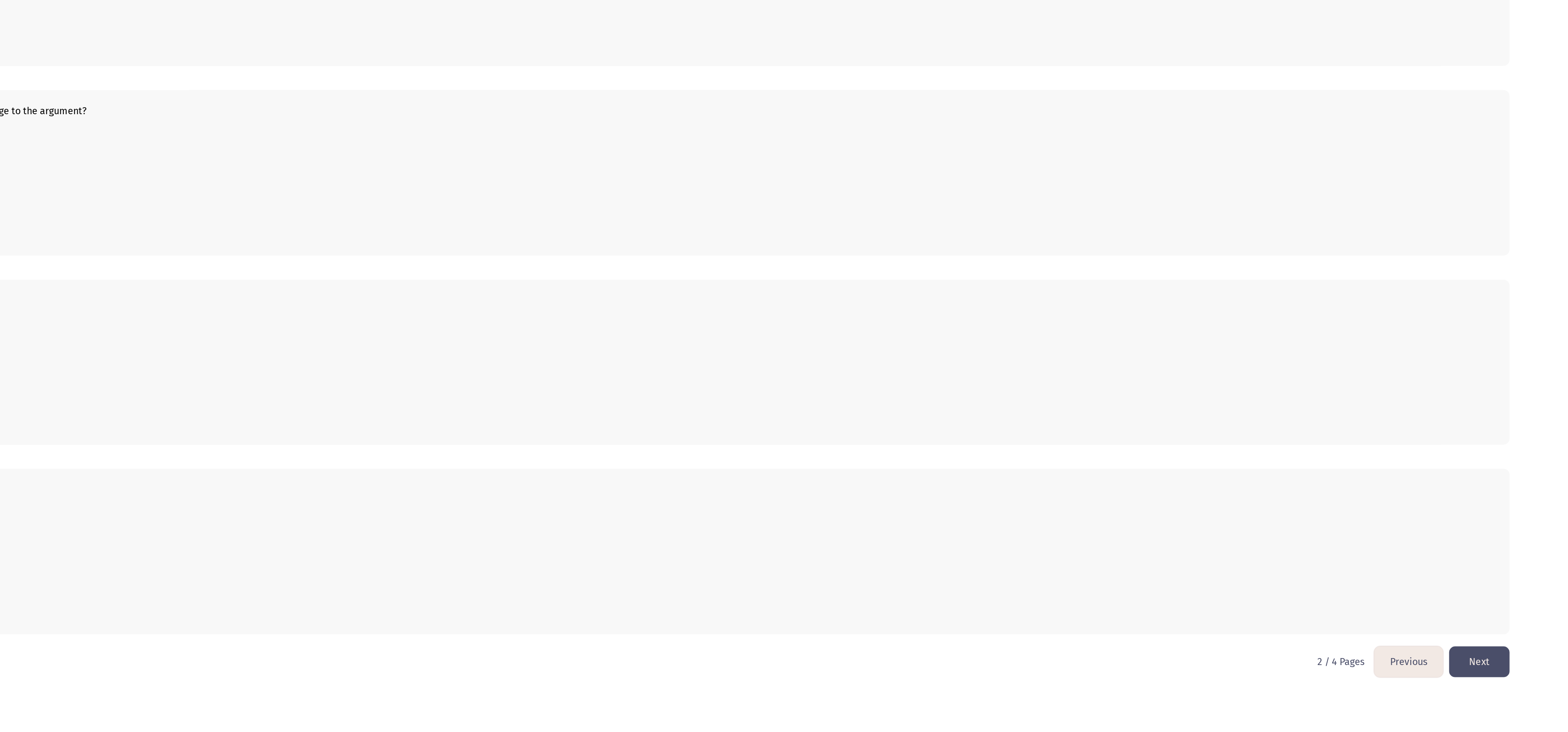
click at [522, 243] on button "Next" at bounding box center [1505, 586] width 41 height 21
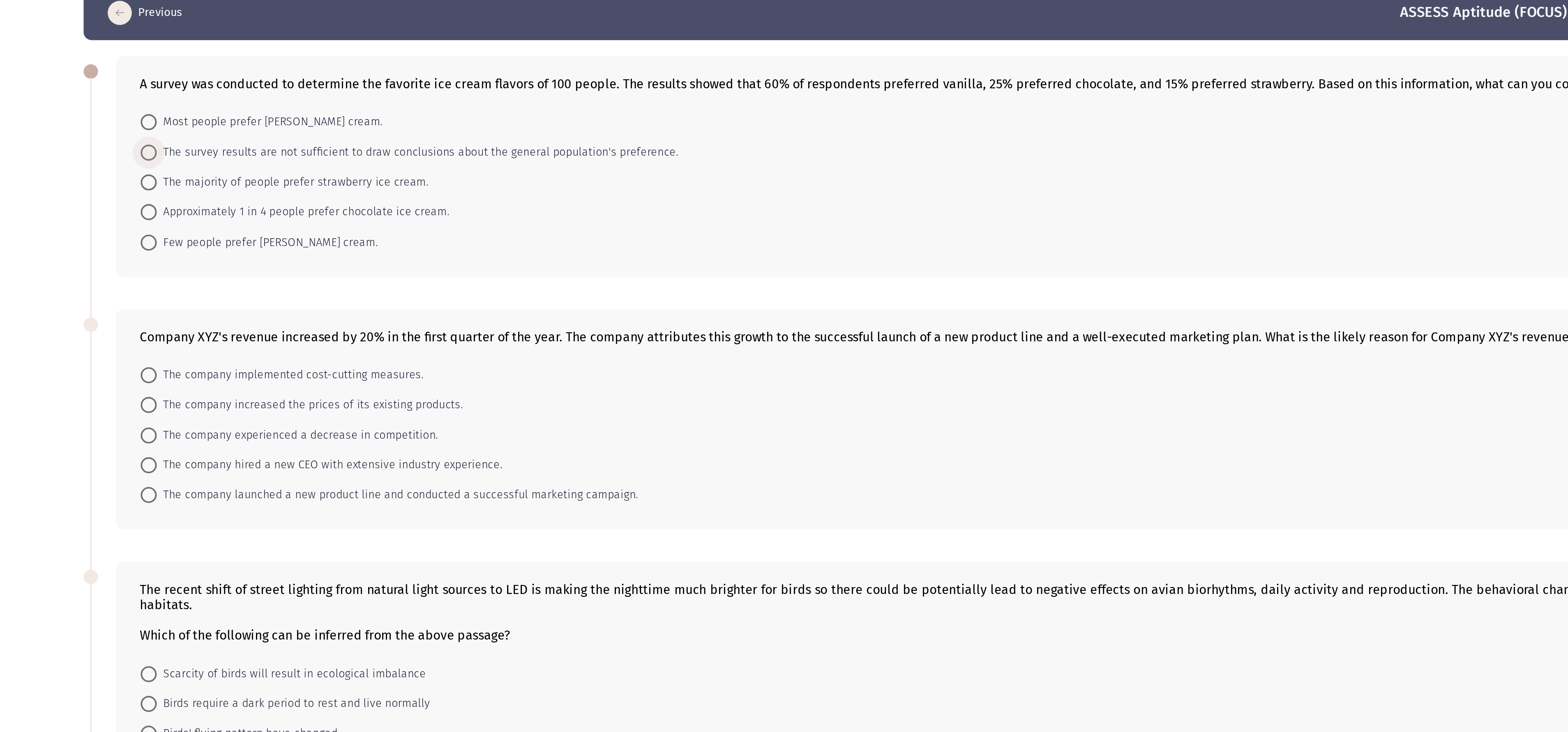
click at [180, 113] on span "The survey results are not sufficient to draw conclusions about the general pop…" at bounding box center [214, 118] width 267 height 10
click at [80, 114] on input "The survey results are not sufficient to draw conclusions about the general pop…" at bounding box center [76, 119] width 9 height 9
radio input "true"
click at [177, 243] on span "The company launched a new product line and conducted a successful marketing ca…" at bounding box center [203, 293] width 246 height 10
click at [80, 243] on input "The company launched a new product line and conducted a successful marketing ca…" at bounding box center [76, 293] width 9 height 9
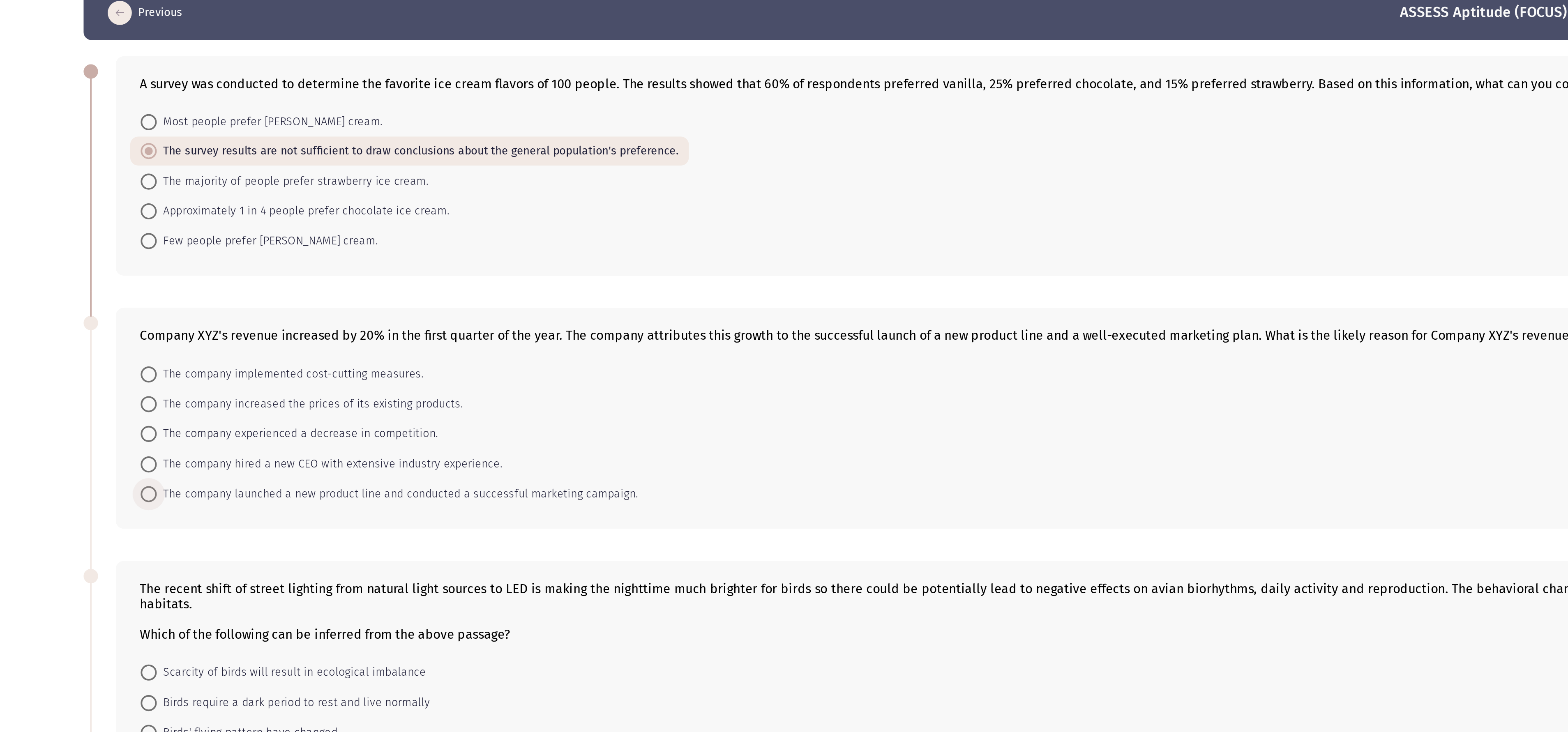
radio input "true"
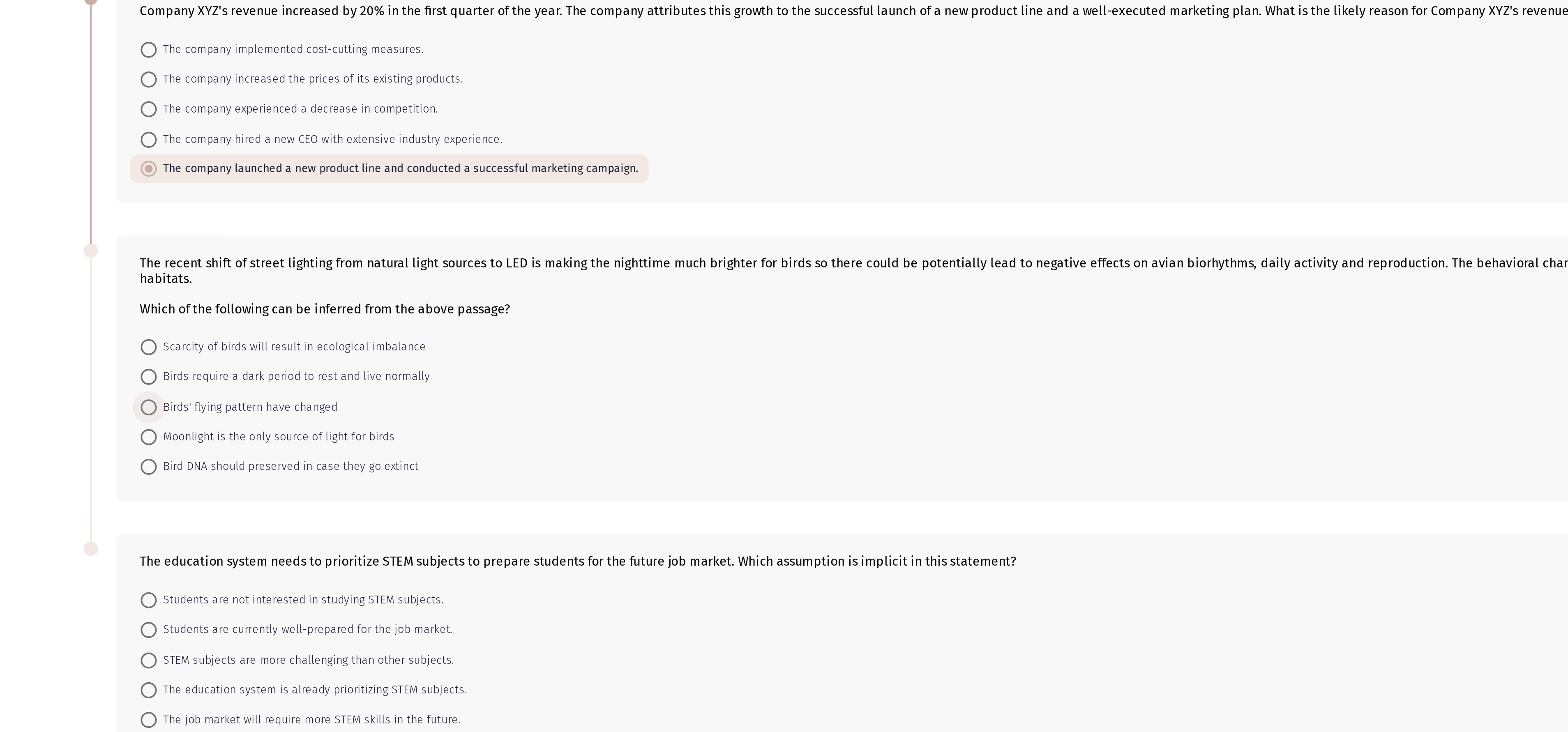
click at [123, 243] on span "Birds' flying pattern have changed" at bounding box center [127, 414] width 93 height 10
click at [80, 243] on input "Birds' flying pattern have changed" at bounding box center [76, 414] width 9 height 9
radio input "true"
click at [126, 243] on span "The job market will require more STEM skills in the future." at bounding box center [158, 574] width 155 height 10
click at [80, 243] on input "The job market will require more STEM skills in the future." at bounding box center [76, 574] width 9 height 9
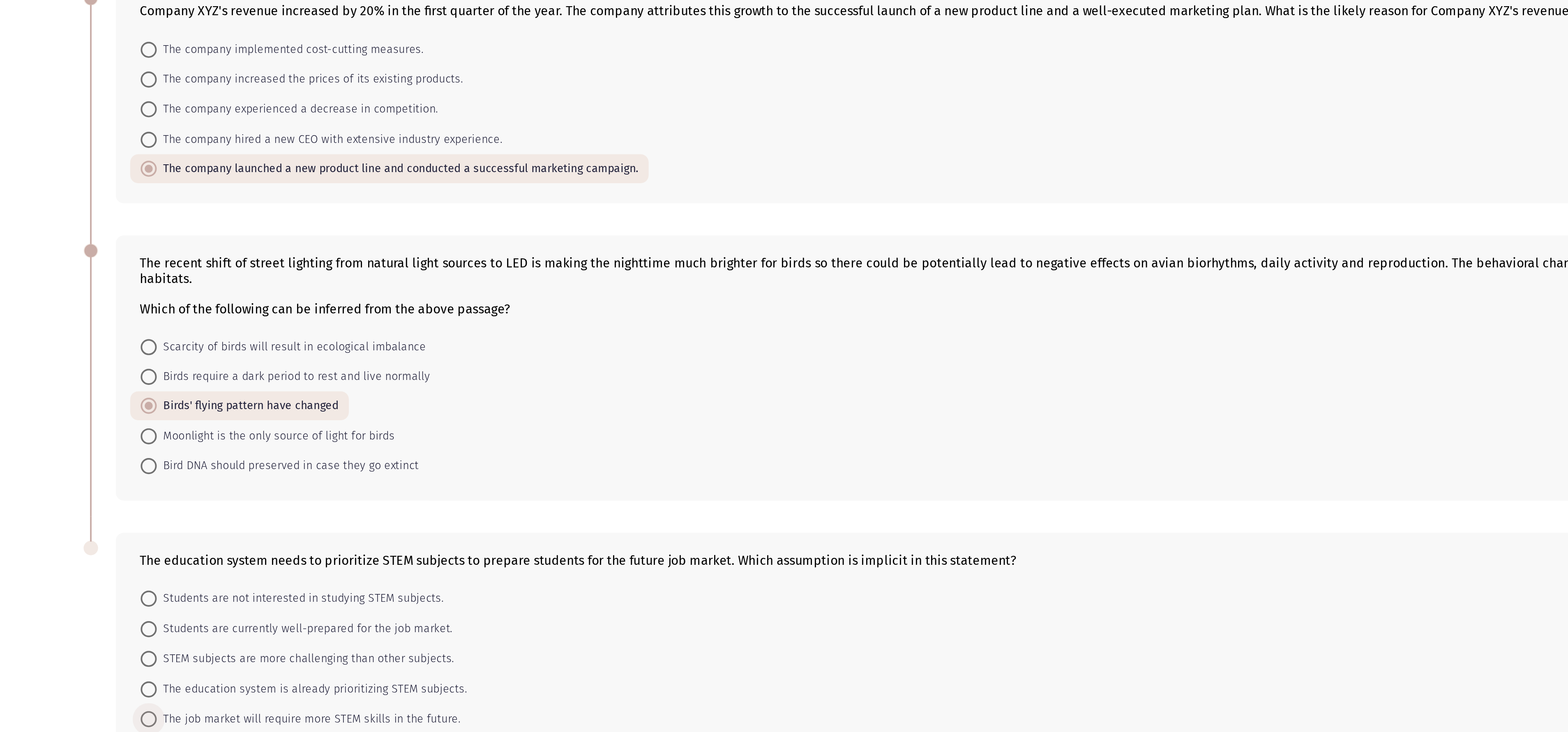
radio input "true"
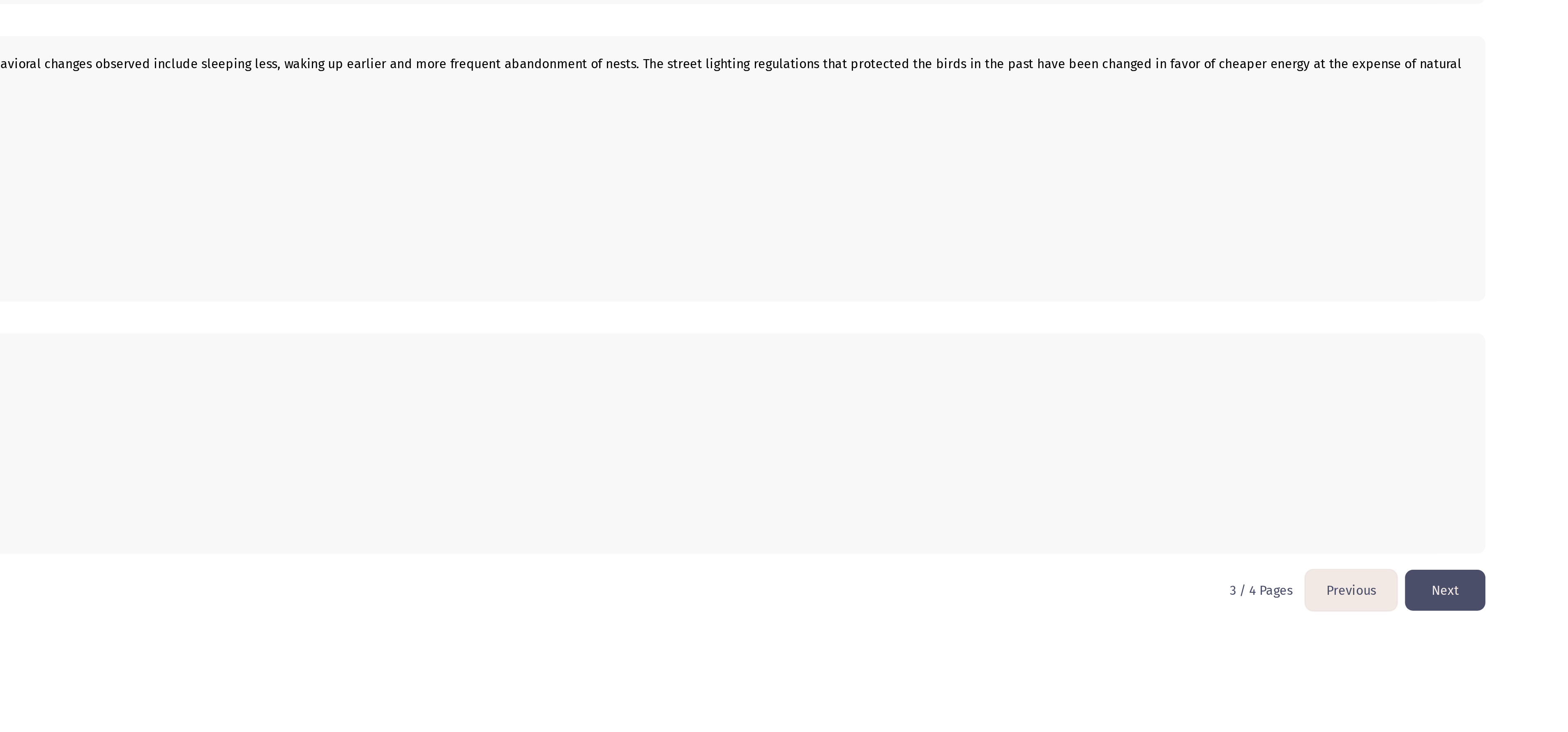
click at [522, 243] on button "Next" at bounding box center [1505, 610] width 41 height 21
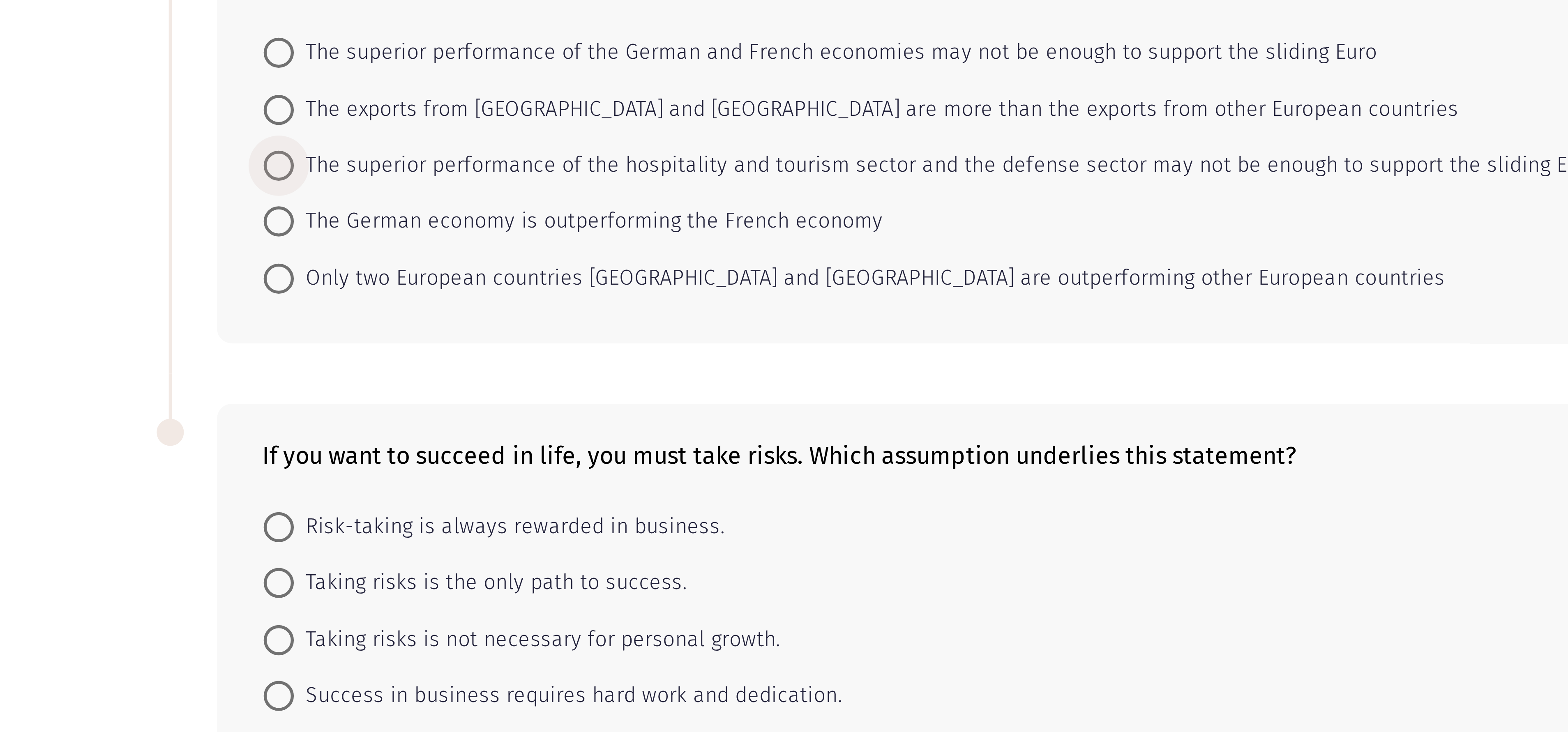
click at [135, 152] on span "The superior performance of the hospitality and tourism sector and the defense …" at bounding box center [258, 157] width 356 height 10
click at [80, 153] on input "The superior performance of the hospitality and tourism sector and the defense …" at bounding box center [76, 157] width 9 height 9
radio input "true"
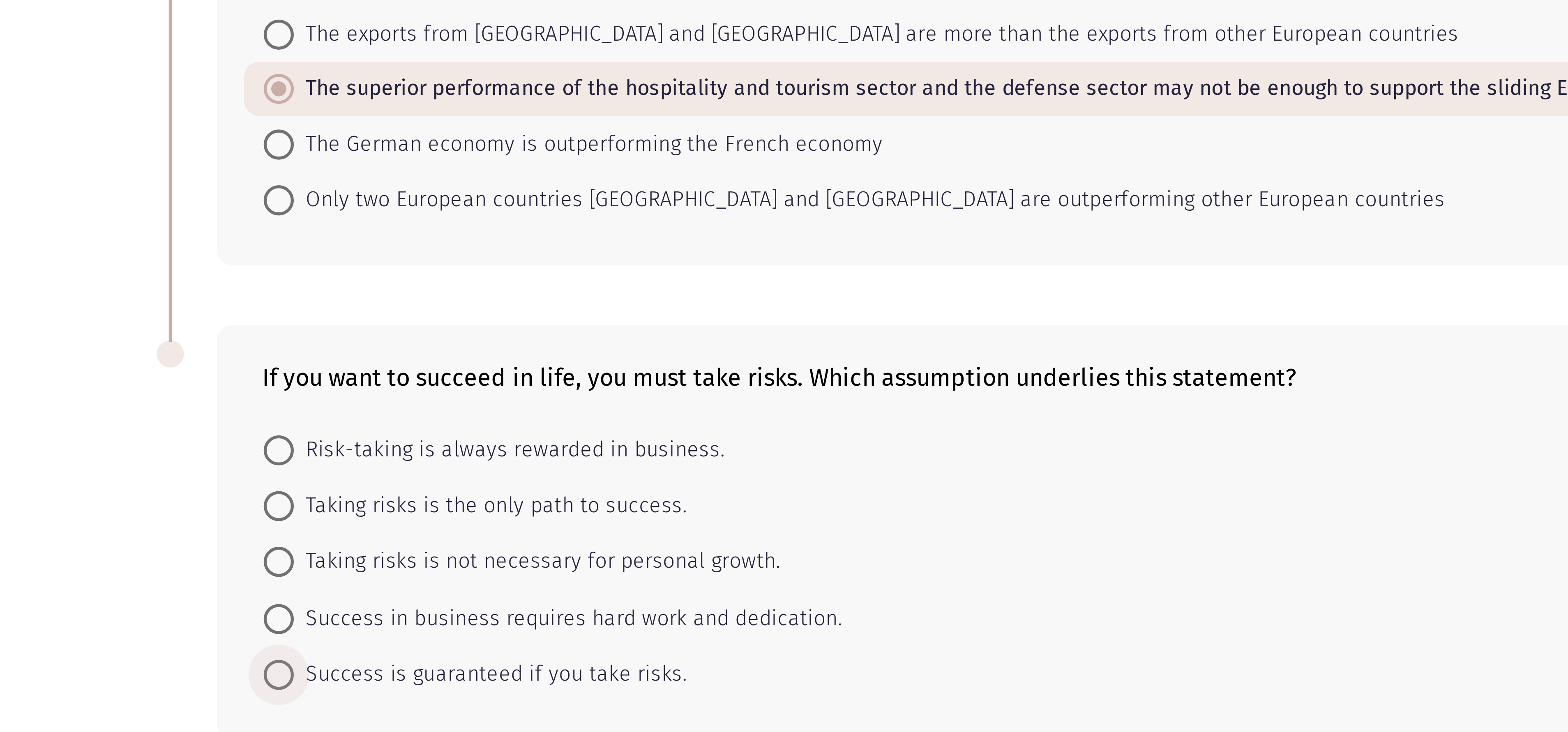
click at [116, 243] on span "Success is guaranteed if you take risks." at bounding box center [134, 316] width 107 height 10
click at [80, 243] on input "Success is guaranteed if you take risks." at bounding box center [76, 316] width 9 height 9
radio input "true"
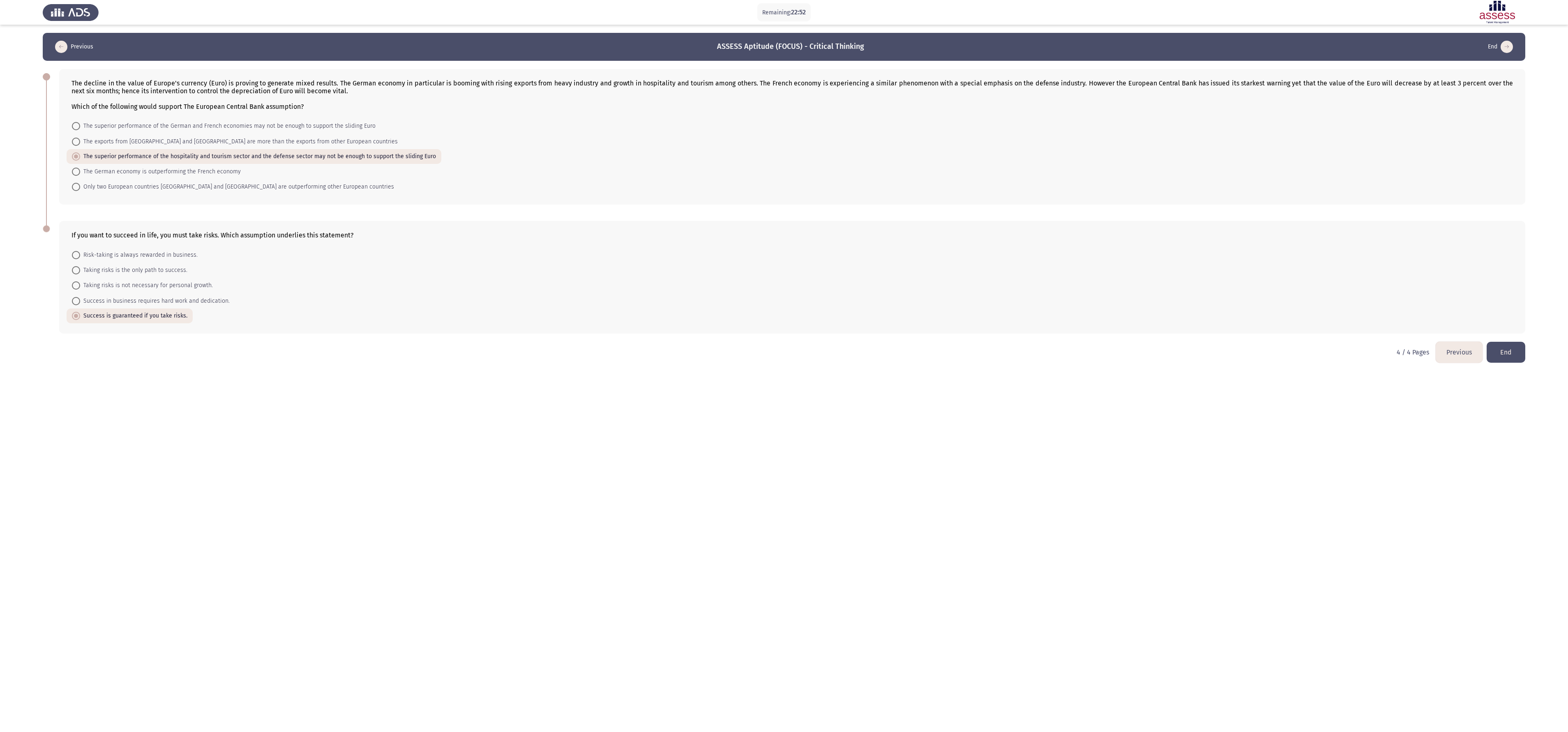
click at [522, 243] on button "End" at bounding box center [1505, 352] width 38 height 21
